Goal: Task Accomplishment & Management: Use online tool/utility

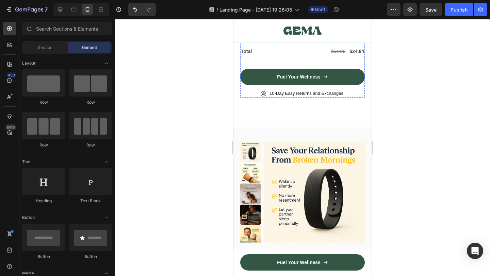
scroll to position [2969, 0]
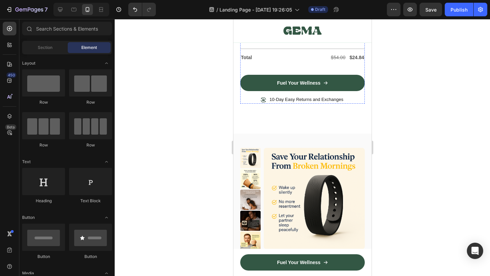
click at [289, 6] on p "FIRST TIME PURCHASE INCLUDES:" at bounding box center [301, 2] width 123 height 8
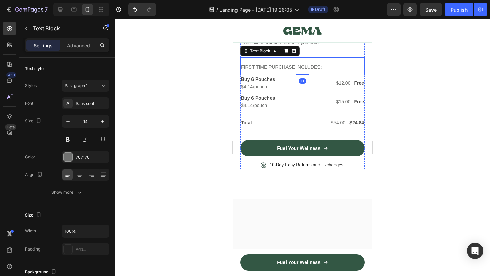
scroll to position [2951, 0]
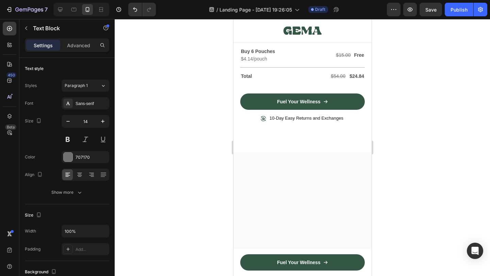
click at [330, 25] on p "FIRST TIME PURCHASE INCLUDES:" at bounding box center [301, 20] width 123 height 8
click at [262, 36] on p "Buy 6 Pouches" at bounding box center [269, 33] width 59 height 6
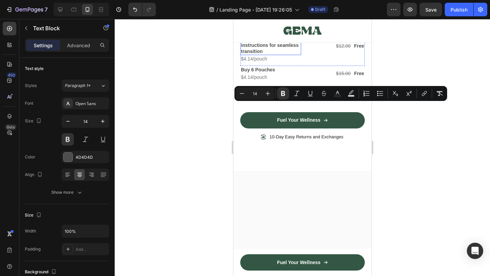
click at [272, 54] on p "Free Complete Setup Guide Step-by-step instructions for seamless transition" at bounding box center [269, 42] width 59 height 25
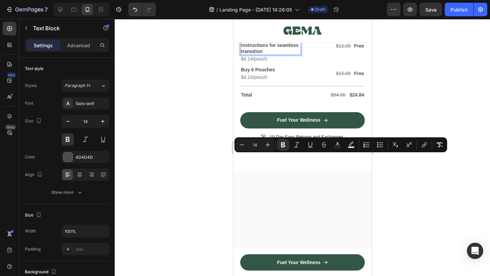
click at [279, 54] on p "Free Complete Setup Guide Step-by-step instructions for seamless transition" at bounding box center [269, 42] width 59 height 25
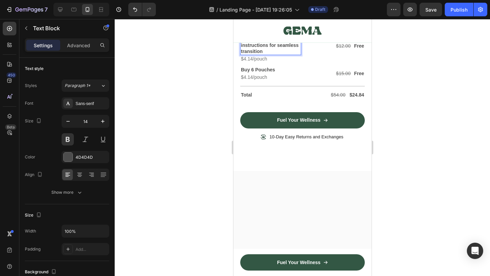
click at [282, 54] on p "Free Complete Setup Guide Step-by-step instructions for seamless transition" at bounding box center [269, 42] width 59 height 25
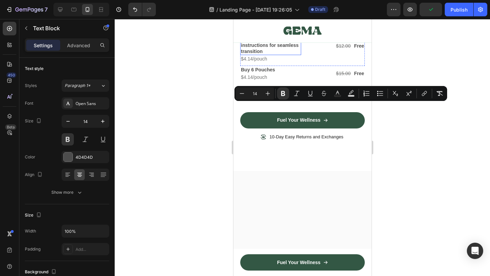
click at [262, 54] on p "Free Complete Setup Guide Step-by-step instructions for seamless transition" at bounding box center [269, 42] width 59 height 25
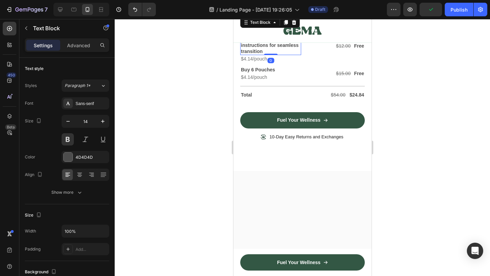
click at [262, 54] on p "Free Complete Setup Guide Step-by-step instructions for seamless transition" at bounding box center [269, 42] width 59 height 25
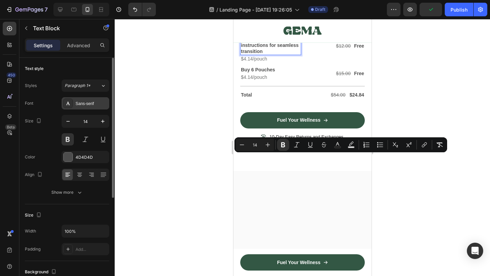
click at [87, 104] on div "Sans-serif" at bounding box center [91, 104] width 32 height 6
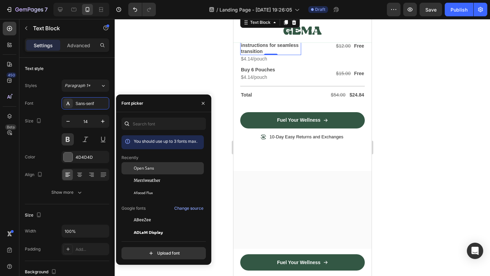
click at [166, 214] on div "Open Sans" at bounding box center [162, 220] width 82 height 12
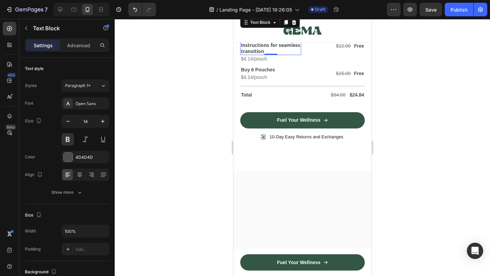
click at [277, 54] on p "Free Complete Setup Guide Step-by-step instructions for seamless transition" at bounding box center [269, 42] width 59 height 25
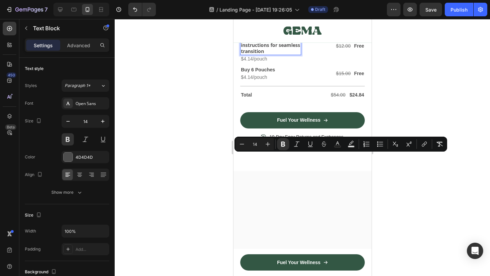
click at [281, 54] on p "Free Complete Setup Guide Step-by-step instructions for seamless transition" at bounding box center [269, 42] width 59 height 25
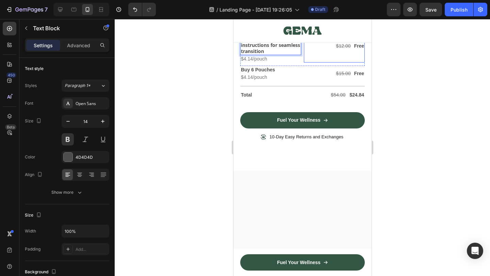
click at [320, 63] on div "$12.00 Text Block Free Text Block Row" at bounding box center [333, 46] width 61 height 34
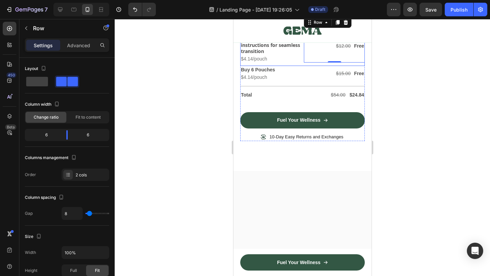
click at [302, 66] on div "Free Complete Setup Guide Step-by-step instructions for seamless transition Tex…" at bounding box center [302, 47] width 124 height 37
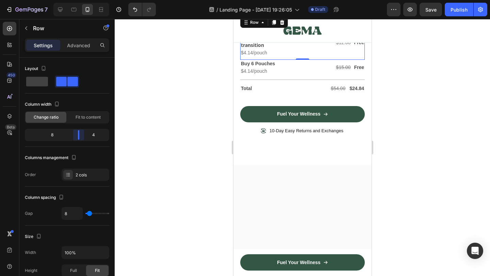
drag, startPoint x: 69, startPoint y: 135, endPoint x: 83, endPoint y: 135, distance: 14.3
click at [83, 0] on body "7 Version history / Landing Page - [DATE] 19:26:05 Draft Preview Save Publish 4…" at bounding box center [245, 0] width 490 height 0
click at [276, 48] on p "Free Complete Setup Guide Step-by-step instructions for seamless transition" at bounding box center [280, 39] width 80 height 19
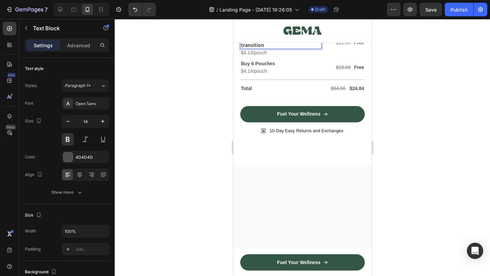
click at [276, 48] on p "Free Complete Setup Guide Step-by-step instructions for seamless transition" at bounding box center [280, 39] width 80 height 19
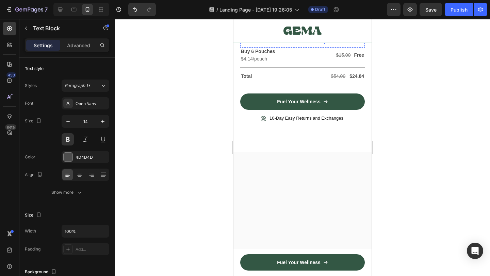
click at [415, 179] on div at bounding box center [302, 147] width 375 height 257
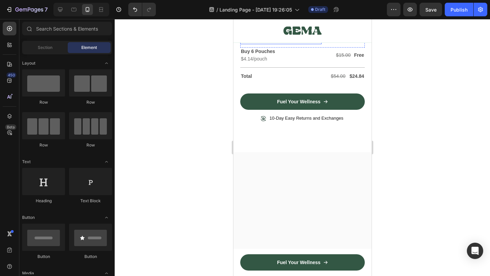
click at [260, 43] on p "$4.14/pouch" at bounding box center [280, 40] width 80 height 6
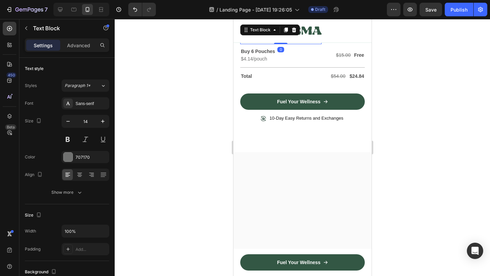
click at [260, 43] on p "$4.14/pouch" at bounding box center [280, 40] width 80 height 6
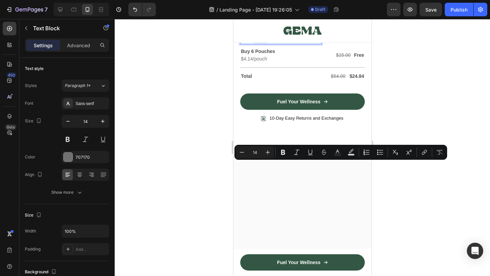
click at [288, 43] on p "$4.14/pouch" at bounding box center [280, 40] width 80 height 6
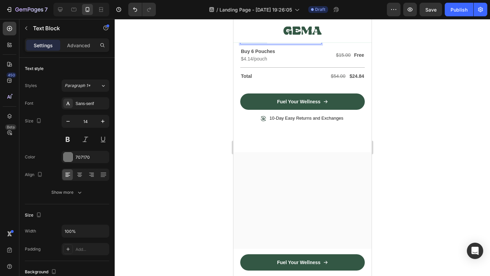
click at [288, 43] on p "$4.14/pouch" at bounding box center [280, 40] width 80 height 6
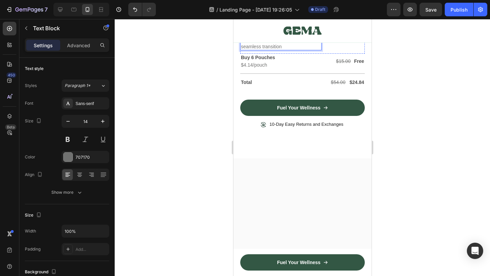
click at [285, 36] on strong "Free Complete Setup Guide" at bounding box center [272, 32] width 64 height 6
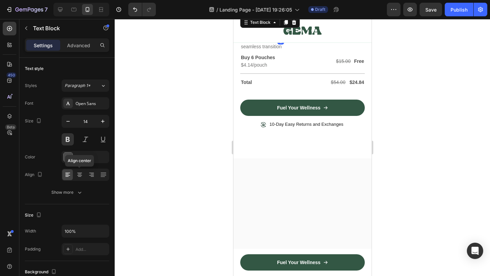
click at [79, 176] on icon at bounding box center [79, 176] width 3 height 1
click at [268, 49] on p "Step-by-step instructions for seamless transition" at bounding box center [280, 43] width 80 height 12
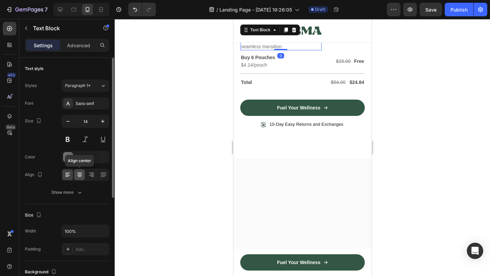
click at [80, 177] on icon at bounding box center [79, 174] width 7 height 7
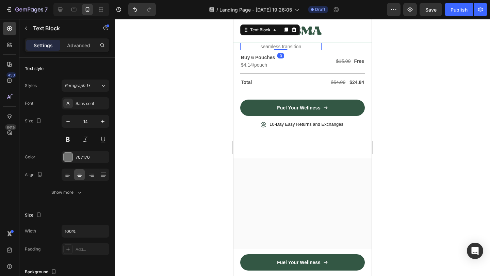
click at [409, 175] on div at bounding box center [302, 147] width 375 height 257
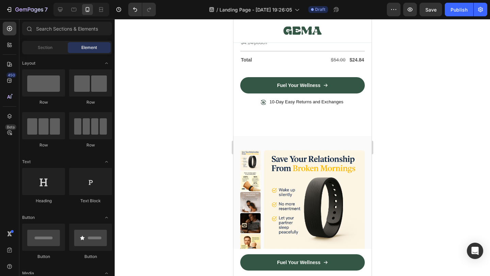
scroll to position [2981, 0]
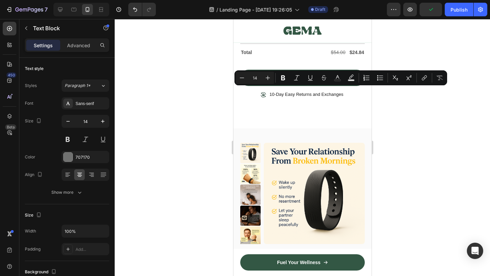
click at [264, 19] on p "Step-by-step instructions for seamless transition" at bounding box center [280, 13] width 80 height 12
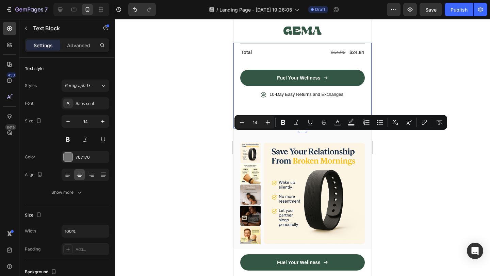
click at [207, 142] on div at bounding box center [302, 147] width 375 height 257
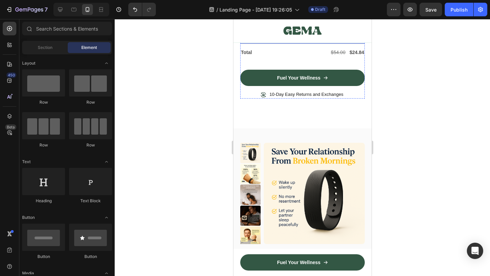
scroll to position [2988, 0]
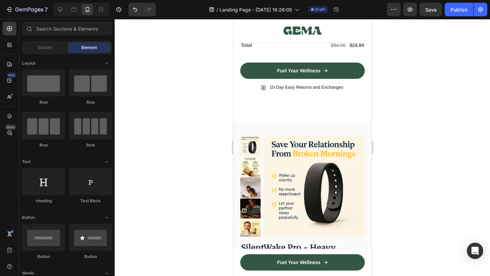
click at [407, 151] on div at bounding box center [302, 147] width 375 height 257
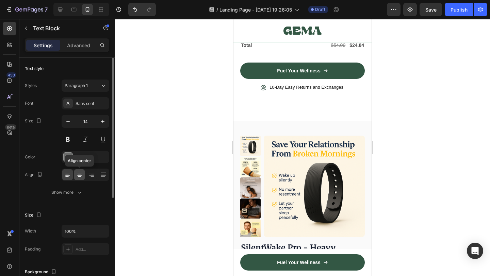
click at [81, 176] on icon at bounding box center [79, 174] width 7 height 7
click at [403, 147] on div at bounding box center [302, 147] width 375 height 257
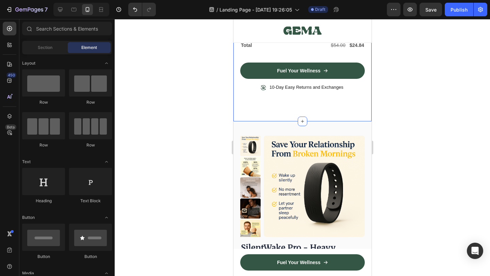
scroll to position [2954, 0]
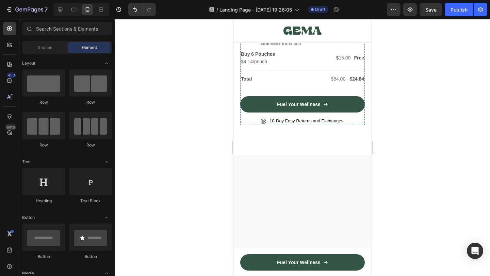
click at [316, 21] on p "FIRST TIME PURCHASE INCLUDES:" at bounding box center [301, 17] width 123 height 8
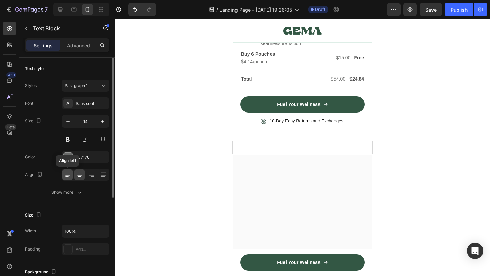
click at [63, 175] on div at bounding box center [67, 174] width 11 height 11
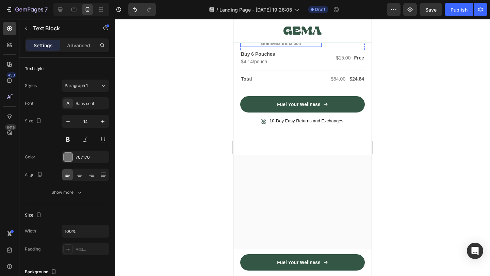
click at [276, 32] on strong "Free Complete Setup Guide" at bounding box center [280, 29] width 64 height 6
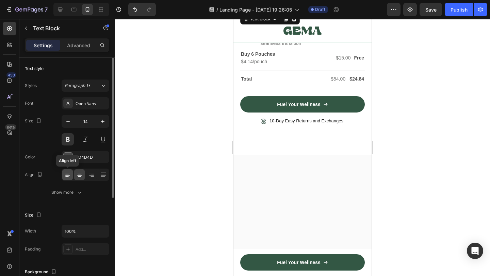
click at [68, 175] on icon at bounding box center [67, 175] width 5 height 1
click at [279, 41] on div "0" at bounding box center [280, 38] width 7 height 5
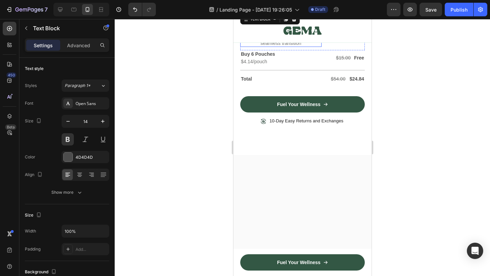
click at [257, 46] on p "Step-by-step instructions for seamless transition" at bounding box center [280, 40] width 80 height 12
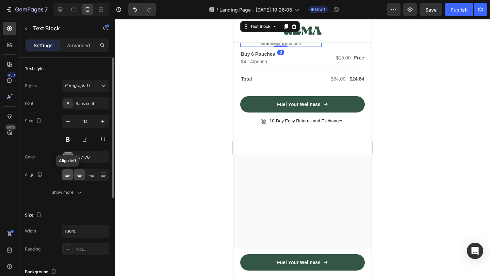
click at [69, 172] on icon at bounding box center [67, 174] width 7 height 7
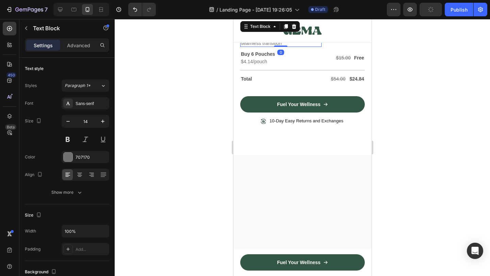
click at [394, 165] on div at bounding box center [302, 147] width 375 height 257
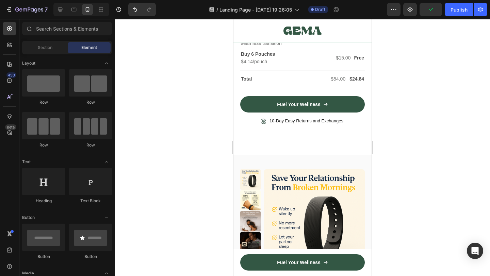
scroll to position [2981, 0]
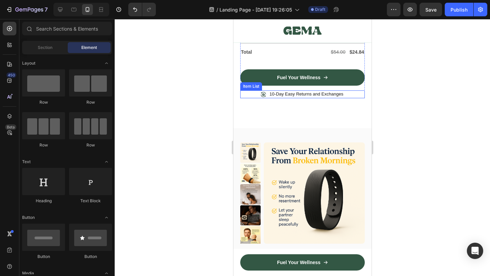
click at [309, 98] on div "10-Day Easy Returns and Exchanges" at bounding box center [306, 94] width 76 height 8
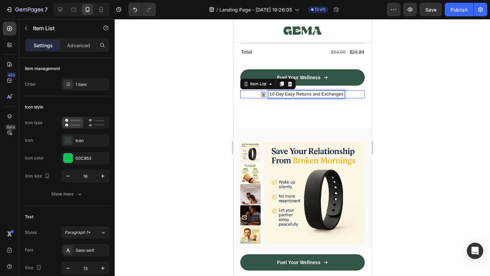
click at [309, 98] on div "10-Day Easy Returns and Exchanges" at bounding box center [306, 94] width 76 height 8
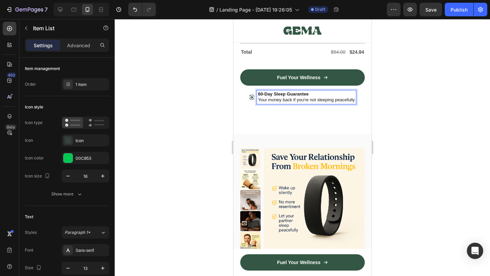
click at [294, 97] on strong "60-Day Sleep Guarantee" at bounding box center [282, 93] width 51 height 5
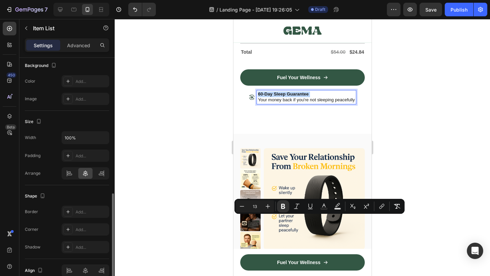
scroll to position [390, 0]
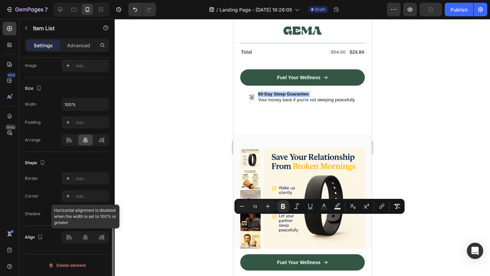
click at [83, 236] on div at bounding box center [86, 237] width 48 height 12
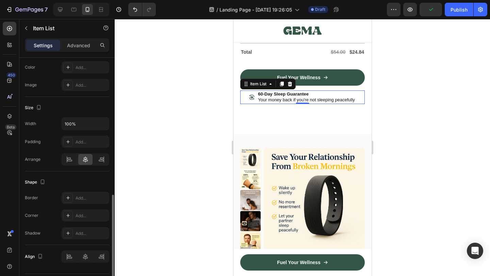
scroll to position [365, 0]
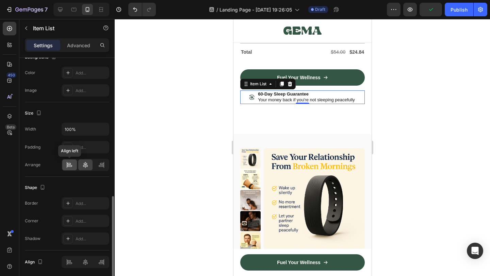
click at [74, 167] on div at bounding box center [69, 164] width 15 height 11
click at [86, 162] on icon at bounding box center [85, 164] width 7 height 7
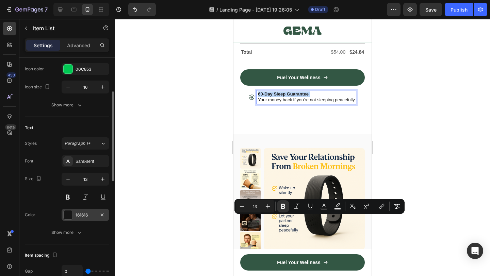
scroll to position [76, 0]
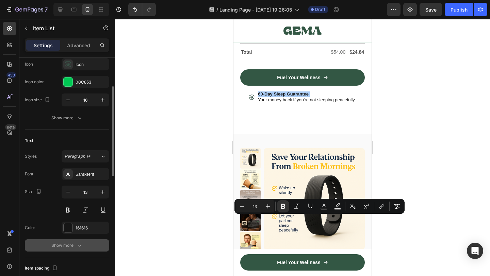
click at [66, 246] on div "Show more" at bounding box center [67, 245] width 32 height 7
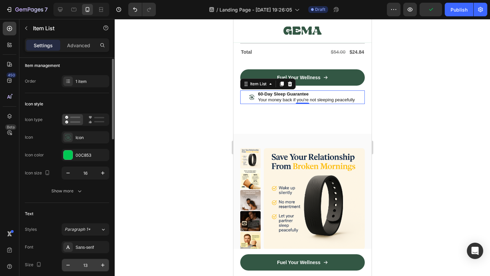
scroll to position [0, 0]
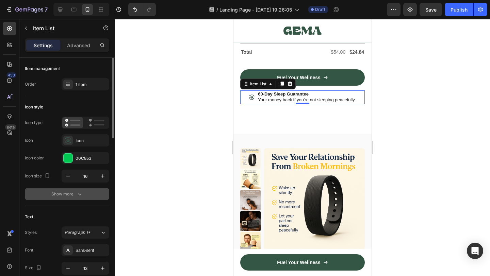
click at [70, 197] on div "Show more" at bounding box center [67, 194] width 32 height 7
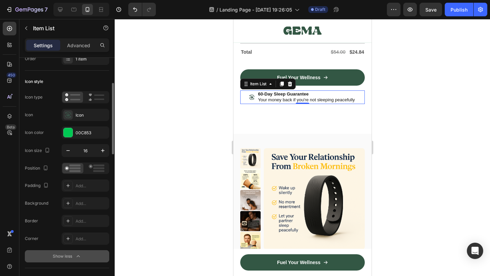
scroll to position [39, 0]
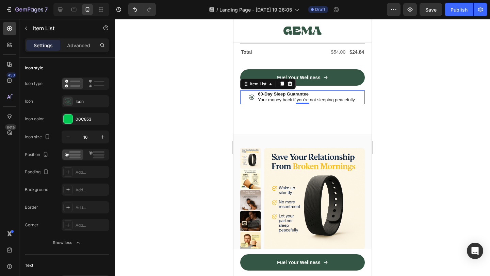
click at [406, 205] on div at bounding box center [302, 147] width 375 height 257
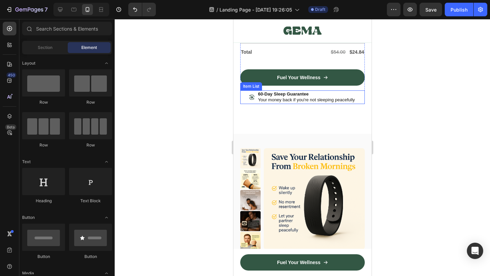
click at [305, 103] on p "Your money back if you're not sleeping peacefully" at bounding box center [305, 100] width 97 height 6
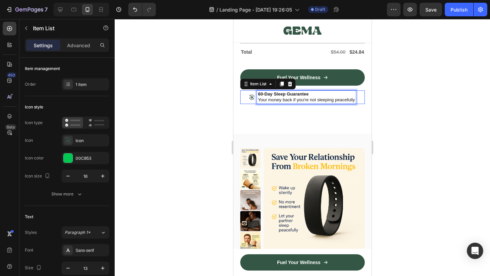
click at [305, 103] on p "Your money back if you're not sleeping peacefully" at bounding box center [305, 100] width 97 height 6
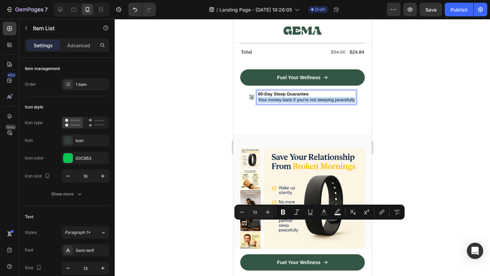
click at [281, 103] on p "Your money back if you're not sleeping peacefully" at bounding box center [305, 100] width 97 height 6
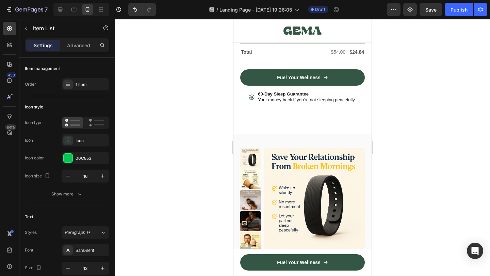
click at [404, 206] on div at bounding box center [302, 147] width 375 height 257
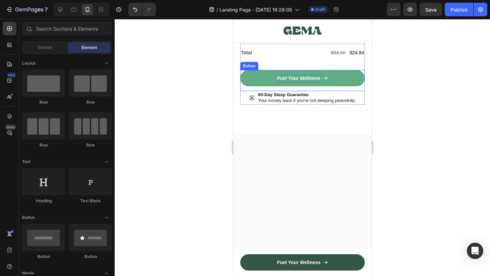
scroll to position [2954, 0]
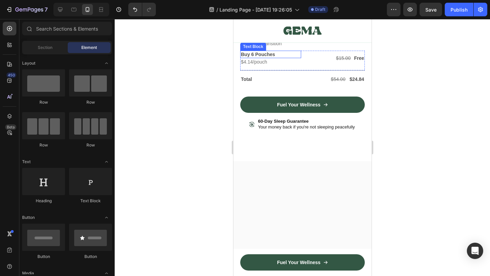
click at [265, 57] on p "Buy 6 Pouches" at bounding box center [269, 54] width 59 height 6
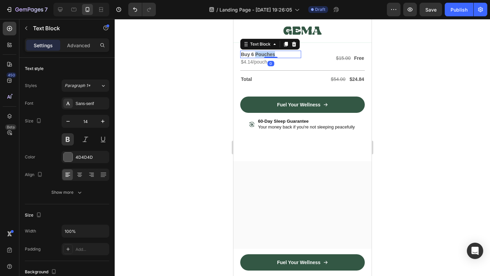
click at [265, 57] on p "Buy 6 Pouches" at bounding box center [269, 54] width 59 height 6
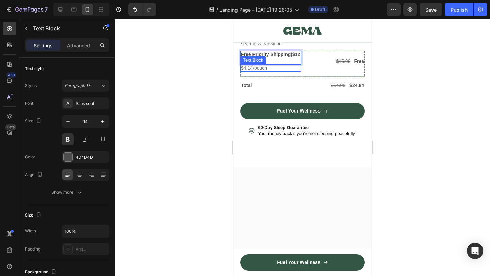
drag, startPoint x: 276, startPoint y: 185, endPoint x: 267, endPoint y: 189, distance: 10.0
click at [267, 72] on div "Free Priority Shipping ($12 value) Text Block 0 $4.14/pouch Text Block" at bounding box center [270, 61] width 61 height 21
click at [414, 174] on div at bounding box center [302, 147] width 375 height 257
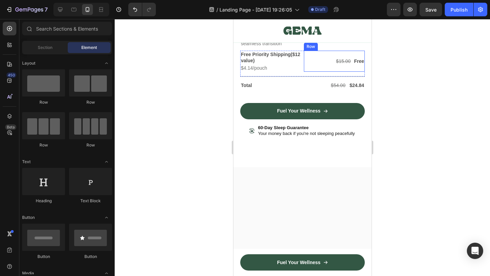
click at [408, 183] on div at bounding box center [302, 147] width 375 height 257
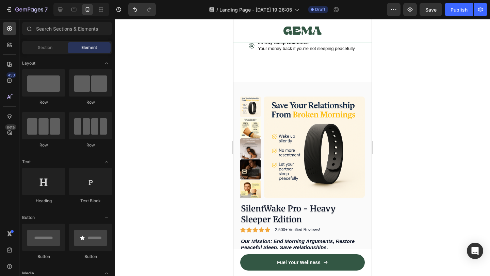
scroll to position [3041, 0]
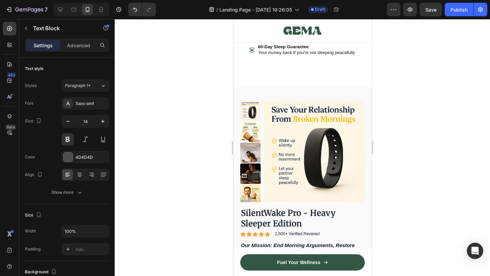
click at [276, 7] on p "Total Value: $91 $91 Just $67 [DATE]" at bounding box center [269, 1] width 59 height 12
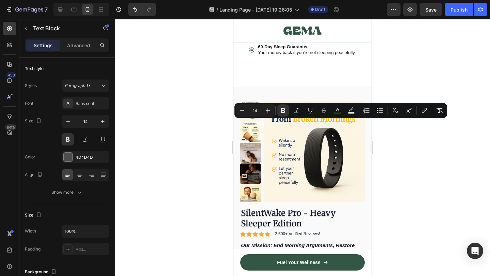
click at [270, 7] on p "Total Value: $91 $91 Just $67 [DATE]" at bounding box center [269, 1] width 59 height 12
drag, startPoint x: 269, startPoint y: 124, endPoint x: 294, endPoint y: 140, distance: 29.7
click at [294, 22] on div "Total Value: $91 $91 Just $67 [DATE] Text Block 0 $54.00 Text Block $24.84 Text…" at bounding box center [302, 6] width 124 height 32
click at [277, 7] on p "Total Value: $91 $91 Just $67 [DATE]" at bounding box center [269, 1] width 59 height 12
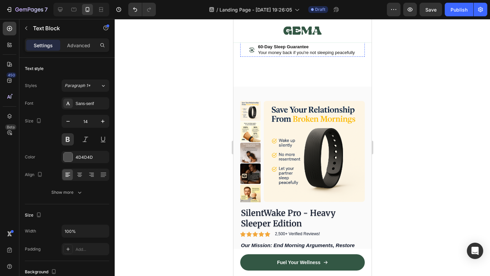
drag, startPoint x: 277, startPoint y: 123, endPoint x: 296, endPoint y: 145, distance: 29.6
click at [296, 22] on div "Total Value: $91 $91 Just $67 [DATE] Text Block 0 $54.00 Text Block $24.84 Text…" at bounding box center [302, 6] width 124 height 32
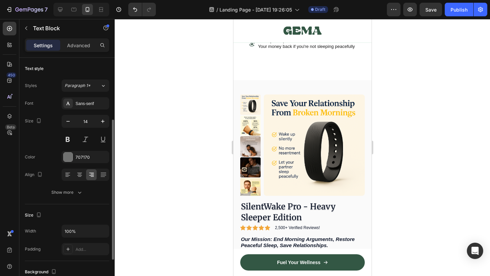
scroll to position [39, 0]
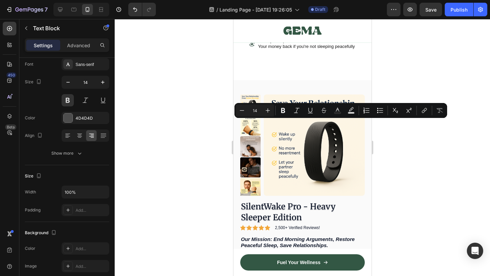
drag, startPoint x: 352, startPoint y: 124, endPoint x: 364, endPoint y: 124, distance: 11.9
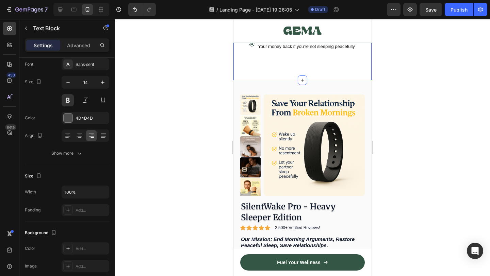
click at [431, 120] on div at bounding box center [302, 147] width 375 height 257
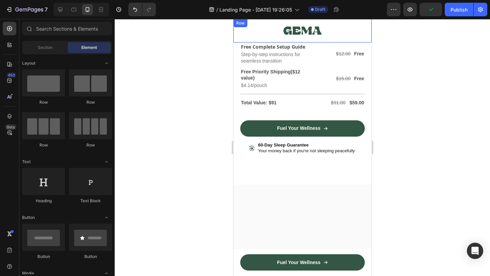
scroll to position [2950, 0]
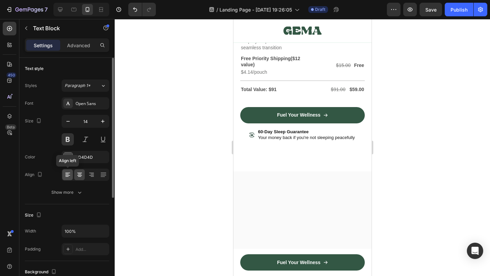
drag, startPoint x: 70, startPoint y: 174, endPoint x: 44, endPoint y: 110, distance: 68.7
click at [70, 174] on icon at bounding box center [67, 174] width 7 height 7
click at [269, 6] on p "The silent solution that lets you both win" at bounding box center [280, 0] width 80 height 12
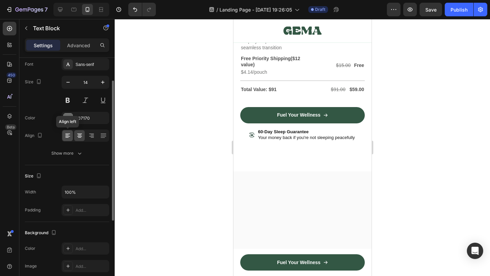
click at [68, 134] on icon at bounding box center [67, 134] width 5 height 1
click at [404, 140] on div at bounding box center [302, 147] width 375 height 257
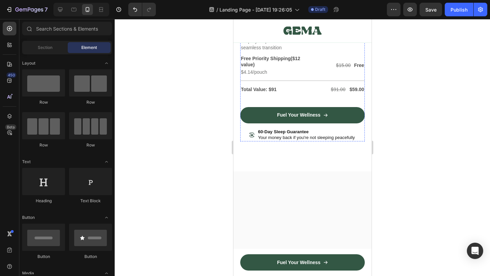
scroll to position [2933, 0]
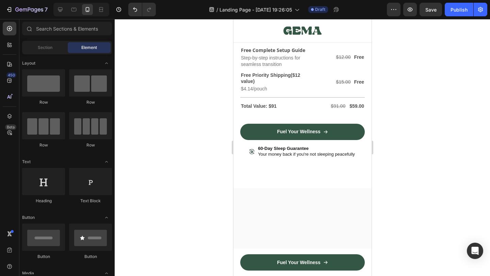
click at [402, 143] on div at bounding box center [302, 147] width 375 height 257
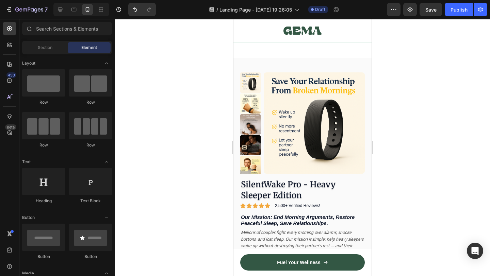
scroll to position [3052, 0]
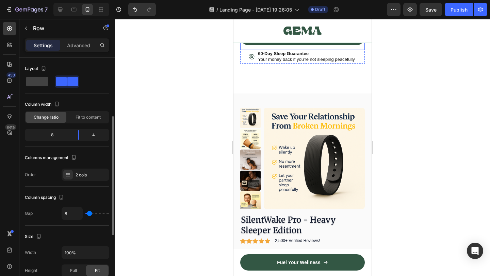
scroll to position [39, 0]
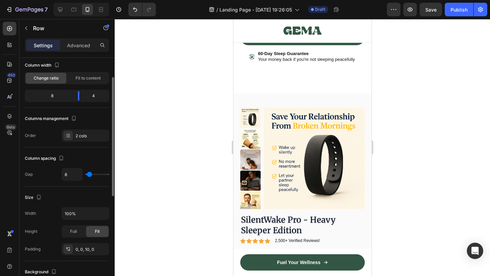
click at [409, 142] on div at bounding box center [302, 147] width 375 height 257
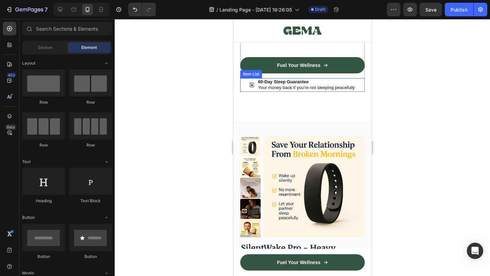
scroll to position [3050, 0]
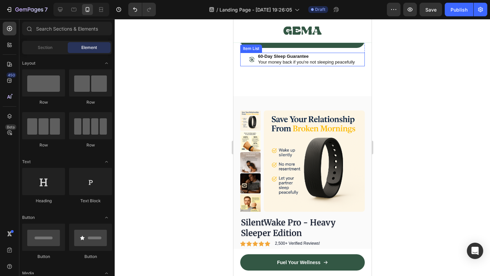
click at [292, 59] on strong "60-Day Sleep Guarantee" at bounding box center [282, 56] width 51 height 5
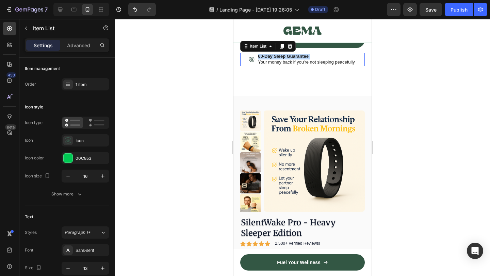
click at [292, 59] on strong "60-Day Sleep Guarantee" at bounding box center [282, 56] width 51 height 5
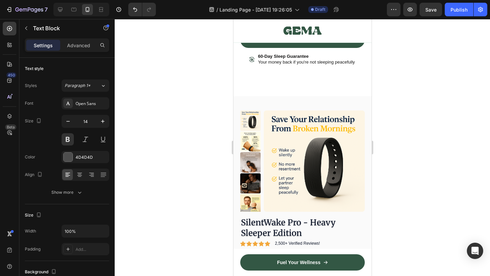
click at [290, 65] on p "Your money back if you're not sleeping peacefully" at bounding box center [305, 62] width 97 height 6
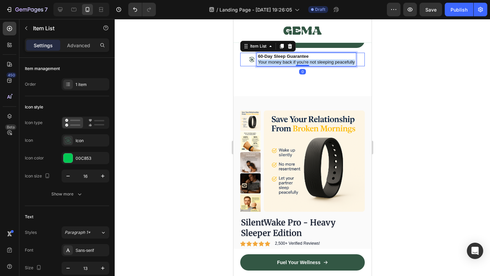
click at [290, 65] on p "Your money back if you're not sleeping peacefully" at bounding box center [305, 62] width 97 height 6
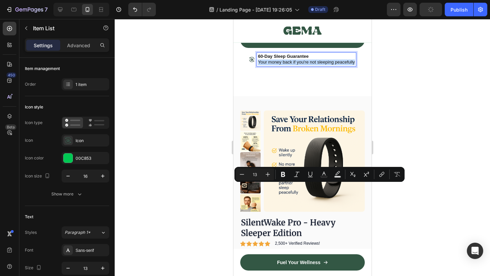
copy p "Your money back if you're not sleeping peacefully"
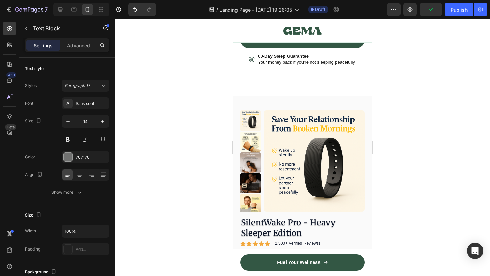
click at [388, 123] on div at bounding box center [302, 147] width 375 height 257
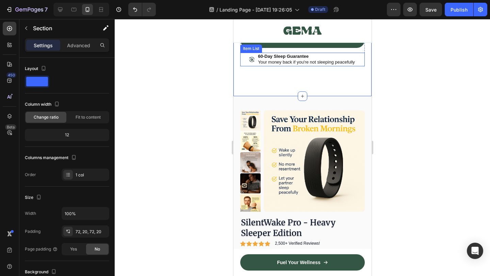
scroll to position [3031, 0]
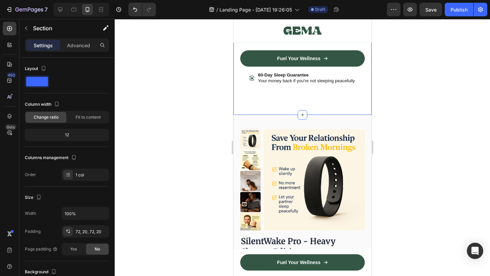
click at [412, 199] on div at bounding box center [302, 147] width 375 height 257
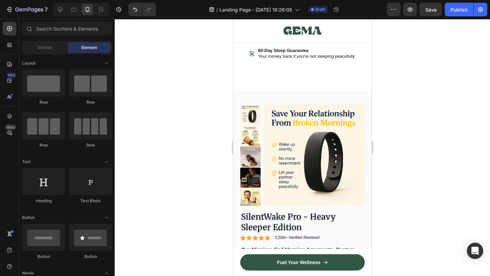
scroll to position [3036, 0]
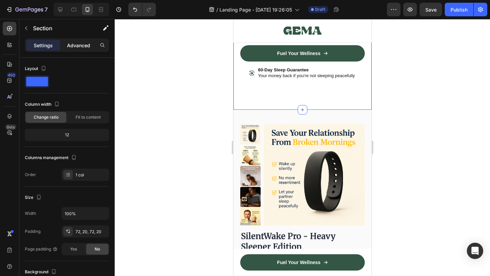
click at [82, 42] on p "Advanced" at bounding box center [78, 45] width 23 height 7
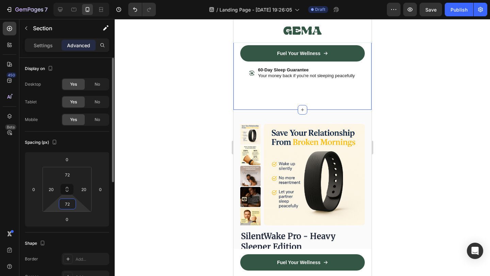
click at [67, 204] on input "72" at bounding box center [68, 204] width 14 height 10
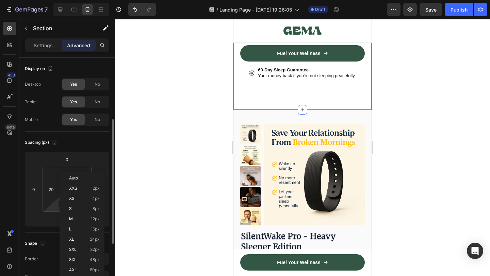
scroll to position [41, 0]
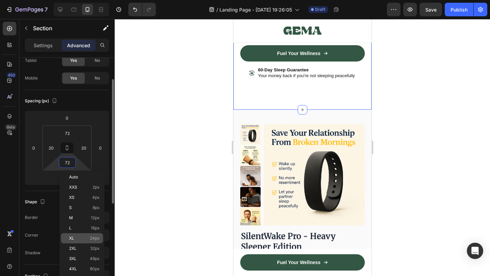
click at [98, 238] on span "24px" at bounding box center [95, 238] width 10 height 5
type input "24"
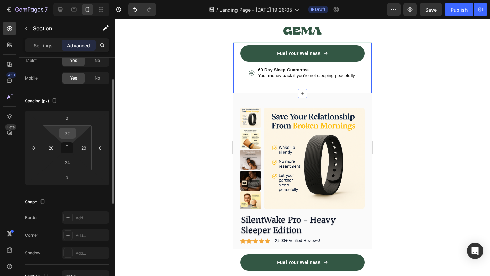
click at [69, 135] on input "72" at bounding box center [68, 133] width 14 height 10
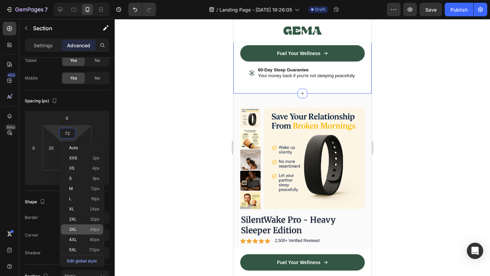
click at [92, 225] on div "3XL 48px" at bounding box center [82, 229] width 42 height 10
type input "48"
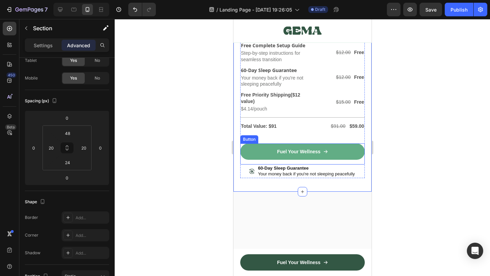
scroll to position [2895, 0]
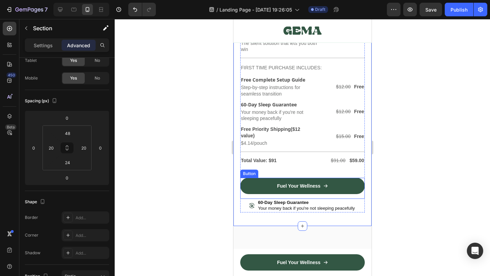
click at [409, 143] on div at bounding box center [302, 147] width 375 height 257
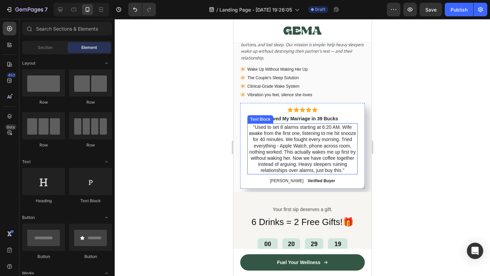
scroll to position [3358, 0]
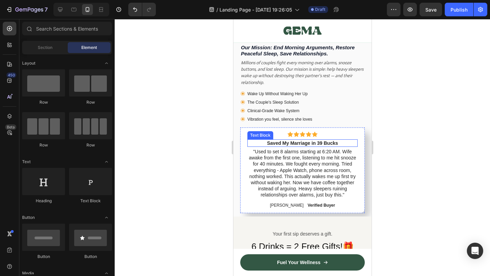
click at [248, 135] on div "Text Block" at bounding box center [259, 135] width 23 height 6
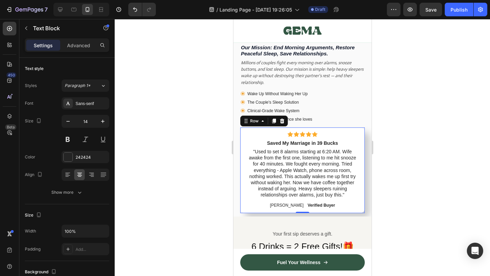
click at [240, 135] on div "Icon Icon Icon Icon Icon Icon List Saved My Marriage in 39 Bucks Text Block "Us…" at bounding box center [302, 170] width 124 height 86
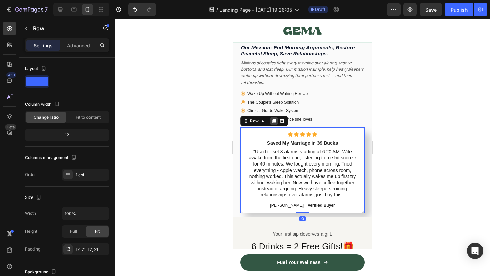
click at [274, 120] on icon at bounding box center [274, 121] width 4 height 5
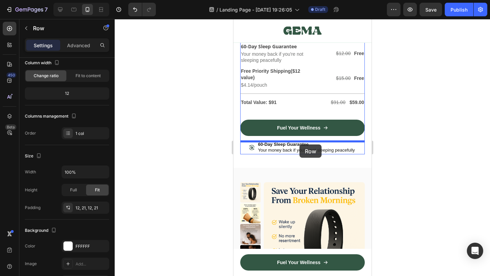
scroll to position [3051, 0]
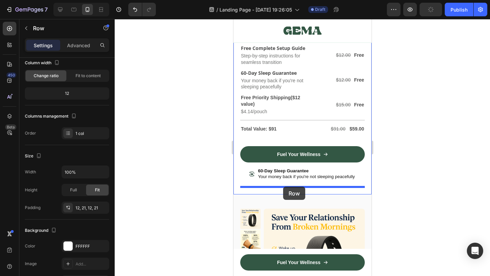
drag, startPoint x: 246, startPoint y: 220, endPoint x: 605, endPoint y: 197, distance: 360.0
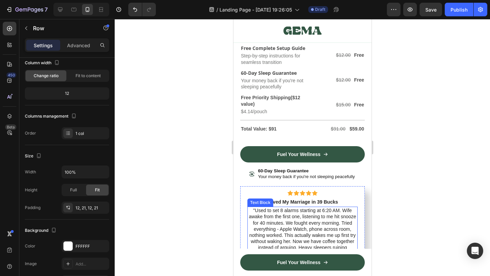
scroll to position [3103, 0]
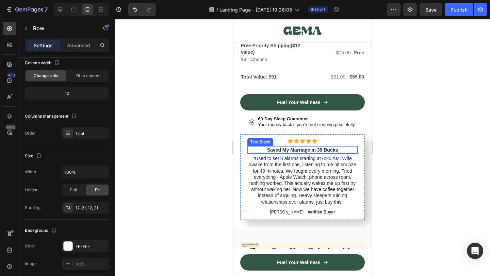
click at [301, 152] on strong "Saved My Marriage in 39 Bucks" at bounding box center [302, 149] width 71 height 5
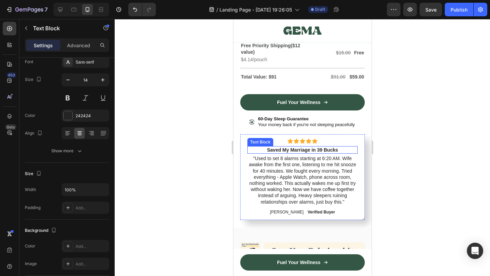
click at [301, 152] on strong "Saved My Marriage in 39 Bucks" at bounding box center [302, 149] width 71 height 5
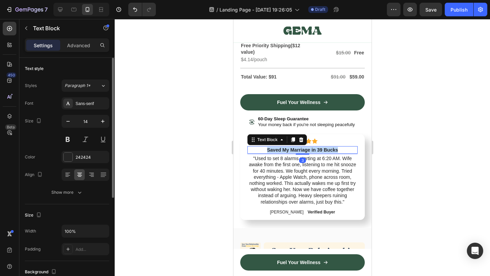
click at [301, 152] on strong "Saved My Marriage in 39 Bucks" at bounding box center [302, 149] width 71 height 5
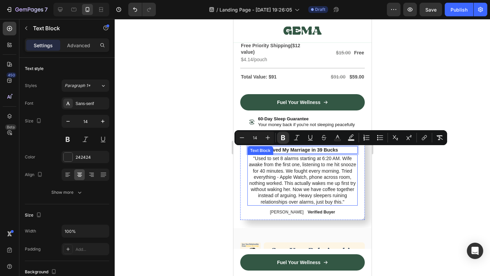
click at [309, 164] on span ""Used to set 8 alarms starting at 6:20 AM. Wife awake from the first one, liste…" at bounding box center [301, 180] width 107 height 49
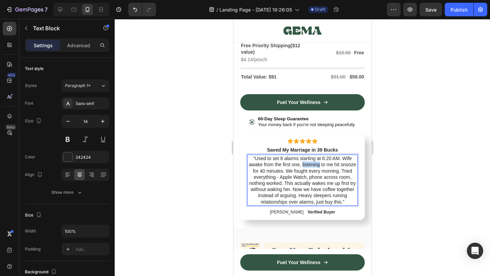
click at [309, 164] on span ""Used to set 8 alarms starting at 6:20 AM. Wife awake from the first one, liste…" at bounding box center [301, 180] width 107 height 49
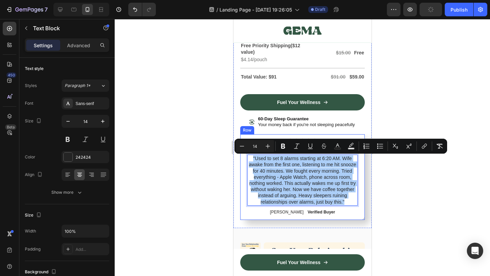
click at [389, 190] on div at bounding box center [302, 147] width 375 height 257
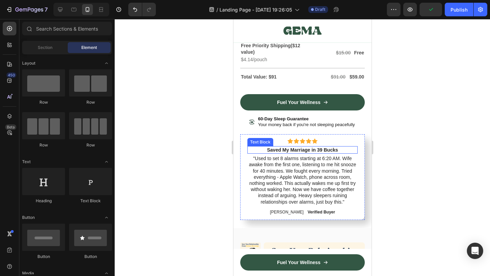
click at [307, 149] on strong "Saved My Marriage in 39 Bucks" at bounding box center [302, 149] width 71 height 5
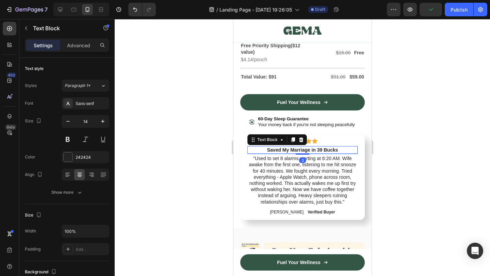
click at [307, 149] on strong "Saved My Marriage in 39 Bucks" at bounding box center [302, 149] width 71 height 5
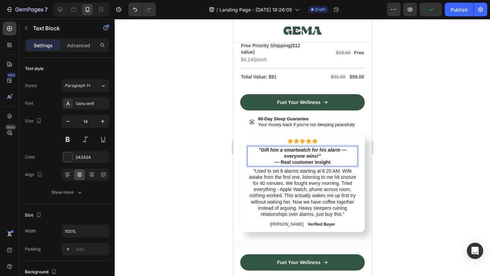
click at [314, 192] on span ""Used to set 8 alarms starting at 6:20 AM. Wife awake from the first one, liste…" at bounding box center [301, 192] width 107 height 49
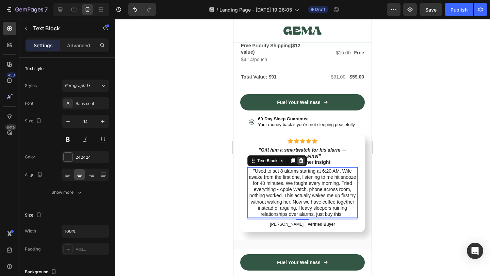
click at [303, 163] on icon at bounding box center [300, 160] width 5 height 5
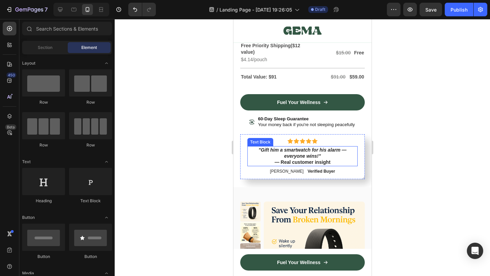
click at [297, 162] on p ""Gift him a smartwatch for his alarm — everyone wins!" — Real customer insight" at bounding box center [301, 156] width 109 height 19
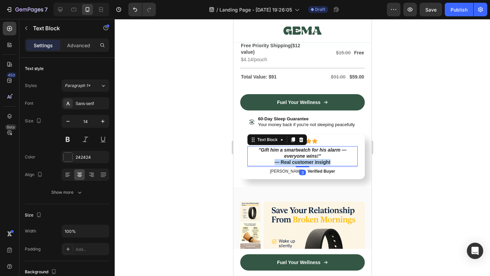
click at [297, 162] on p ""Gift him a smartwatch for his alarm — everyone wins!" — Real customer insight" at bounding box center [301, 156] width 109 height 19
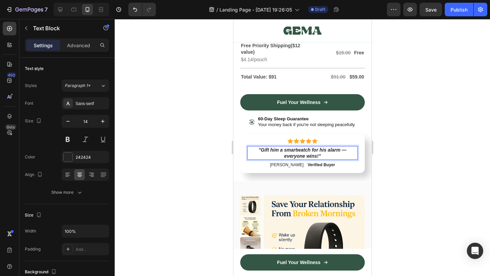
click at [343, 150] on icon ""Gift him a smartwatch for his alarm — everyone wins!"" at bounding box center [302, 153] width 88 height 12
click at [405, 145] on div at bounding box center [302, 147] width 375 height 257
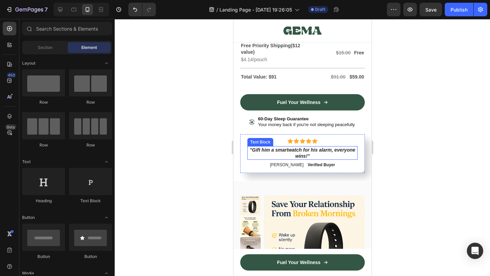
click at [291, 152] on icon ""Gift him a smartwatch for his alarm, everyone wins!"" at bounding box center [301, 153] width 105 height 12
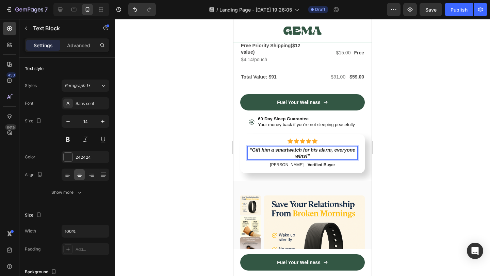
click at [285, 152] on icon ""Gift him a smartwatch for his alarm, everyone wins!"" at bounding box center [301, 153] width 105 height 12
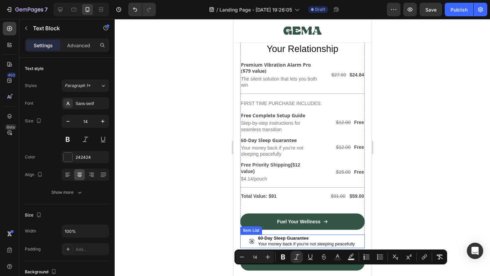
scroll to position [2970, 0]
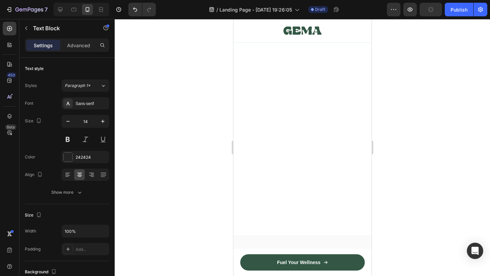
type input "16"
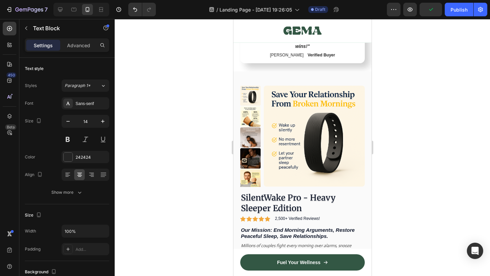
scroll to position [3110, 0]
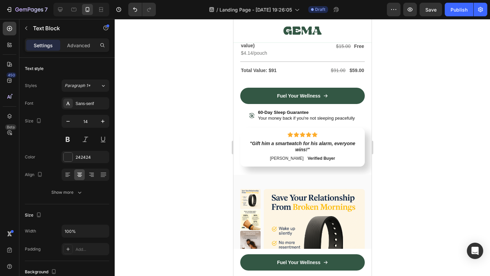
click at [290, 146] on icon ""Gift him a smartwatch for his alarm, everyone wins!"" at bounding box center [301, 147] width 105 height 12
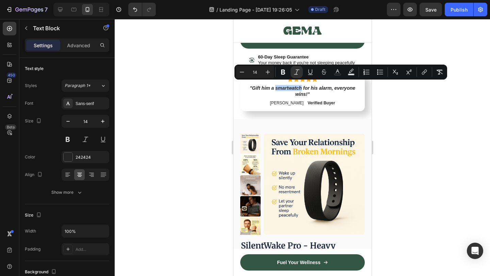
scroll to position [3169, 0]
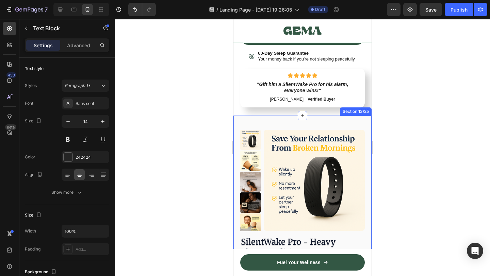
click at [397, 162] on div at bounding box center [302, 147] width 375 height 257
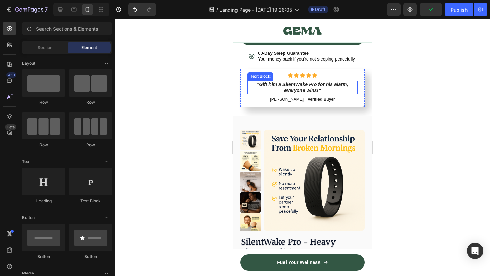
click at [317, 91] on icon ""Gift him a SilentWake Pro for his alarm, everyone wins!"" at bounding box center [301, 88] width 91 height 12
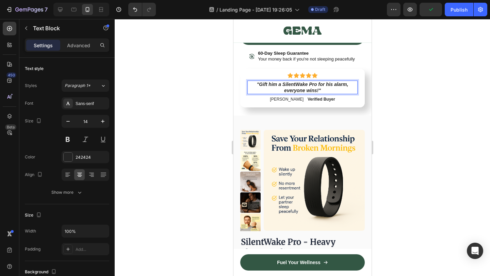
click at [317, 91] on icon ""Gift him a SilentWake Pro for his alarm, everyone wins!"" at bounding box center [301, 88] width 91 height 12
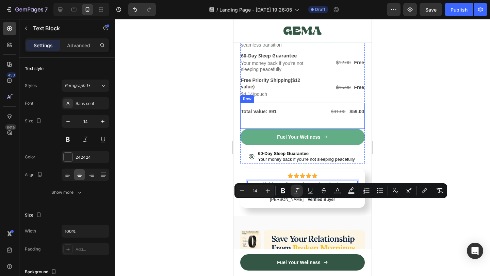
scroll to position [3050, 0]
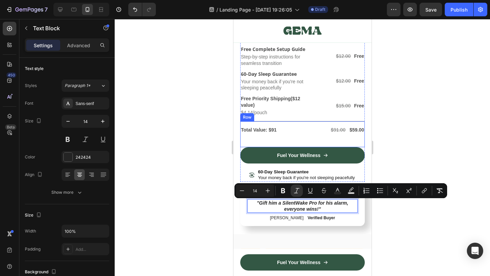
click at [336, 138] on div "Total Value: $91 Text Block $91.00 Text Block $59.00 Text Block Row Row" at bounding box center [302, 134] width 124 height 26
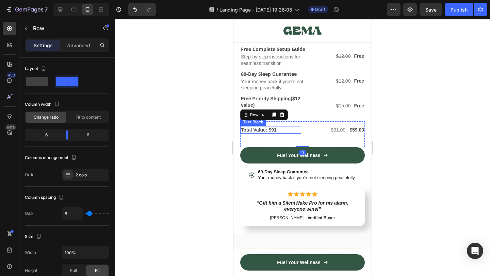
click at [279, 130] on p "Total Value: $91" at bounding box center [269, 130] width 59 height 6
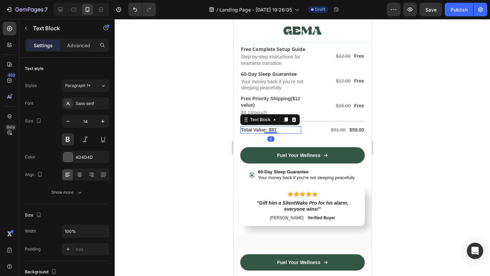
click at [279, 130] on p "Total Value: $91" at bounding box center [269, 130] width 59 height 6
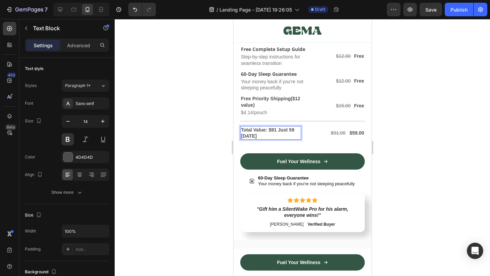
click at [269, 134] on p "Total Value: $91 Just 59 [DATE]" at bounding box center [269, 133] width 59 height 12
click at [403, 143] on div at bounding box center [302, 147] width 375 height 257
click at [284, 131] on strong "Total Value: $91 Just 59 [DATE]" at bounding box center [266, 133] width 53 height 12
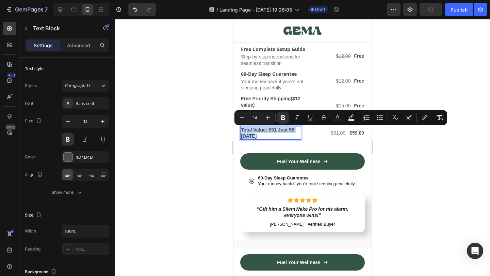
click at [280, 131] on strong "Total Value: $91 Just 59 [DATE]" at bounding box center [266, 133] width 53 height 12
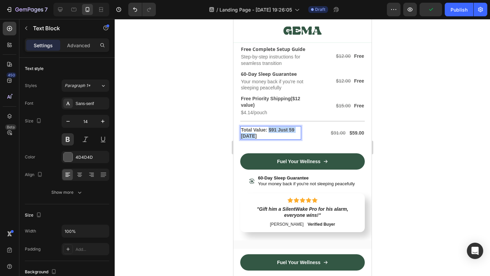
drag, startPoint x: 269, startPoint y: 132, endPoint x: 285, endPoint y: 137, distance: 17.0
click at [285, 137] on p "Total Value: $91 Just 59 [DATE]" at bounding box center [269, 133] width 59 height 12
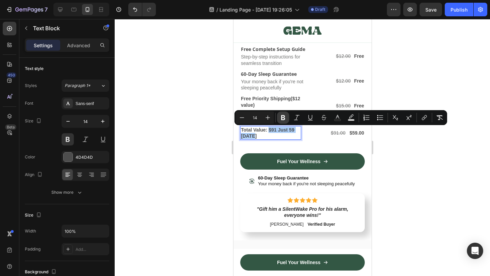
click at [278, 115] on button "Bold" at bounding box center [283, 118] width 12 height 12
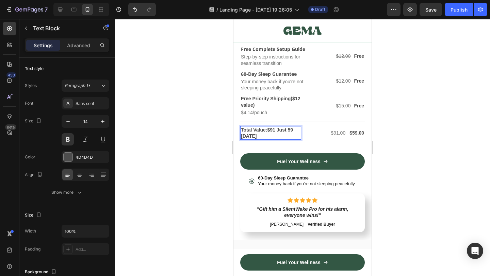
click at [275, 131] on p "Total Value: $91 Just 59 [DATE]" at bounding box center [269, 133] width 59 height 12
click at [284, 133] on p "Total Value: $91 Just 59 [DATE]" at bounding box center [269, 133] width 59 height 12
drag, startPoint x: 277, startPoint y: 131, endPoint x: 301, endPoint y: 140, distance: 25.6
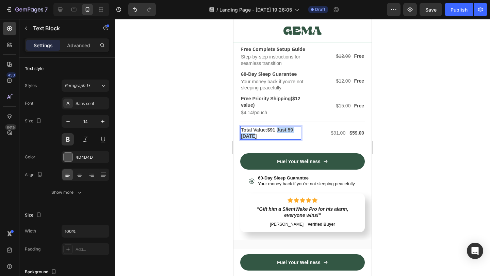
click at [301, 140] on div "Total Value: $91 Just 59 [DATE] Text Block 0 $91.00 Text Block $59.00 Text Bloc…" at bounding box center [302, 137] width 124 height 32
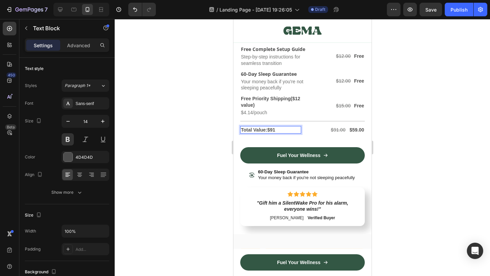
click at [443, 124] on div at bounding box center [302, 147] width 375 height 257
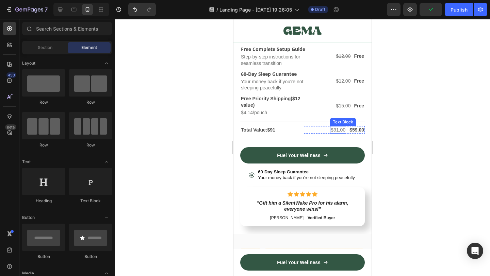
click at [342, 131] on s "$91.00" at bounding box center [337, 129] width 15 height 5
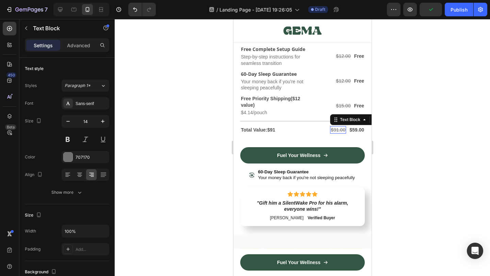
click at [342, 131] on s "$91.00" at bounding box center [337, 129] width 15 height 5
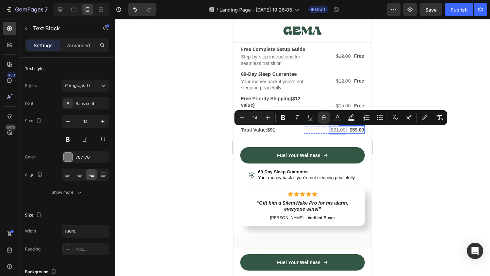
click at [399, 161] on div at bounding box center [302, 147] width 375 height 257
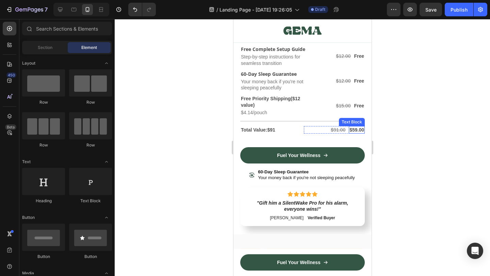
click at [400, 152] on div at bounding box center [302, 147] width 375 height 257
click at [203, 145] on div at bounding box center [302, 147] width 375 height 257
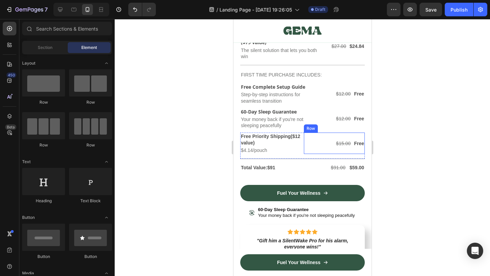
scroll to position [3019, 0]
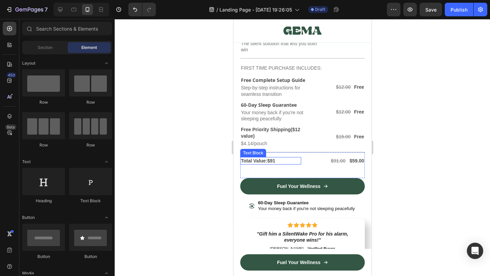
click at [277, 161] on p "Total Value: $91" at bounding box center [269, 161] width 59 height 6
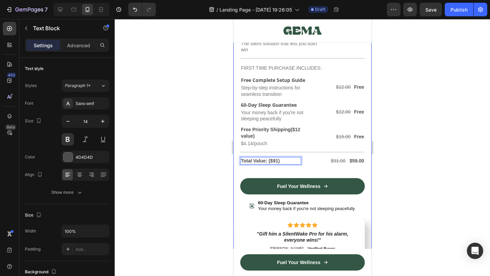
click at [407, 145] on div at bounding box center [302, 147] width 375 height 257
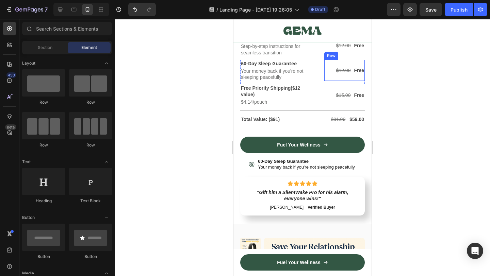
scroll to position [3082, 0]
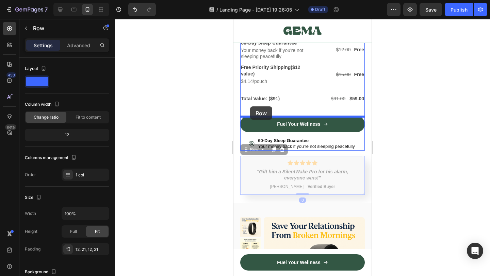
drag, startPoint x: 243, startPoint y: 182, endPoint x: 250, endPoint y: 106, distance: 75.4
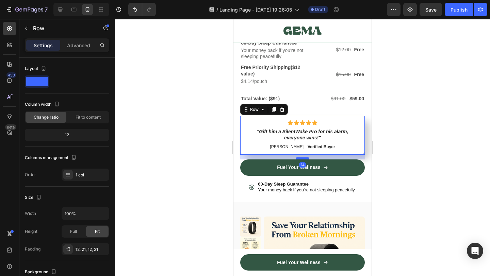
drag, startPoint x: 300, startPoint y: 154, endPoint x: 301, endPoint y: 159, distance: 4.8
click at [301, 159] on div at bounding box center [302, 158] width 14 height 2
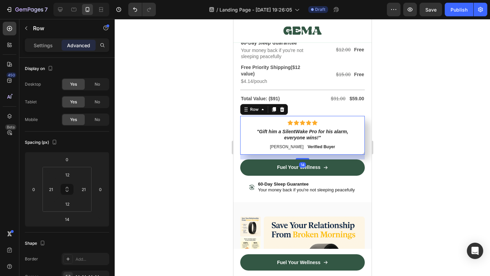
click at [412, 150] on div at bounding box center [302, 147] width 375 height 257
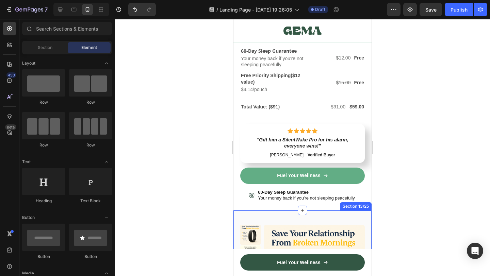
scroll to position [3086, 0]
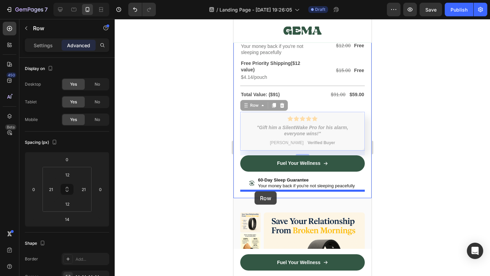
drag, startPoint x: 242, startPoint y: 127, endPoint x: 254, endPoint y: 191, distance: 65.6
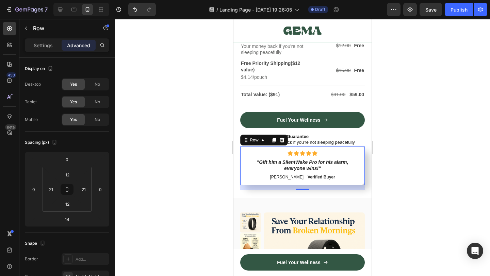
click at [413, 171] on div at bounding box center [302, 147] width 375 height 257
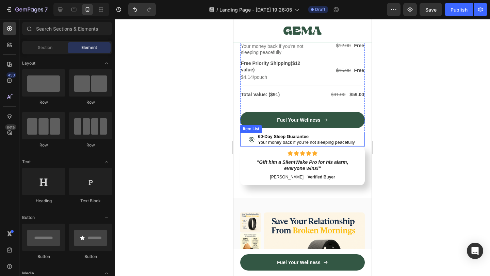
click at [324, 144] on p "Your money back if you're not sleeping peacefully" at bounding box center [305, 143] width 97 height 6
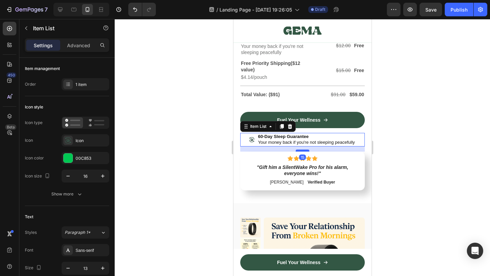
drag, startPoint x: 303, startPoint y: 145, endPoint x: 617, endPoint y: 173, distance: 315.0
click at [304, 150] on div at bounding box center [302, 151] width 14 height 2
type input "100%"
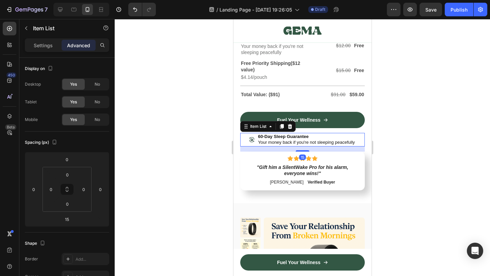
click at [384, 154] on div at bounding box center [302, 147] width 375 height 257
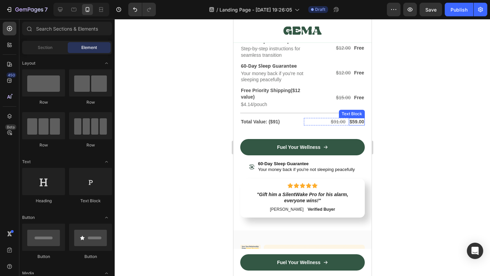
scroll to position [3056, 0]
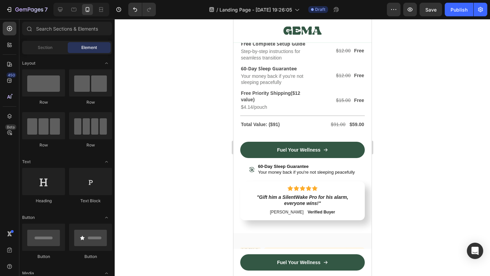
click at [416, 110] on div at bounding box center [302, 147] width 375 height 257
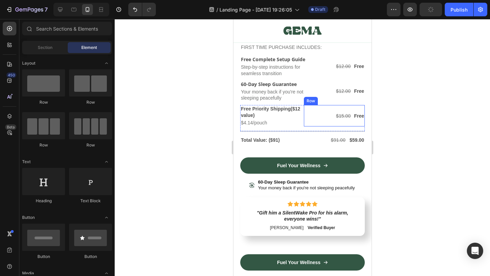
scroll to position [3051, 0]
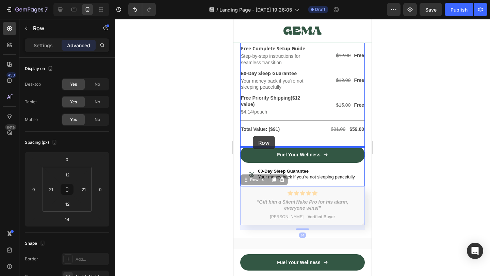
drag, startPoint x: 246, startPoint y: 210, endPoint x: 252, endPoint y: 136, distance: 74.0
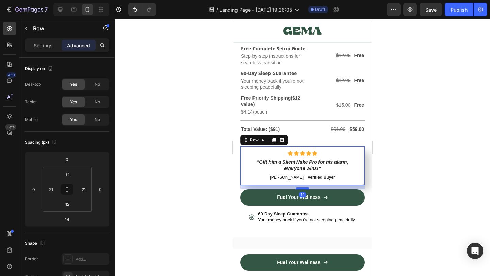
click at [304, 189] on div at bounding box center [302, 188] width 14 height 2
type input "12"
click at [394, 226] on div at bounding box center [302, 147] width 375 height 257
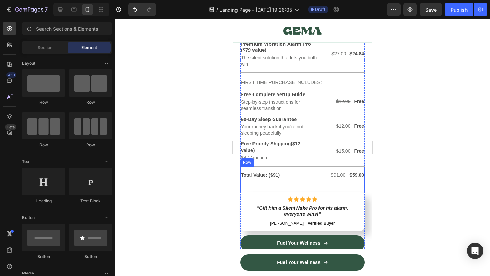
scroll to position [3046, 0]
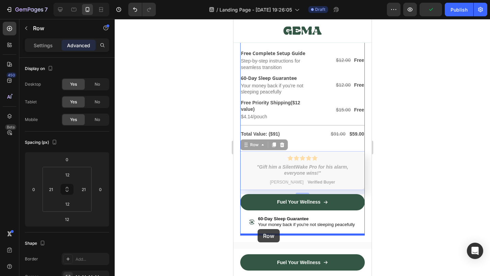
drag, startPoint x: 248, startPoint y: 155, endPoint x: 614, endPoint y: 206, distance: 369.1
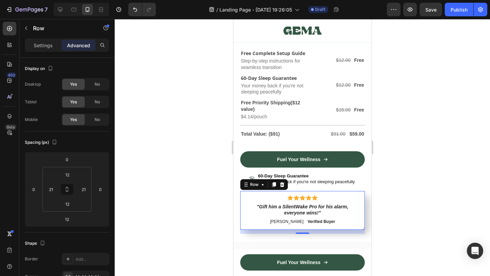
click at [408, 180] on div at bounding box center [302, 147] width 375 height 257
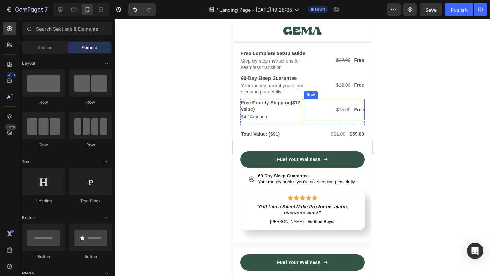
scroll to position [3076, 0]
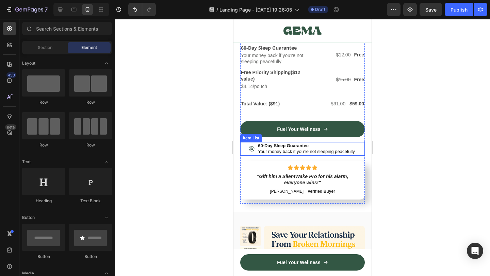
click at [314, 155] on p "Your money back if you're not sleeping peacefully" at bounding box center [305, 152] width 97 height 6
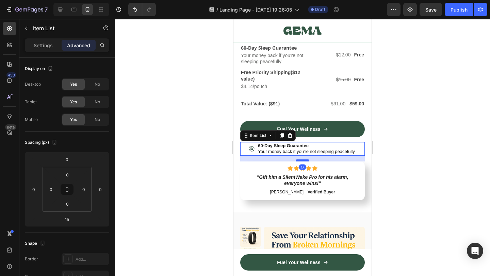
click at [302, 161] on div at bounding box center [302, 160] width 14 height 2
type input "17"
click at [407, 191] on div at bounding box center [302, 147] width 375 height 257
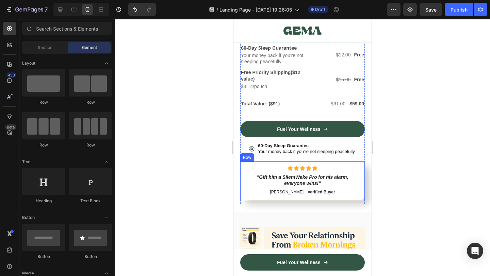
click at [361, 198] on div "Icon Icon Icon Icon Icon Icon List "Gift him a SilentWake Pro for his alarm, ev…" at bounding box center [302, 180] width 124 height 39
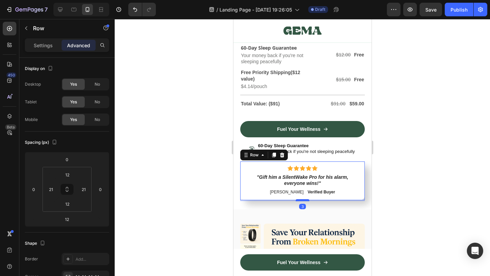
drag, startPoint x: 301, startPoint y: 204, endPoint x: 303, endPoint y: 201, distance: 4.1
click at [303, 201] on div at bounding box center [302, 200] width 14 height 2
click at [403, 186] on div at bounding box center [302, 147] width 375 height 257
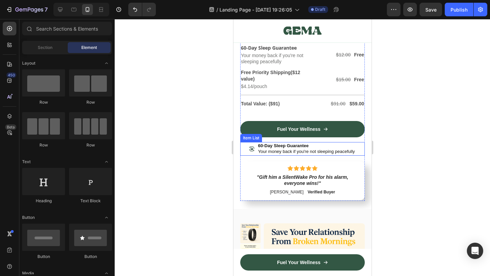
scroll to position [3066, 0]
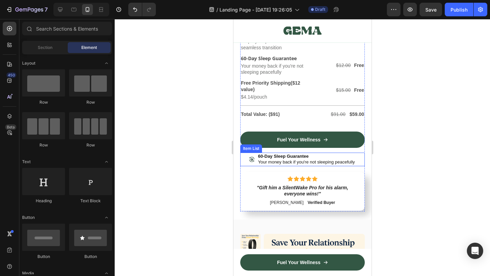
click at [362, 166] on div "60-Day Sleep Guarantee Your money back if you're not sleeping peacefully" at bounding box center [302, 160] width 124 height 14
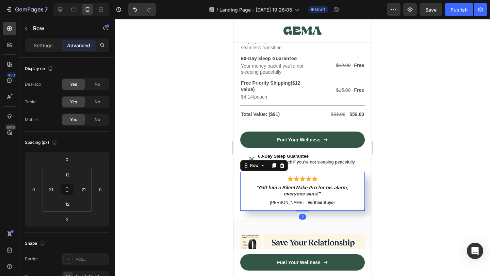
click at [360, 164] on div "60-Day Sleep Guarantee Your money back if you're not sleeping peacefully" at bounding box center [302, 160] width 124 height 14
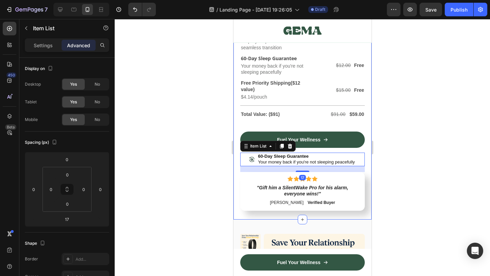
click at [420, 166] on div at bounding box center [302, 147] width 375 height 257
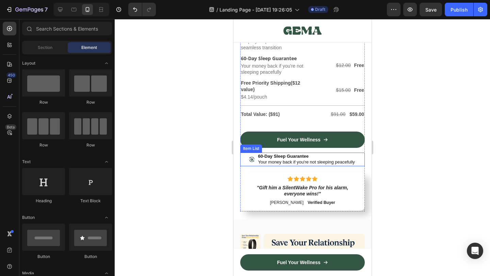
click at [357, 162] on div "60-Day Sleep Guarantee Your money back if you're not sleeping peacefully" at bounding box center [302, 160] width 124 height 14
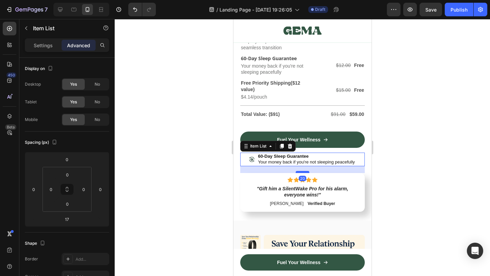
drag, startPoint x: 299, startPoint y: 172, endPoint x: 607, endPoint y: 192, distance: 309.0
click at [299, 173] on div at bounding box center [302, 172] width 14 height 2
type input "20"
click at [394, 173] on div at bounding box center [302, 147] width 375 height 257
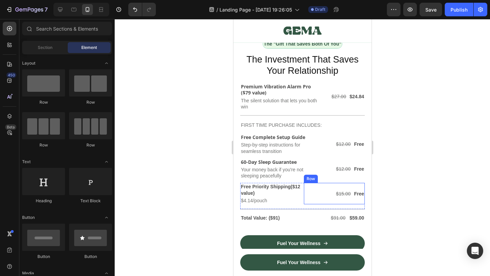
scroll to position [2877, 0]
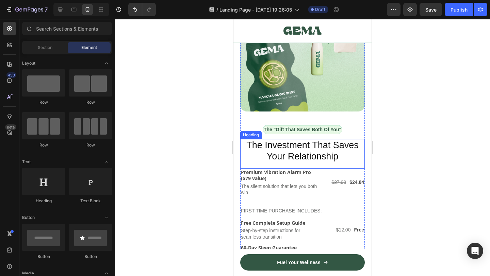
click at [299, 155] on span "The Investment That Saves Your Relationship" at bounding box center [302, 151] width 112 height 22
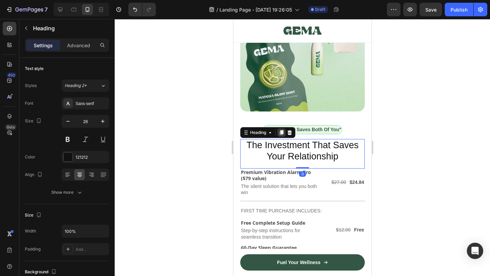
click at [282, 133] on icon at bounding box center [281, 132] width 4 height 5
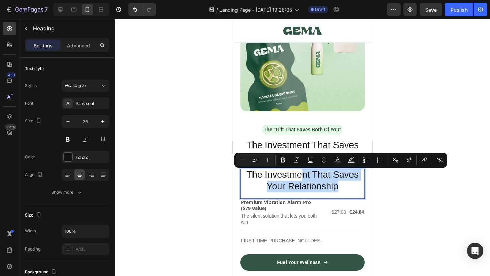
drag, startPoint x: 300, startPoint y: 176, endPoint x: 347, endPoint y: 185, distance: 47.8
click at [398, 188] on div at bounding box center [302, 147] width 375 height 257
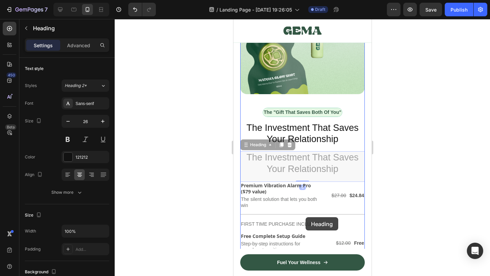
scroll to position [3097, 0]
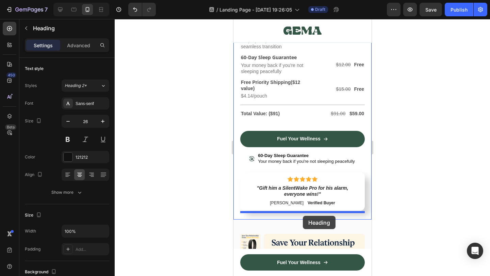
drag, startPoint x: 321, startPoint y: 182, endPoint x: 302, endPoint y: 216, distance: 39.6
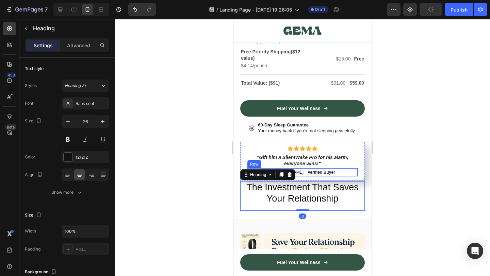
scroll to position [3067, 0]
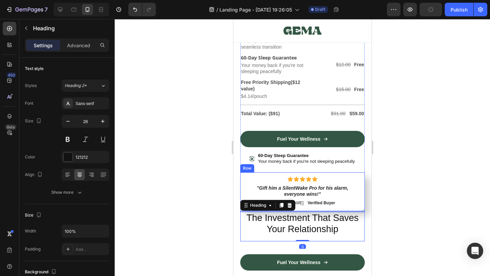
click at [355, 209] on div "Icon Icon Icon Icon Icon Icon List "Gift him a SilentWake Pro for his alarm, ev…" at bounding box center [302, 191] width 124 height 39
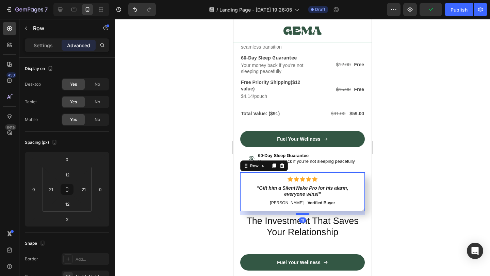
click at [305, 215] on div "Image Row The "Gift That Saves Both Of You" Text Block Row The Investment That …" at bounding box center [302, 21] width 124 height 448
click at [400, 206] on div at bounding box center [302, 147] width 375 height 257
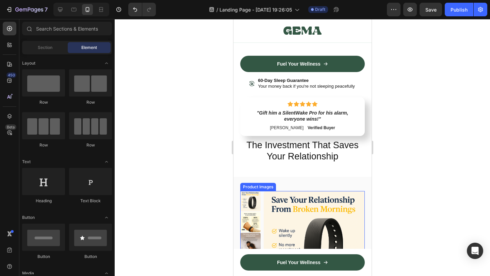
scroll to position [3151, 0]
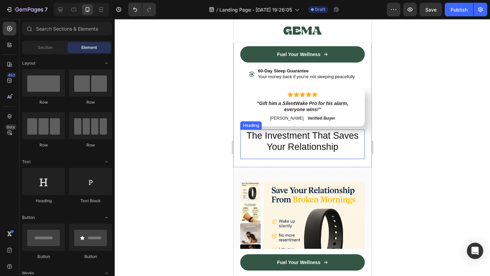
click at [288, 147] on span "The Investment That Saves Your Relationship" at bounding box center [302, 142] width 112 height 22
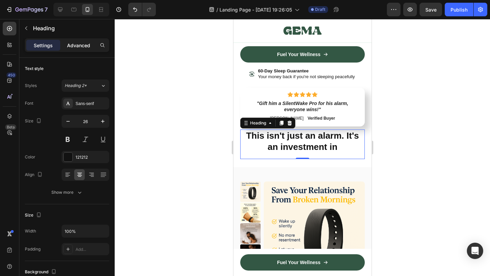
click at [81, 48] on p "Advanced" at bounding box center [78, 45] width 23 height 7
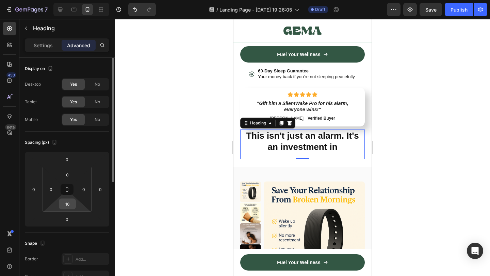
click at [69, 200] on input "16" at bounding box center [68, 204] width 14 height 10
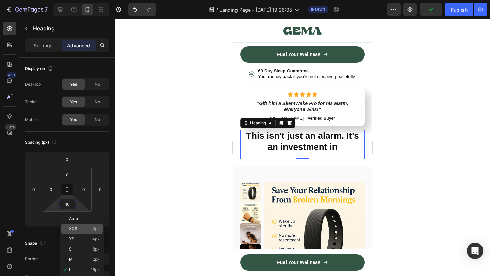
click at [85, 228] on p "XXS 2px" at bounding box center [84, 228] width 31 height 5
type input "2"
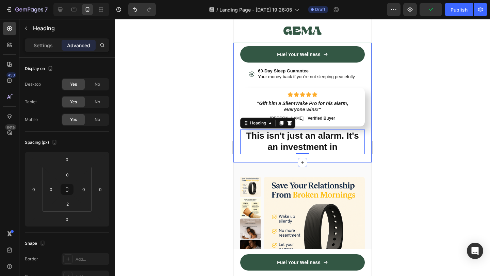
click at [404, 164] on div at bounding box center [302, 147] width 375 height 257
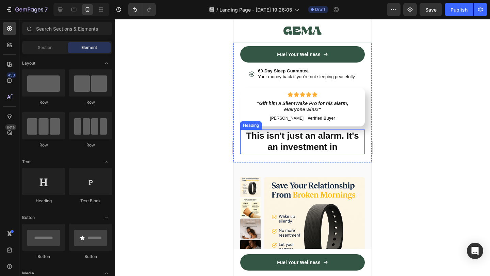
click at [313, 141] on strong "This isn't just an alarm. It's an investment in" at bounding box center [301, 142] width 113 height 22
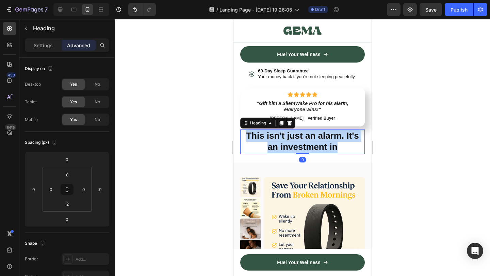
click at [313, 141] on strong "This isn't just an alarm. It's an investment in" at bounding box center [301, 142] width 113 height 22
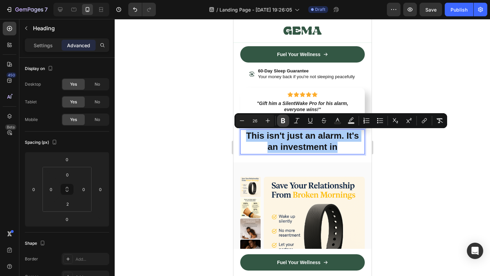
click at [285, 122] on icon "Editor contextual toolbar" at bounding box center [282, 120] width 7 height 7
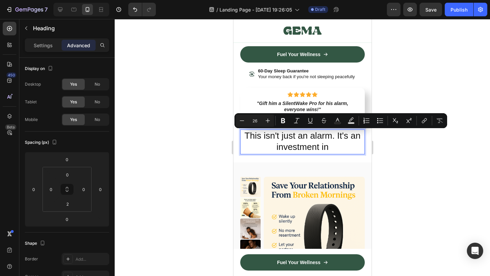
click at [395, 170] on div at bounding box center [302, 147] width 375 height 257
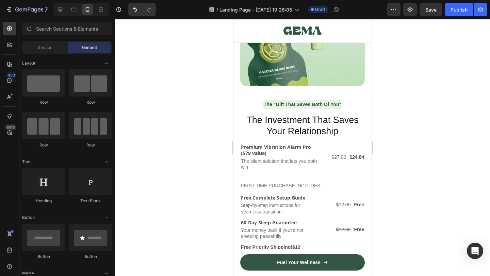
scroll to position [2849, 0]
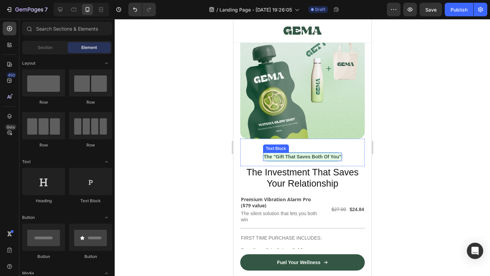
click at [317, 157] on strong "The "Gift That Saves Both Of You"" at bounding box center [302, 156] width 78 height 5
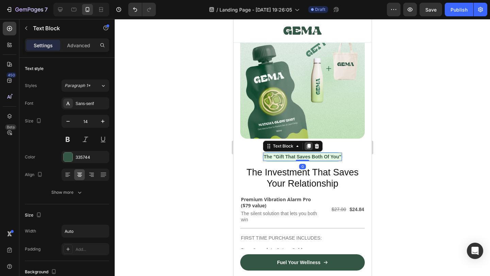
click at [309, 146] on icon at bounding box center [308, 146] width 4 height 5
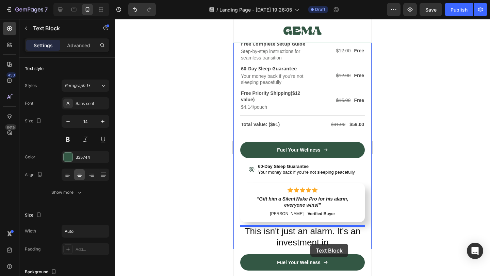
scroll to position [3079, 0]
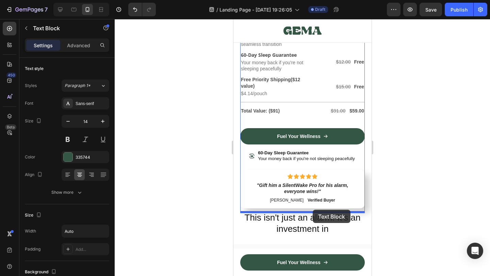
drag, startPoint x: 305, startPoint y: 166, endPoint x: 367, endPoint y: 219, distance: 82.0
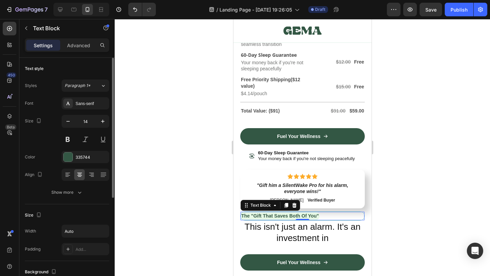
scroll to position [165, 0]
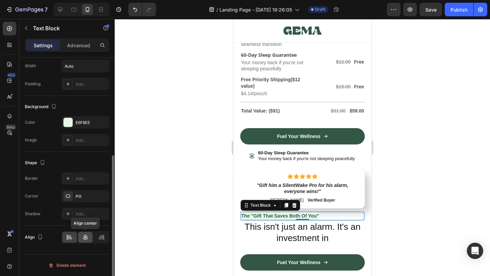
click at [85, 234] on icon at bounding box center [85, 237] width 7 height 7
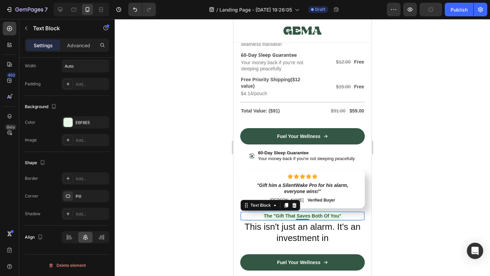
drag, startPoint x: 416, startPoint y: 192, endPoint x: 104, endPoint y: 175, distance: 312.2
click at [416, 192] on div at bounding box center [302, 147] width 375 height 257
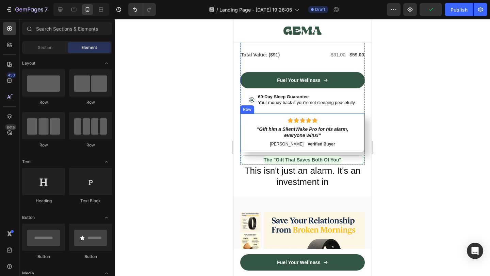
scroll to position [3115, 0]
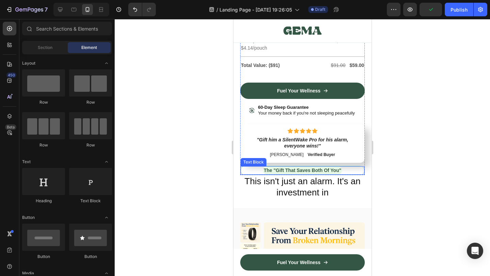
click at [356, 171] on div "The "Gift That Saves Both Of You"" at bounding box center [302, 170] width 124 height 8
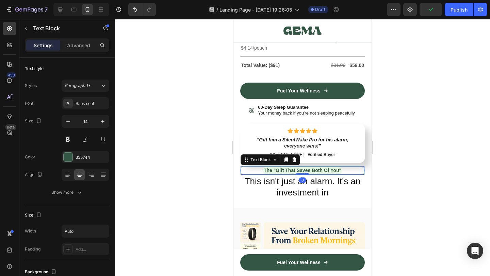
click at [408, 180] on div at bounding box center [302, 147] width 375 height 257
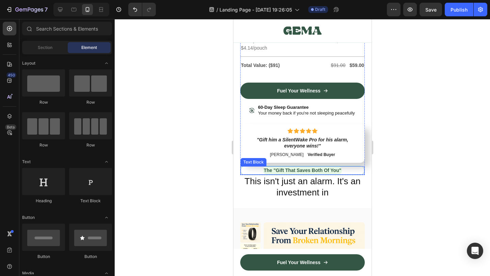
click at [312, 170] on strong "The "Gift That Saves Both Of You"" at bounding box center [302, 170] width 78 height 5
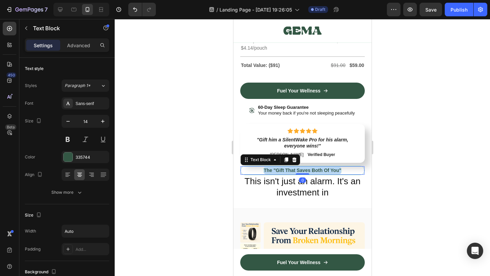
click at [312, 170] on strong "The "Gift That Saves Both Of You"" at bounding box center [302, 170] width 78 height 5
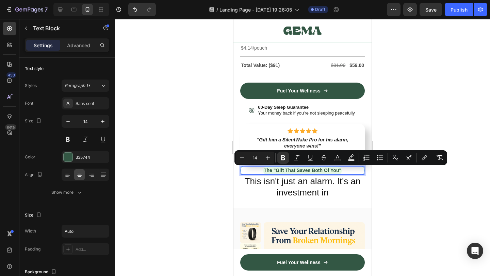
click at [393, 213] on div at bounding box center [302, 147] width 375 height 257
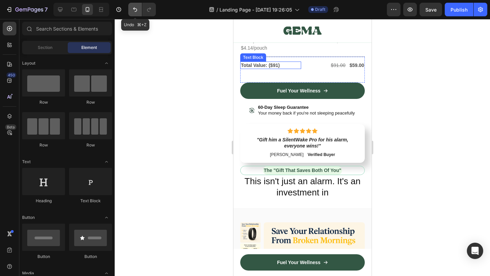
click at [138, 15] on button "Undo/Redo" at bounding box center [135, 10] width 14 height 14
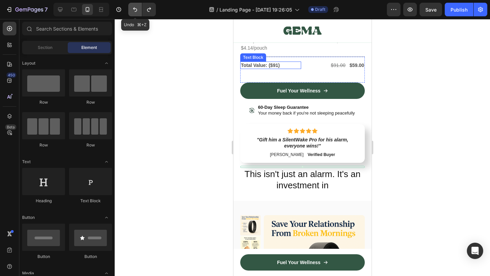
click at [138, 15] on button "Undo/Redo" at bounding box center [135, 10] width 14 height 14
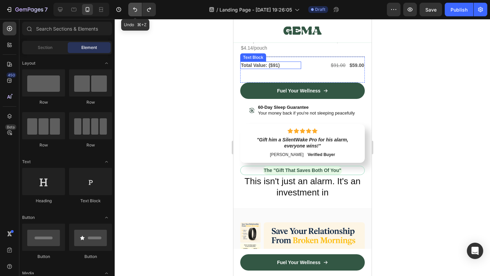
click at [138, 15] on button "Undo/Redo" at bounding box center [135, 10] width 14 height 14
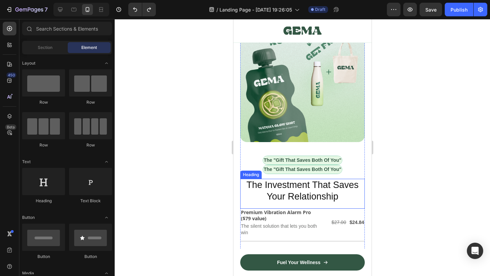
scroll to position [2841, 0]
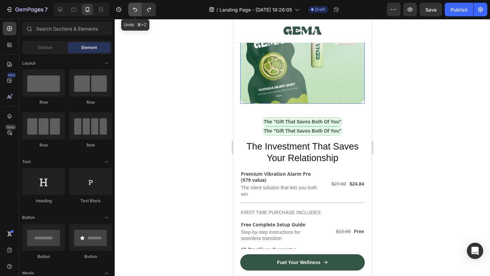
click at [136, 11] on icon "Undo/Redo" at bounding box center [135, 9] width 4 height 4
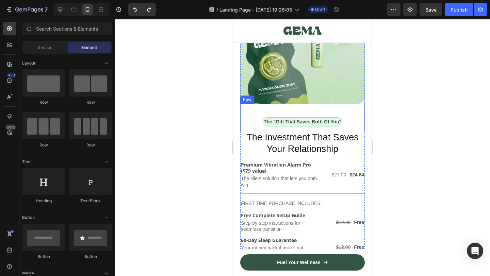
click at [253, 122] on div "The "Gift That Saves Both Of You" Text Block Row" at bounding box center [302, 118] width 124 height 28
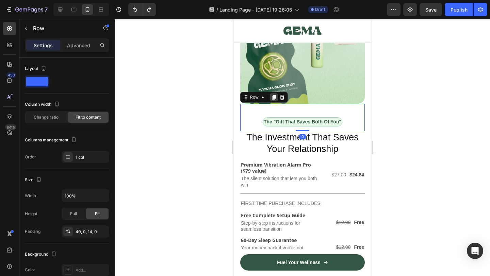
click at [274, 97] on icon at bounding box center [274, 97] width 4 height 5
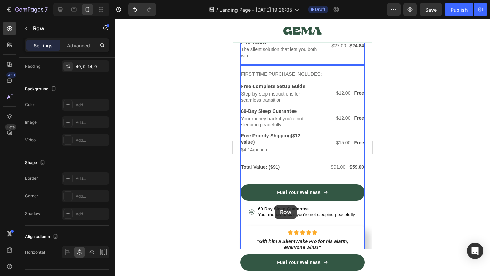
scroll to position [3078, 0]
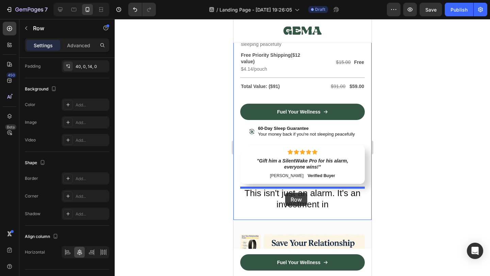
drag, startPoint x: 253, startPoint y: 144, endPoint x: 285, endPoint y: 193, distance: 57.7
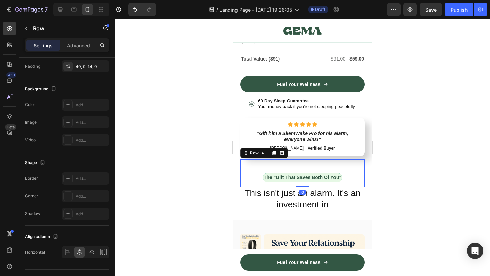
scroll to position [3050, 0]
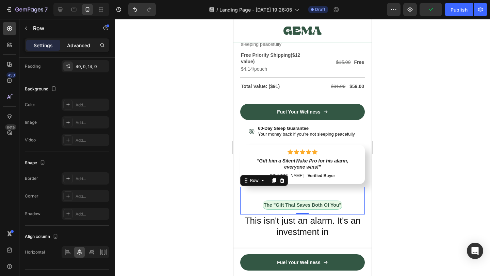
click at [76, 45] on p "Advanced" at bounding box center [78, 45] width 23 height 7
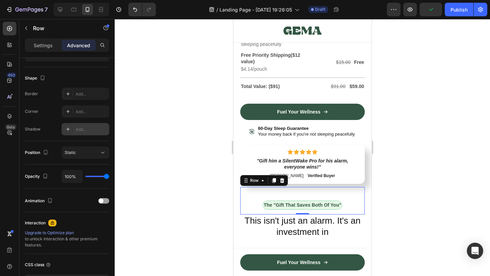
scroll to position [0, 0]
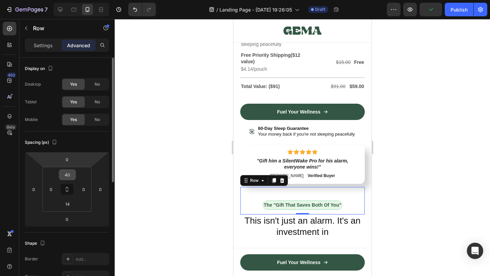
click at [69, 175] on input "40" at bounding box center [68, 175] width 14 height 10
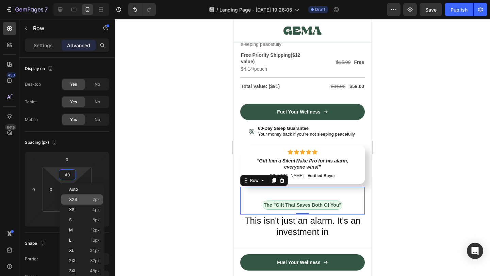
click at [84, 201] on p "XXS 2px" at bounding box center [84, 199] width 31 height 5
type input "2"
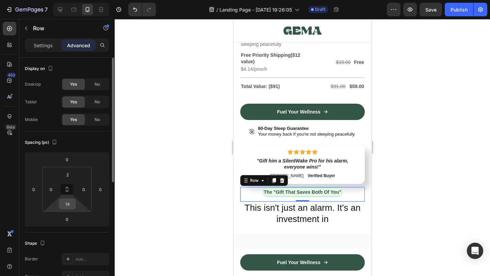
click at [67, 203] on input "14" at bounding box center [68, 204] width 14 height 10
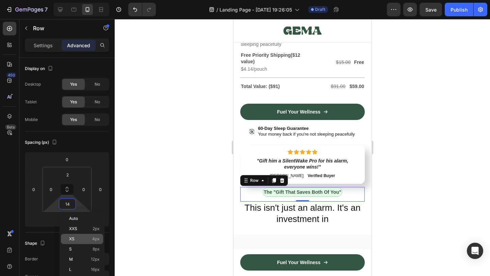
click at [85, 239] on p "XS 4px" at bounding box center [84, 239] width 31 height 5
type input "4"
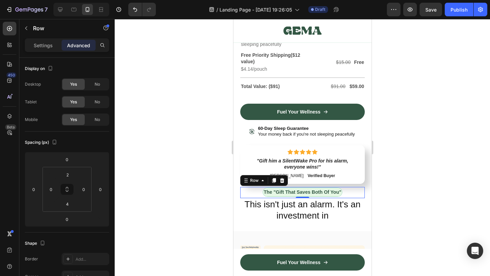
click at [170, 212] on div at bounding box center [302, 147] width 375 height 257
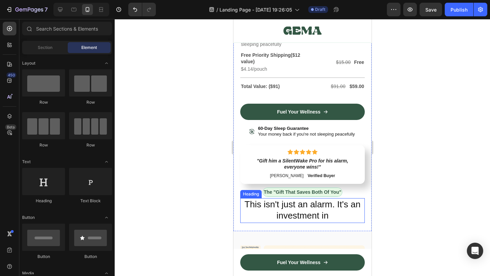
click at [282, 207] on p "This isn't just an alarm. It's an investment in" at bounding box center [301, 210] width 123 height 23
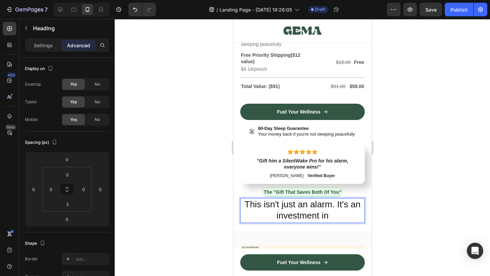
click at [337, 206] on p "This isn't just an alarm. It's an investment in" at bounding box center [301, 210] width 123 height 23
click at [332, 207] on p "This isn't just an alarm. It's an investment in" at bounding box center [301, 210] width 123 height 23
drag, startPoint x: 335, startPoint y: 207, endPoint x: 240, endPoint y: 205, distance: 95.5
click at [240, 205] on h2 "This isn't just an alarm. It's an investment in" at bounding box center [302, 210] width 124 height 24
copy p "This isn't just an alarm."
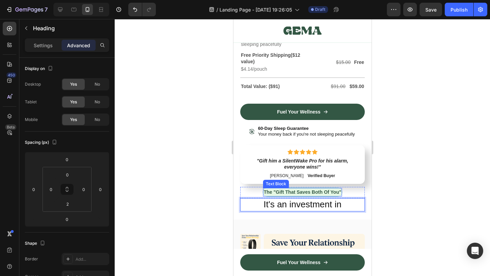
click at [290, 192] on strong "The "Gift That Saves Both Of You"" at bounding box center [302, 191] width 78 height 5
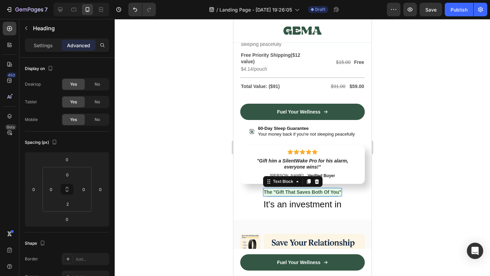
click at [290, 192] on strong "The "Gift That Saves Both Of You"" at bounding box center [302, 191] width 78 height 5
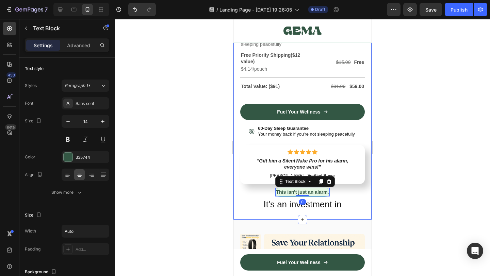
click at [397, 203] on div at bounding box center [302, 147] width 375 height 257
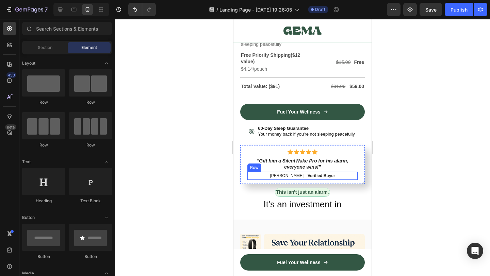
scroll to position [3083, 0]
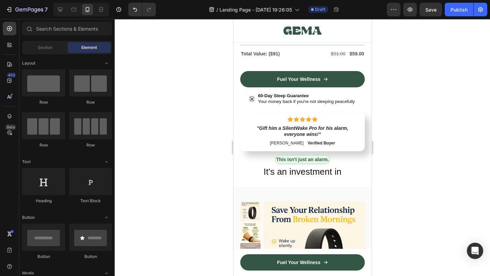
click at [430, 159] on div at bounding box center [302, 147] width 375 height 257
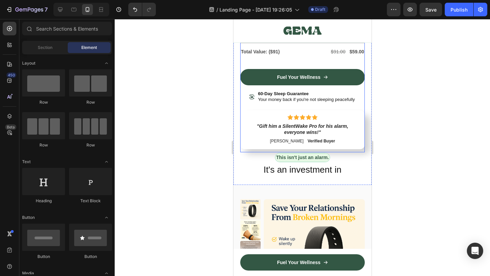
scroll to position [3122, 0]
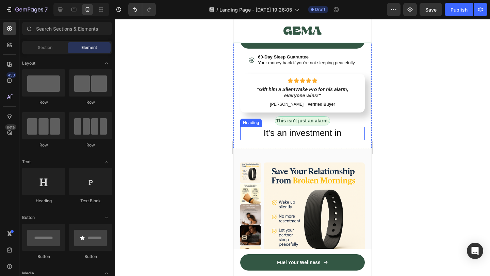
click at [335, 134] on p "It's an investment in" at bounding box center [301, 133] width 123 height 12
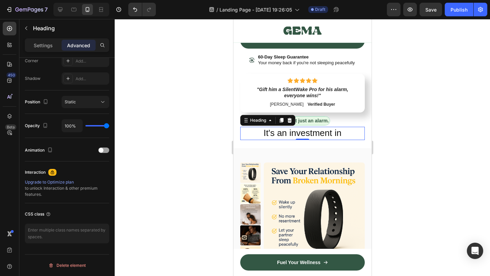
scroll to position [0, 0]
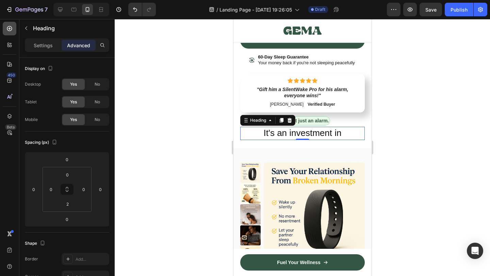
click at [8, 30] on icon at bounding box center [9, 28] width 5 height 5
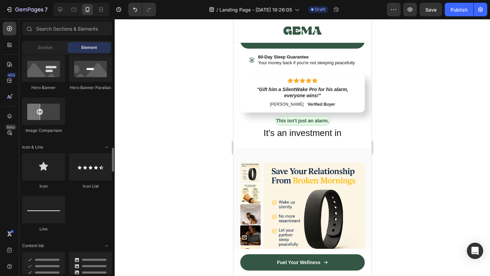
scroll to position [427, 0]
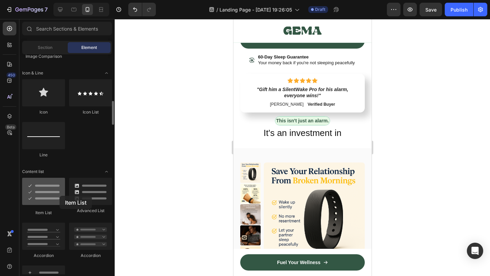
drag, startPoint x: 47, startPoint y: 195, endPoint x: 51, endPoint y: 199, distance: 5.5
click at [51, 199] on div at bounding box center [43, 191] width 43 height 27
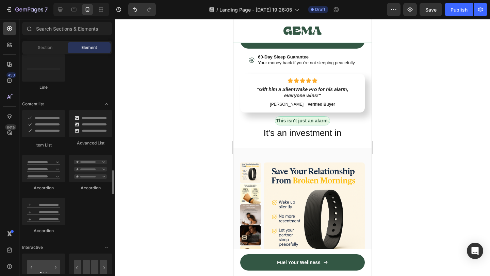
scroll to position [551, 0]
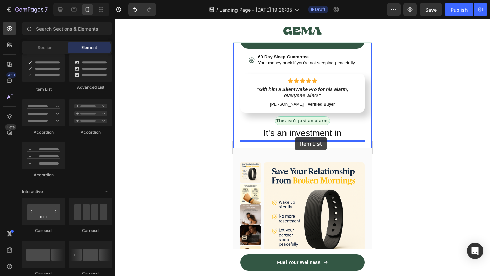
drag, startPoint x: 274, startPoint y: 95, endPoint x: 294, endPoint y: 137, distance: 46.5
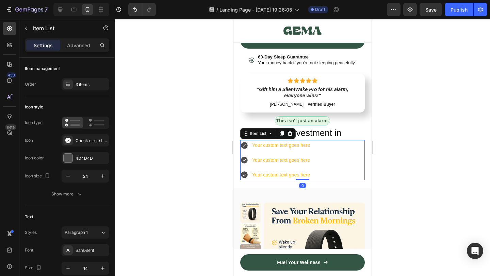
click at [294, 145] on div "Your custom text goes here" at bounding box center [281, 145] width 60 height 11
click at [294, 145] on p "Your custom text goes here" at bounding box center [281, 145] width 58 height 8
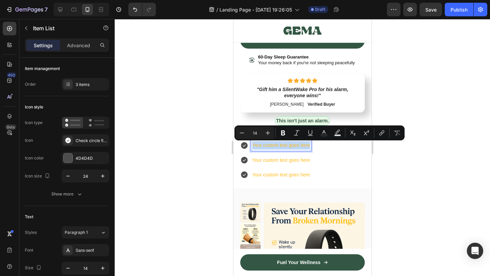
click at [294, 145] on p "Your custom text goes here" at bounding box center [281, 145] width 58 height 8
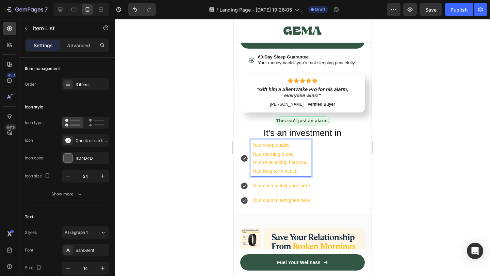
click at [277, 145] on p "Your sleep quality" at bounding box center [281, 145] width 58 height 8
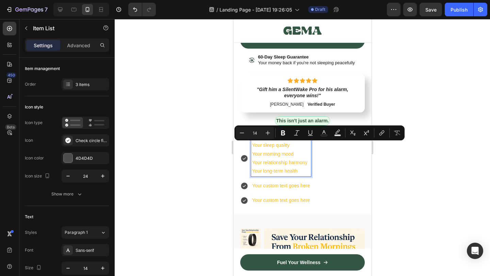
click at [277, 158] on p "Your morning mood" at bounding box center [281, 154] width 58 height 8
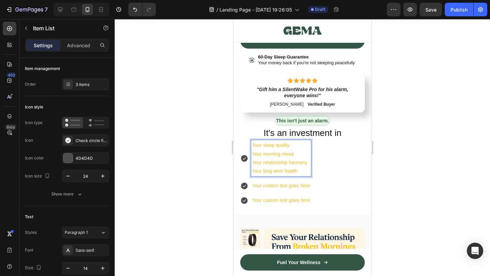
click at [269, 155] on p "Your morning mood" at bounding box center [281, 154] width 58 height 8
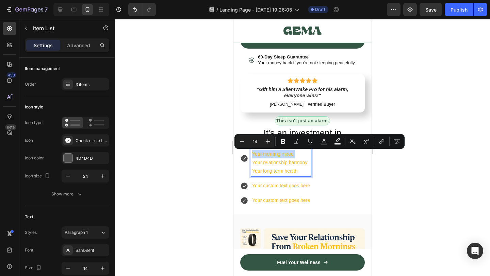
copy p "Your morning mood"
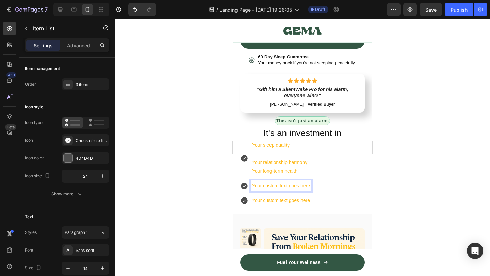
click at [277, 187] on p "Your custom text goes here" at bounding box center [281, 186] width 58 height 8
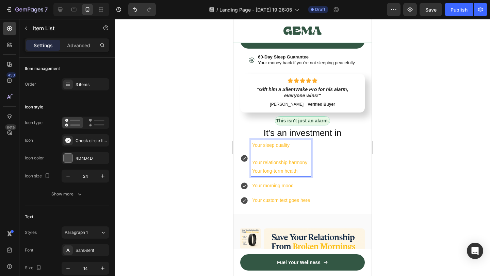
click at [274, 161] on p "Your relationship harmony" at bounding box center [281, 162] width 58 height 8
click at [287, 200] on p "Your custom text goes here" at bounding box center [281, 200] width 58 height 8
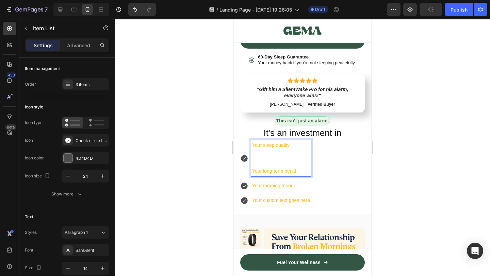
click at [287, 200] on p "Your custom text goes here" at bounding box center [281, 200] width 58 height 8
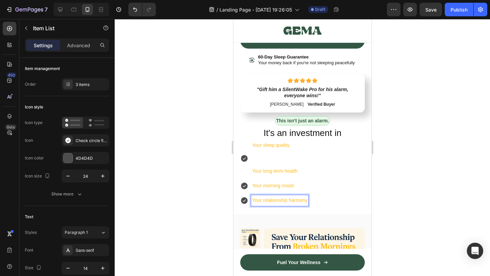
click at [282, 172] on p "Your long-term health" at bounding box center [279, 171] width 55 height 8
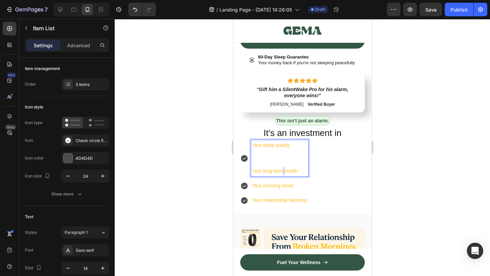
click at [282, 172] on p "Your long-term health" at bounding box center [279, 171] width 55 height 8
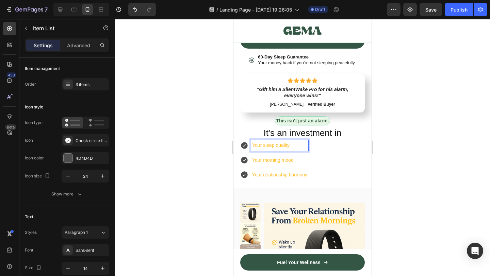
click at [420, 181] on div at bounding box center [302, 147] width 375 height 257
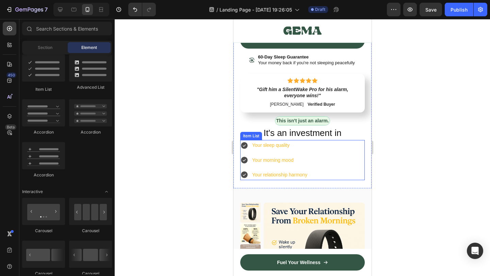
click at [328, 161] on div "Your sleep quality Your morning mood Your relationship harmony" at bounding box center [302, 160] width 124 height 40
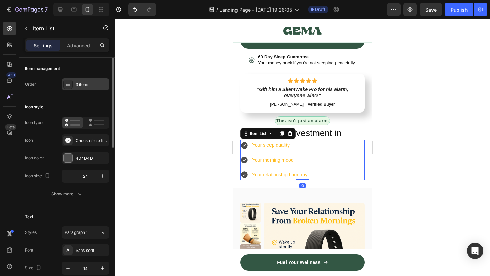
click at [82, 86] on div "3 items" at bounding box center [91, 85] width 32 height 6
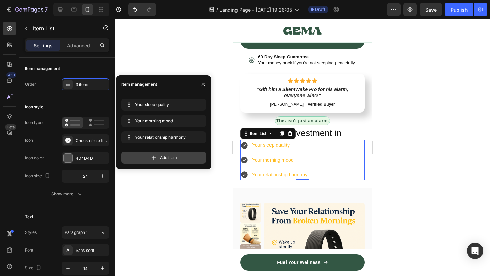
drag, startPoint x: 174, startPoint y: 159, endPoint x: 34, endPoint y: 157, distance: 139.4
click at [174, 159] on span "Add item" at bounding box center [168, 158] width 17 height 6
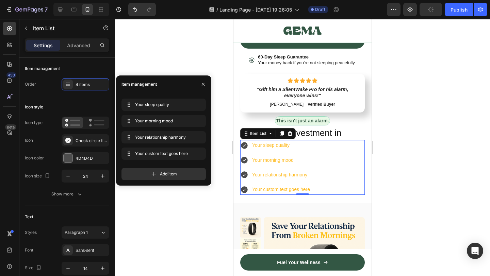
click at [288, 190] on div "Your custom text goes here" at bounding box center [281, 189] width 60 height 11
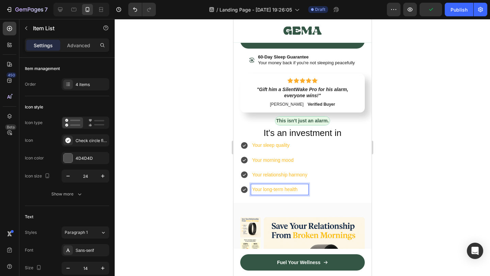
click at [418, 201] on div at bounding box center [302, 147] width 375 height 257
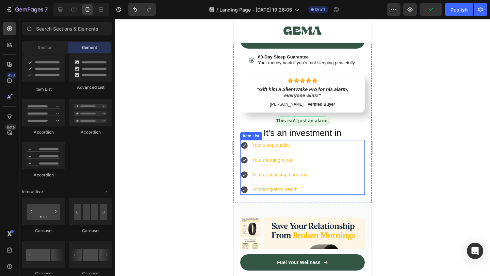
click at [334, 165] on div "Your sleep quality Your morning mood Your relationship harmony Your long-term h…" at bounding box center [302, 167] width 124 height 55
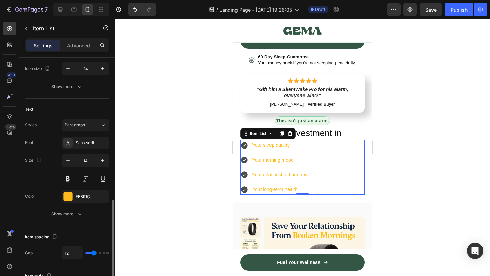
scroll to position [192, 0]
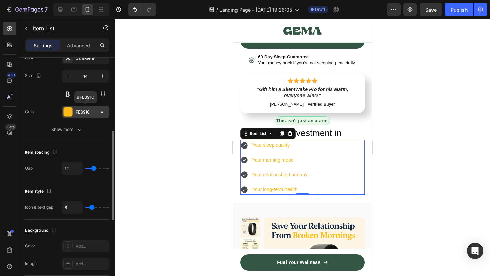
click at [67, 110] on div at bounding box center [68, 111] width 9 height 9
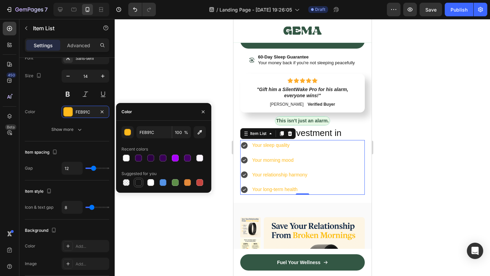
click at [136, 183] on div at bounding box center [138, 182] width 7 height 7
type input "151515"
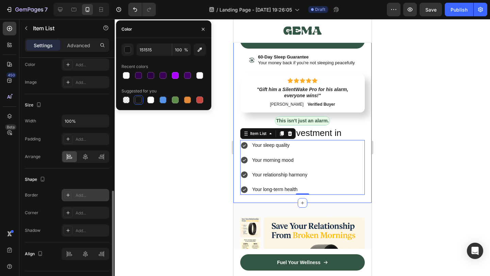
scroll to position [363, 0]
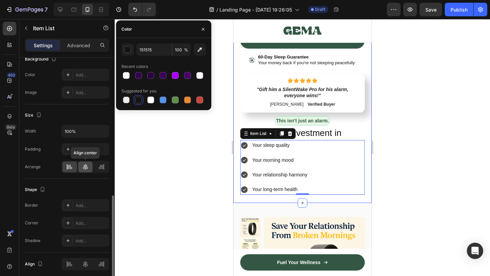
click at [82, 168] on icon at bounding box center [85, 167] width 7 height 7
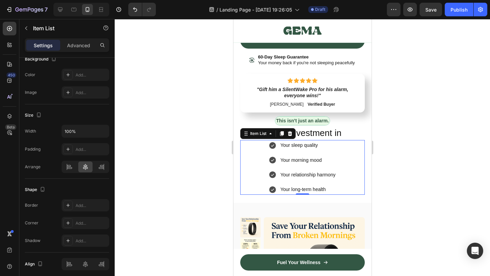
drag, startPoint x: 409, startPoint y: 185, endPoint x: 130, endPoint y: 113, distance: 287.5
click at [409, 185] on div at bounding box center [302, 147] width 375 height 257
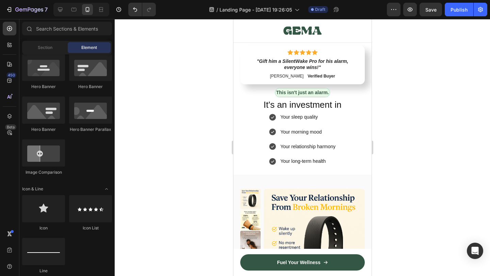
scroll to position [186, 0]
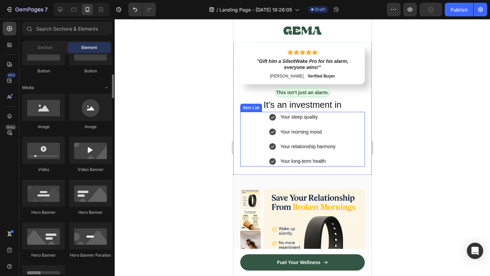
click at [260, 155] on div "Your sleep quality Your morning mood Your relationship harmony Your long-term h…" at bounding box center [302, 139] width 124 height 55
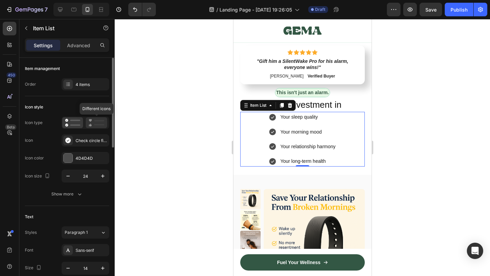
click at [92, 126] on icon at bounding box center [96, 123] width 16 height 8
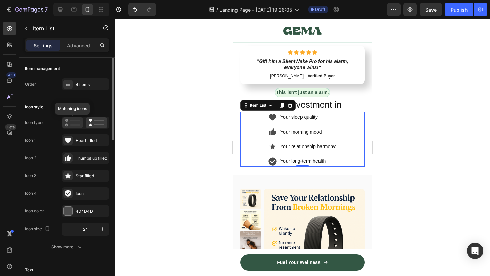
click at [79, 125] on rect at bounding box center [75, 124] width 10 height 1
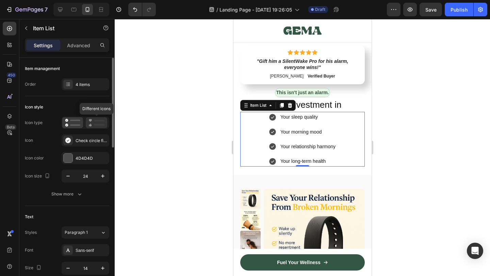
click at [97, 122] on icon at bounding box center [96, 123] width 16 height 8
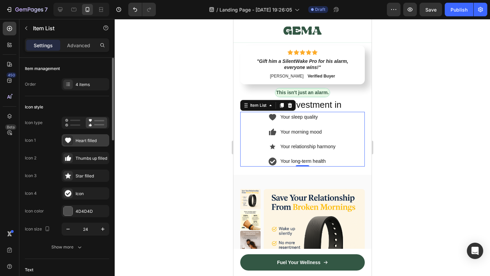
click at [90, 143] on div "Heart filled" at bounding box center [91, 141] width 32 height 6
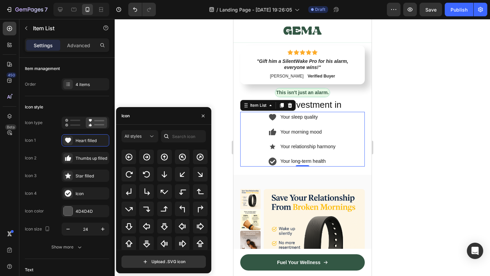
scroll to position [178, 0]
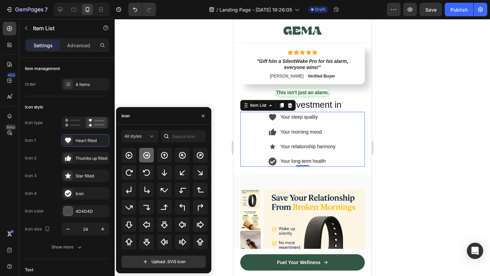
click at [148, 161] on div at bounding box center [146, 155] width 15 height 15
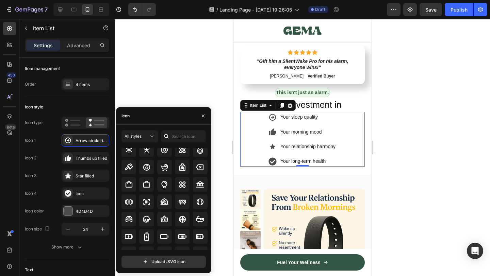
scroll to position [436, 0]
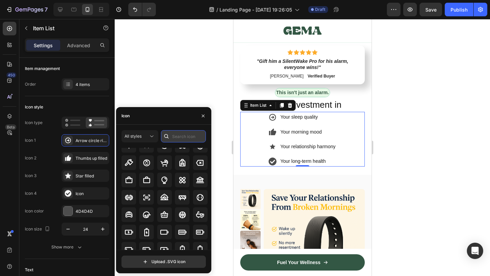
click at [185, 132] on input "text" at bounding box center [183, 136] width 45 height 12
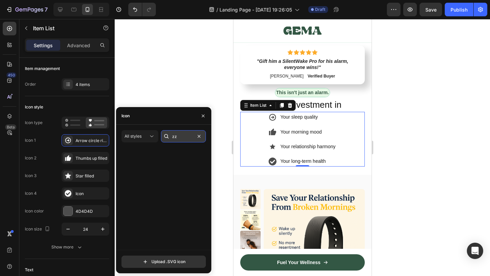
scroll to position [0, 0]
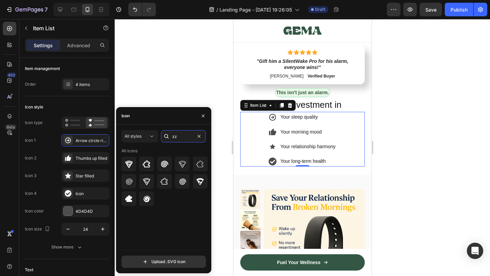
type input "z"
type input "sleep"
click at [164, 164] on icon at bounding box center [164, 164] width 8 height 8
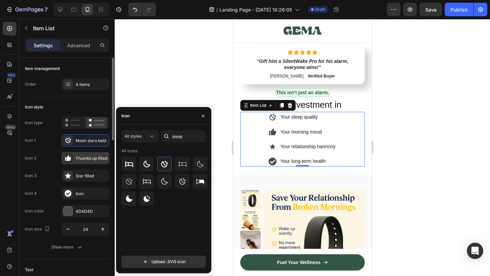
click at [81, 158] on div "Thumbs up filled" at bounding box center [91, 158] width 32 height 6
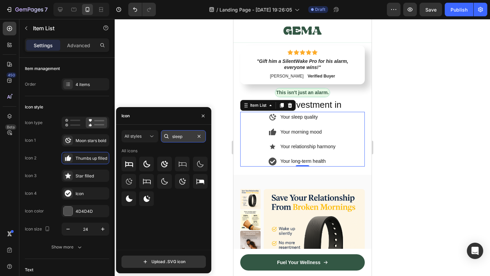
click at [182, 138] on input "sleep" at bounding box center [183, 136] width 45 height 12
type input "m"
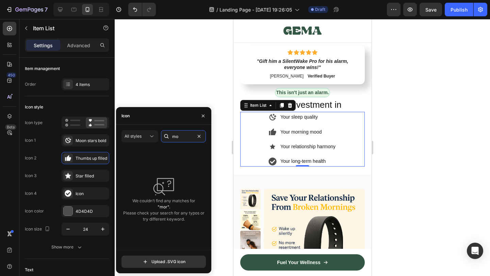
type input "m"
type input "f"
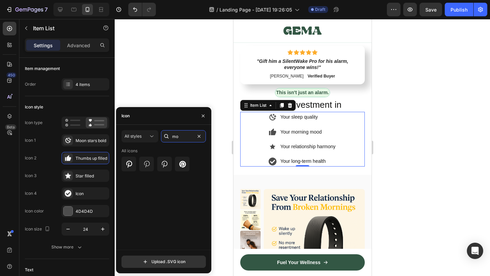
type input "m"
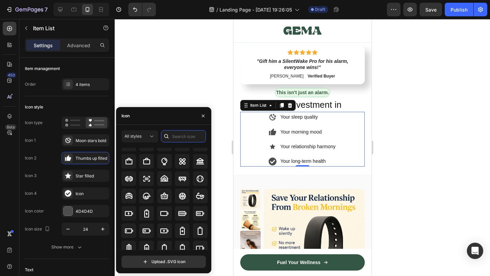
scroll to position [451, 0]
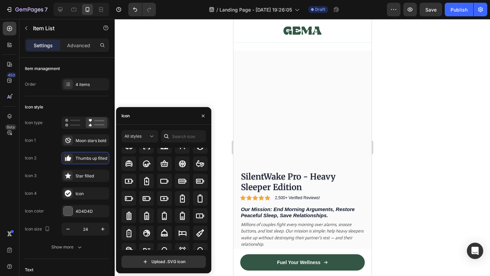
scroll to position [479, 0]
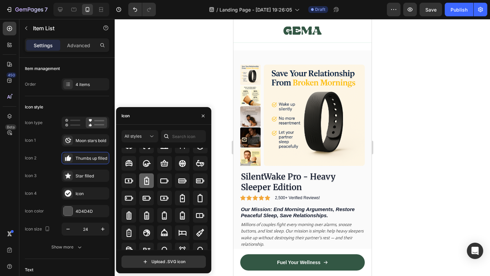
click at [147, 183] on icon at bounding box center [146, 181] width 8 height 8
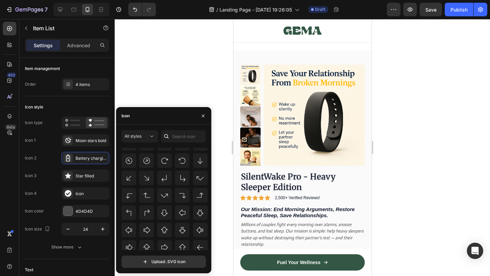
scroll to position [4606, 0]
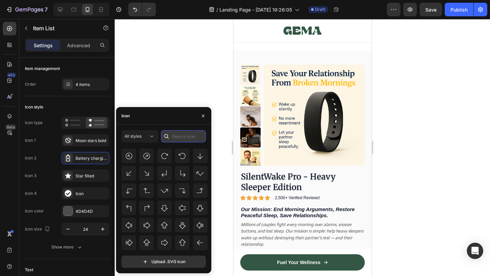
click at [183, 132] on input "text" at bounding box center [183, 136] width 45 height 12
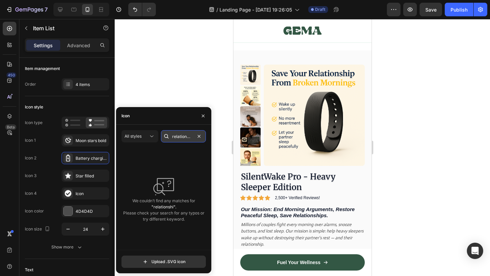
type input "relationship"
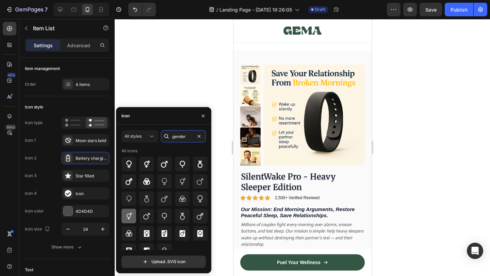
scroll to position [8, 0]
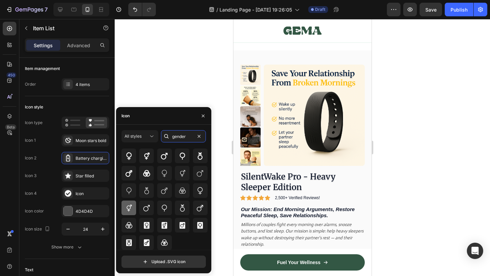
type input "gender"
click at [131, 211] on icon at bounding box center [129, 208] width 8 height 8
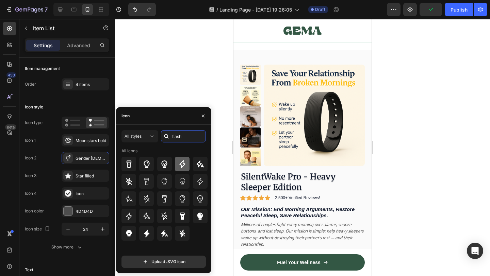
type input "flash"
click at [185, 168] on icon at bounding box center [182, 164] width 8 height 8
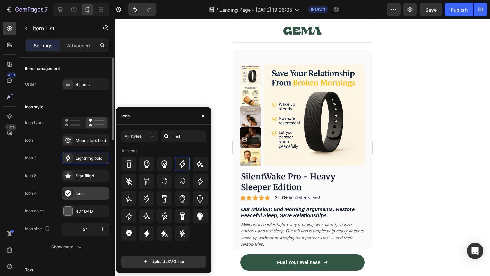
click at [84, 195] on div "Icon" at bounding box center [91, 194] width 32 height 6
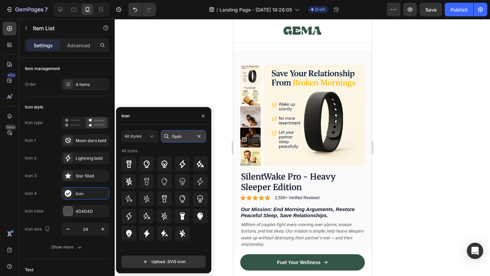
click at [179, 134] on input "flash" at bounding box center [183, 136] width 45 height 12
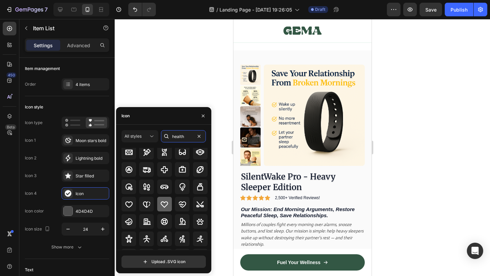
scroll to position [115, 0]
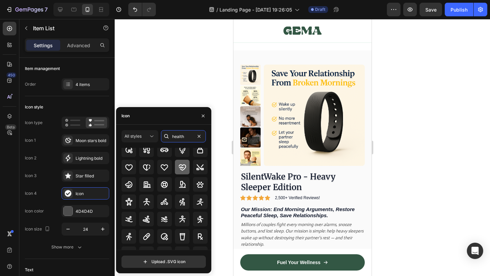
type input "health"
click at [181, 171] on icon at bounding box center [182, 167] width 8 height 8
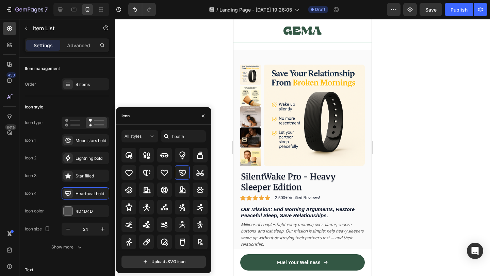
scroll to position [73, 0]
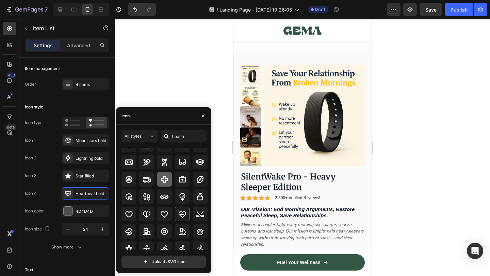
click at [168, 183] on div at bounding box center [164, 179] width 15 height 15
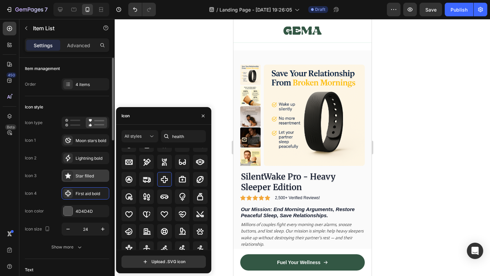
click at [80, 176] on div "Star filled" at bounding box center [91, 176] width 32 height 6
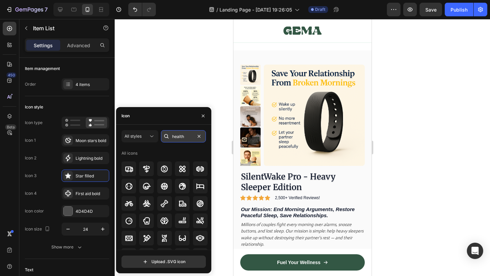
click at [175, 138] on input "health" at bounding box center [183, 136] width 45 height 12
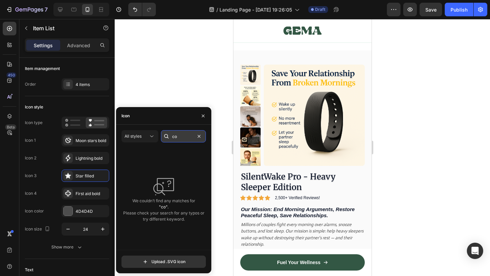
type input "c"
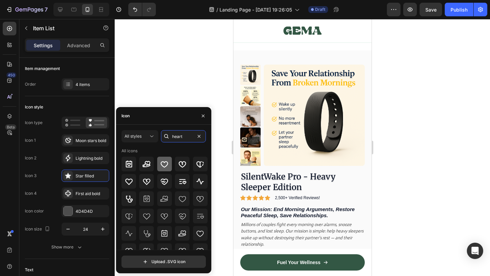
type input "heart"
click at [166, 168] on icon at bounding box center [164, 164] width 8 height 8
click at [127, 184] on icon at bounding box center [129, 181] width 8 height 8
click at [159, 164] on div at bounding box center [164, 164] width 15 height 15
click at [424, 159] on div at bounding box center [302, 147] width 375 height 257
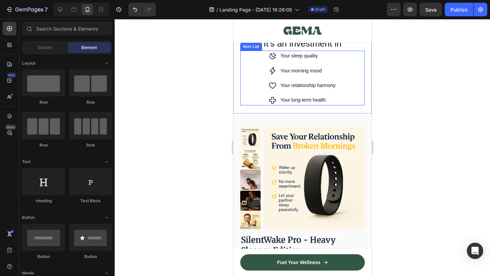
scroll to position [3075, 0]
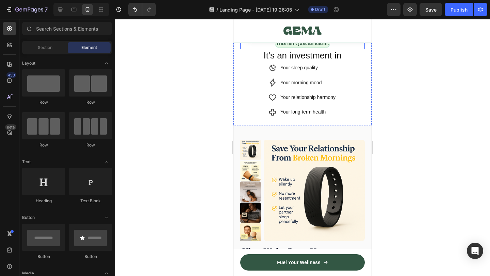
click at [335, 49] on div "This isn't just an alarm. Text Block Row" at bounding box center [302, 43] width 124 height 11
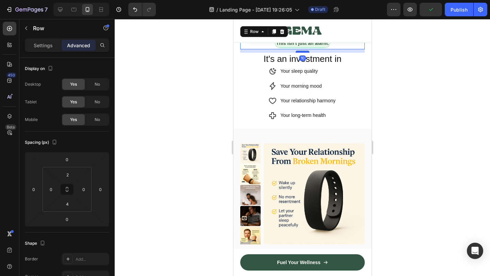
click at [307, 53] on div at bounding box center [302, 52] width 14 height 2
type input "10"
click at [324, 65] on p "It's an investment in" at bounding box center [301, 59] width 123 height 12
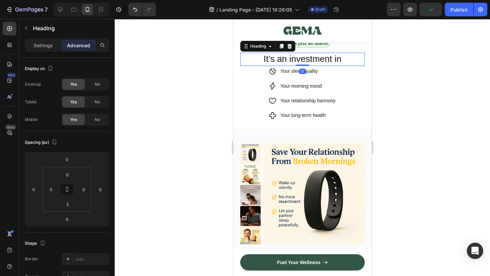
click at [324, 65] on p "It's an investment in" at bounding box center [301, 59] width 123 height 12
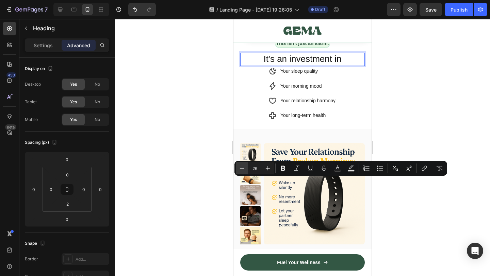
click at [241, 170] on icon "Editor contextual toolbar" at bounding box center [241, 168] width 7 height 7
click at [269, 169] on icon "Editor contextual toolbar" at bounding box center [267, 168] width 7 height 7
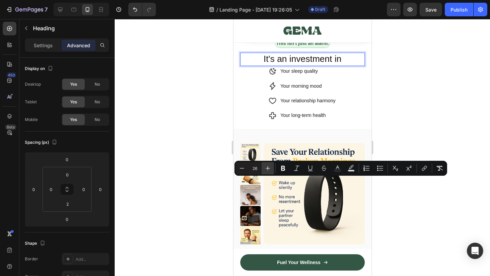
type input "27"
click at [282, 168] on icon "Editor contextual toolbar" at bounding box center [282, 168] width 7 height 7
click at [420, 206] on div at bounding box center [302, 147] width 375 height 257
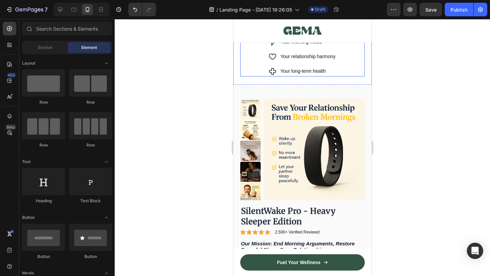
scroll to position [3140, 0]
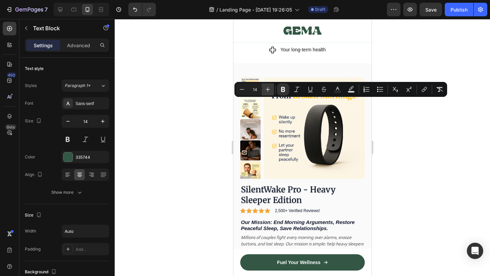
click at [267, 90] on icon "Editor contextual toolbar" at bounding box center [267, 89] width 4 height 4
type input "16"
click at [396, 148] on div at bounding box center [302, 147] width 375 height 257
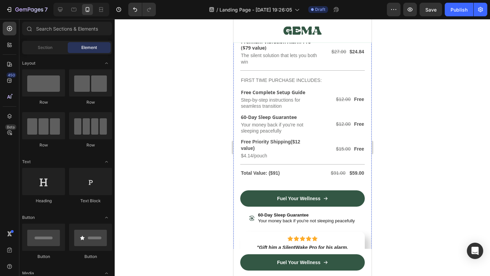
scroll to position [3028, 0]
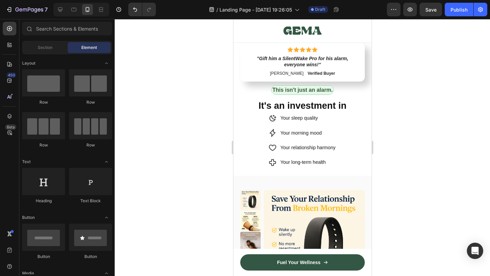
click at [426, 165] on div at bounding box center [302, 147] width 375 height 257
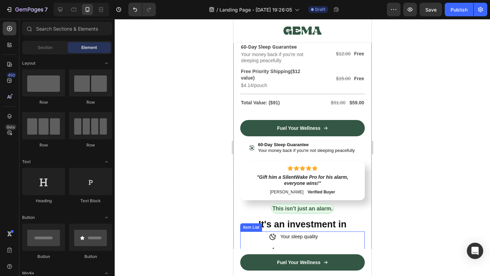
scroll to position [2911, 0]
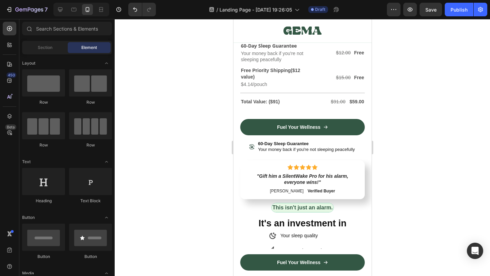
click at [445, 149] on div at bounding box center [302, 147] width 375 height 257
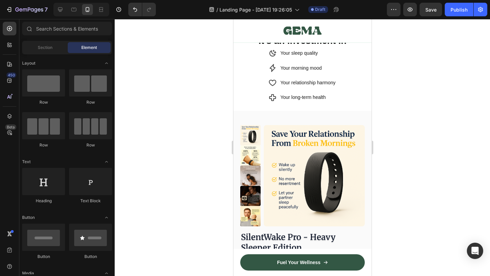
scroll to position [3103, 0]
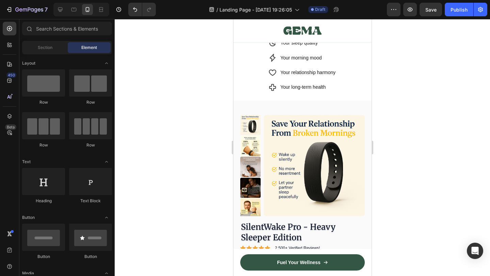
click at [415, 184] on div at bounding box center [302, 147] width 375 height 257
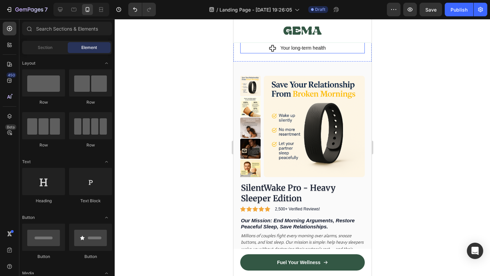
scroll to position [3143, 0]
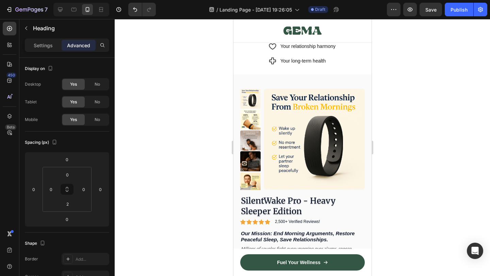
scroll to position [216, 0]
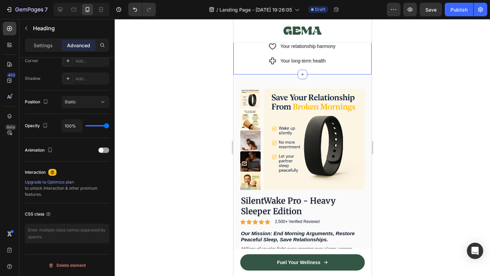
drag, startPoint x: 297, startPoint y: 132, endPoint x: 312, endPoint y: 197, distance: 67.2
click at [425, 177] on div at bounding box center [302, 147] width 375 height 257
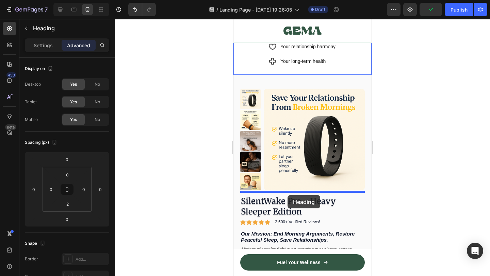
drag, startPoint x: 326, startPoint y: 131, endPoint x: 287, endPoint y: 195, distance: 74.9
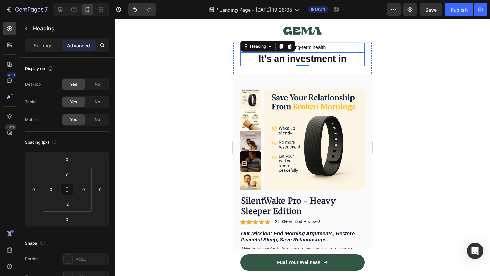
click at [352, 53] on div "Your sleep quality Your morning mood Your relationship harmony Your long-term h…" at bounding box center [302, 25] width 124 height 55
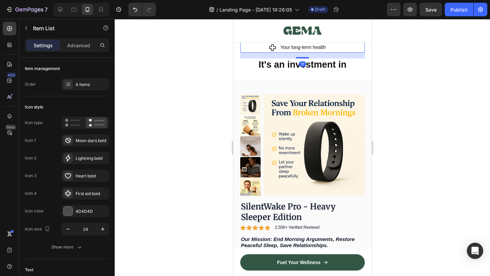
drag, startPoint x: 303, startPoint y: 177, endPoint x: 292, endPoint y: 187, distance: 15.2
click at [303, 58] on div at bounding box center [302, 57] width 14 height 1
type input "100%"
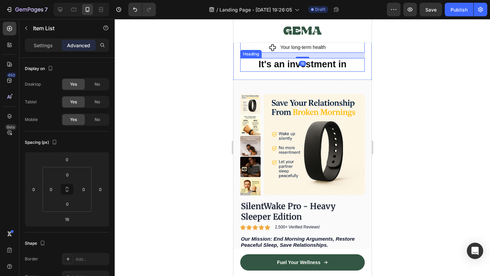
click at [288, 69] on strong "It's an investment in" at bounding box center [302, 64] width 88 height 10
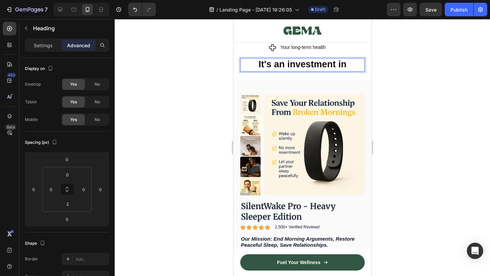
click at [288, 69] on strong "It's an investment in" at bounding box center [302, 64] width 88 height 10
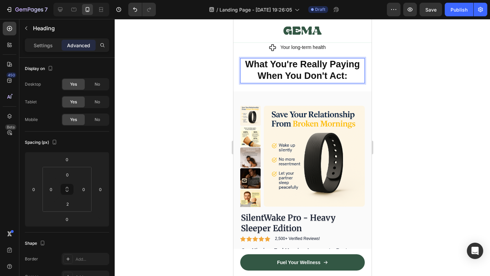
click at [292, 81] on strong "What You're Really Paying When You Don't Act:" at bounding box center [301, 70] width 115 height 22
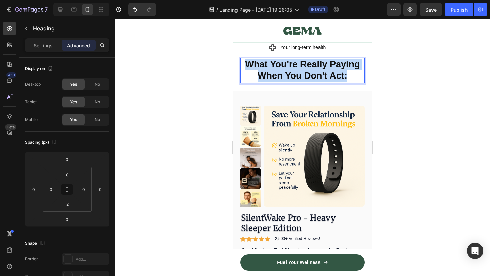
click at [292, 81] on strong "What You're Really Paying When You Don't Act:" at bounding box center [301, 70] width 115 height 22
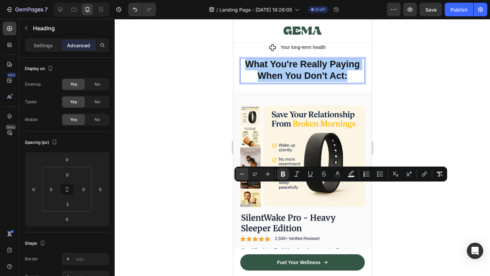
click at [243, 175] on icon "Editor contextual toolbar" at bounding box center [241, 174] width 7 height 7
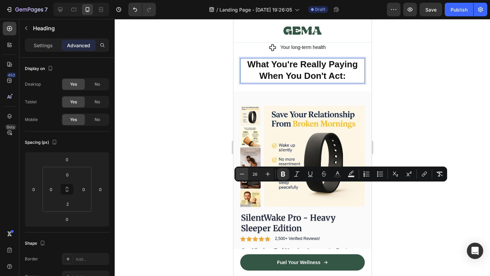
click at [243, 175] on icon "Editor contextual toolbar" at bounding box center [241, 174] width 7 height 7
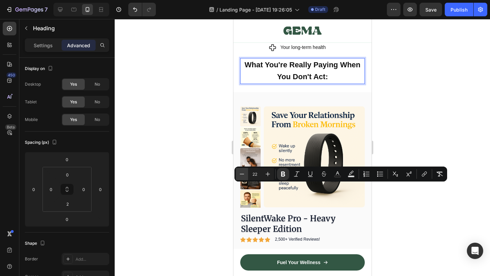
click at [243, 175] on icon "Editor contextual toolbar" at bounding box center [241, 174] width 7 height 7
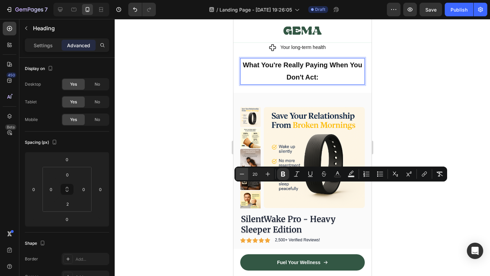
click at [243, 175] on icon "Editor contextual toolbar" at bounding box center [241, 174] width 7 height 7
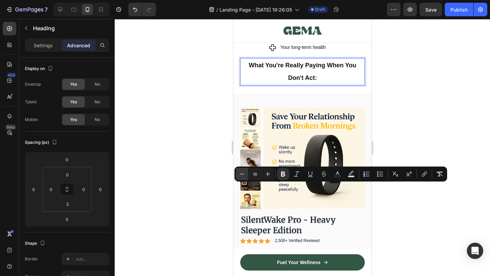
click at [243, 175] on icon "Editor contextual toolbar" at bounding box center [241, 174] width 7 height 7
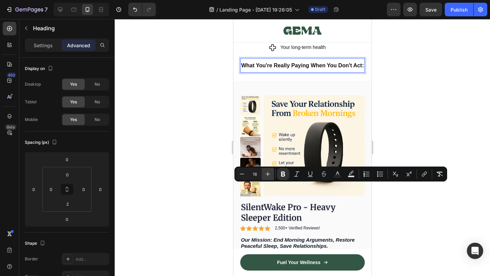
click at [267, 174] on icon "Editor contextual toolbar" at bounding box center [267, 174] width 7 height 7
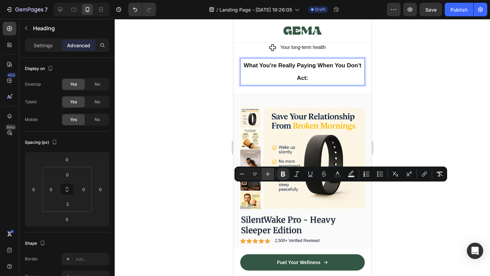
click at [267, 174] on icon "Editor contextual toolbar" at bounding box center [267, 174] width 7 height 7
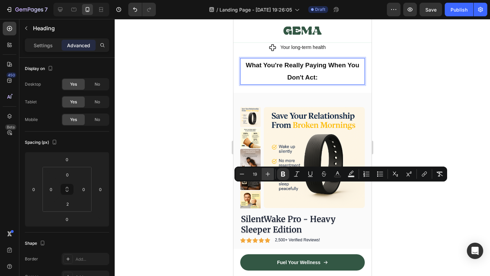
click at [267, 174] on icon "Editor contextual toolbar" at bounding box center [267, 174] width 7 height 7
type input "21"
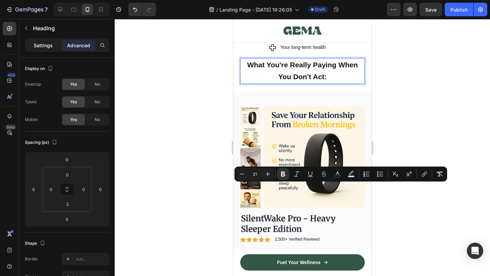
click at [46, 44] on p "Settings" at bounding box center [43, 45] width 19 height 7
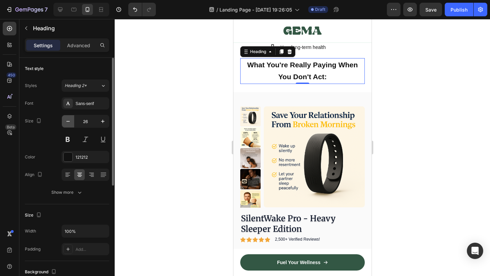
click at [68, 120] on icon "button" at bounding box center [68, 121] width 7 height 7
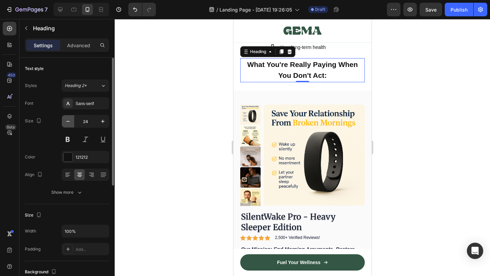
click at [68, 120] on icon "button" at bounding box center [68, 121] width 7 height 7
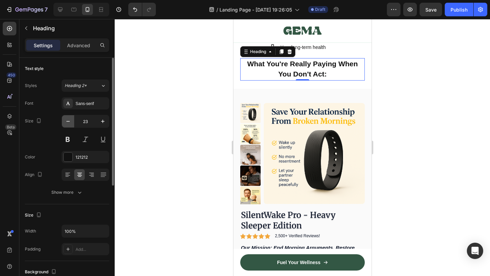
click at [68, 120] on icon "button" at bounding box center [68, 121] width 7 height 7
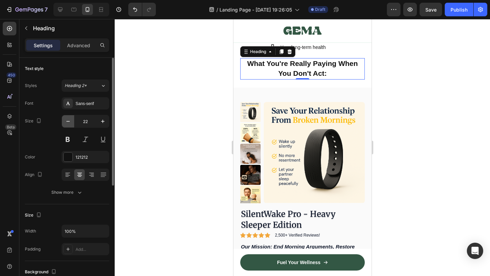
click at [68, 120] on icon "button" at bounding box center [68, 121] width 7 height 7
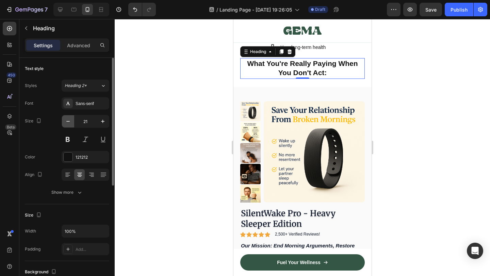
type input "20"
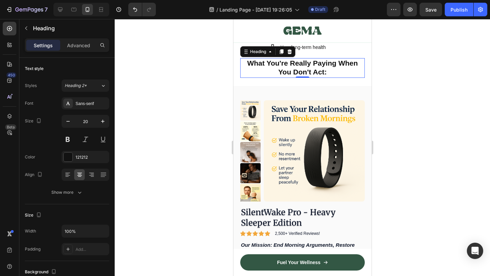
click at [390, 190] on div at bounding box center [302, 147] width 375 height 257
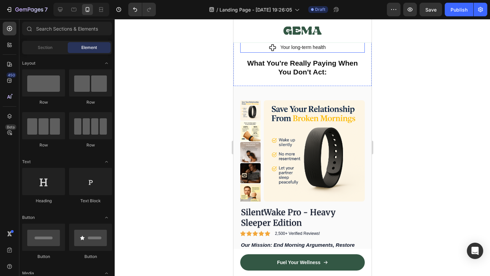
scroll to position [3184, 0]
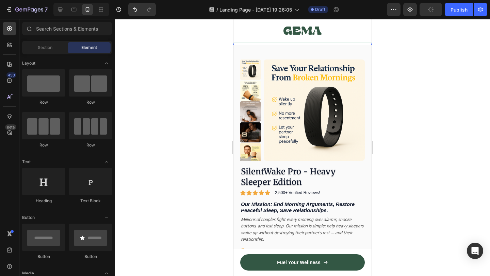
click at [317, 35] on strong "What You're Really Paying When You Don't Act:" at bounding box center [301, 26] width 110 height 17
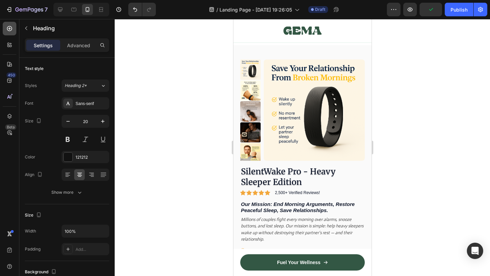
click at [12, 35] on div at bounding box center [10, 29] width 14 height 14
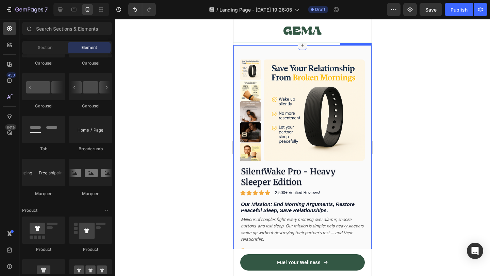
scroll to position [3202, 0]
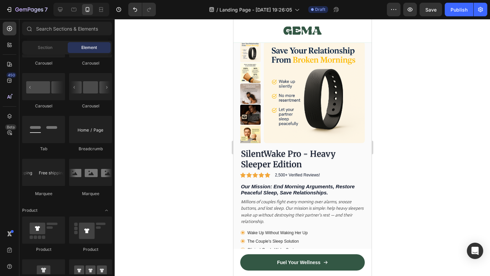
click at [333, 17] on strong "What You're Really Paying When You Don't Act:" at bounding box center [301, 9] width 110 height 17
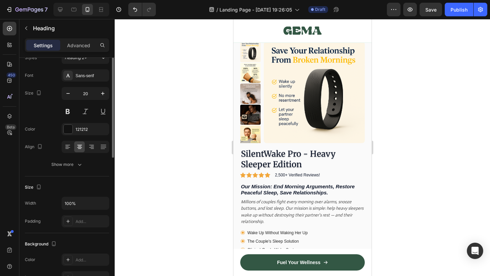
scroll to position [0, 0]
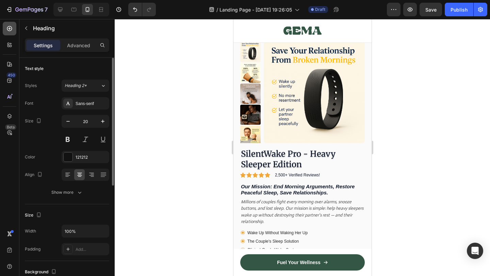
click at [10, 29] on icon at bounding box center [9, 28] width 5 height 5
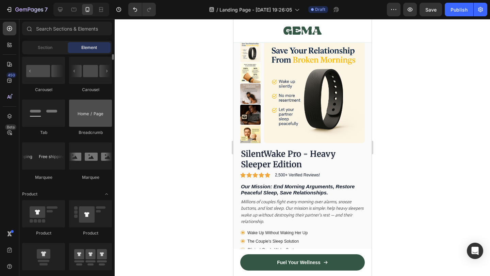
scroll to position [646, 0]
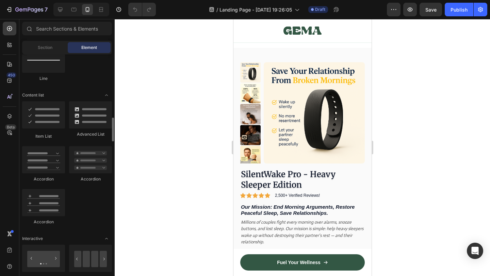
scroll to position [524, 0]
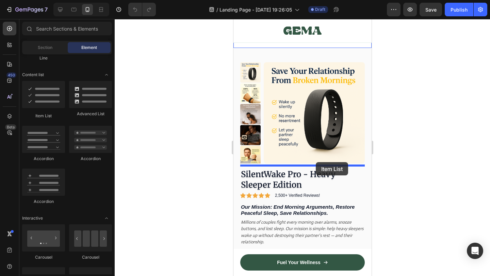
drag, startPoint x: 278, startPoint y: 110, endPoint x: 315, endPoint y: 162, distance: 63.6
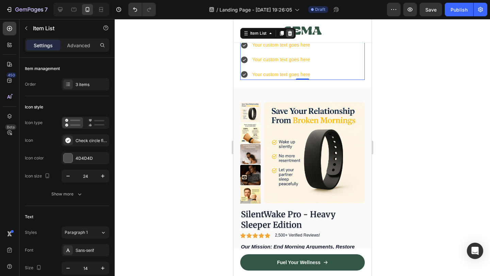
click at [291, 36] on icon at bounding box center [289, 33] width 4 height 5
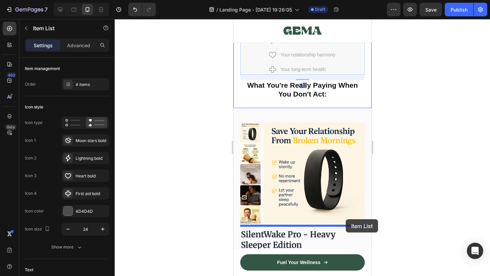
drag, startPoint x: 352, startPoint y: 160, endPoint x: 345, endPoint y: 218, distance: 58.2
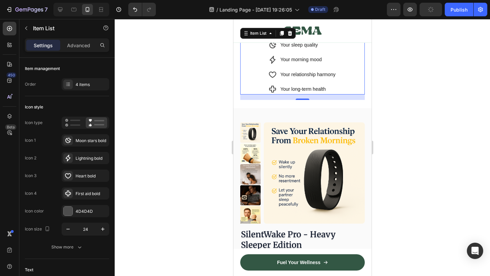
scroll to position [3234, 0]
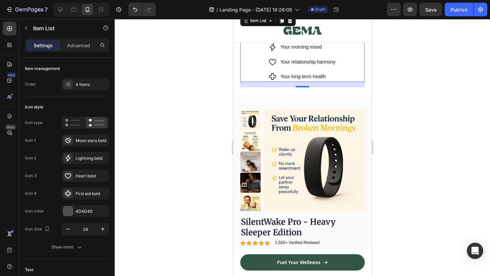
click at [273, 37] on icon at bounding box center [272, 33] width 8 height 8
click at [83, 140] on div "Moon stars bold" at bounding box center [91, 141] width 32 height 6
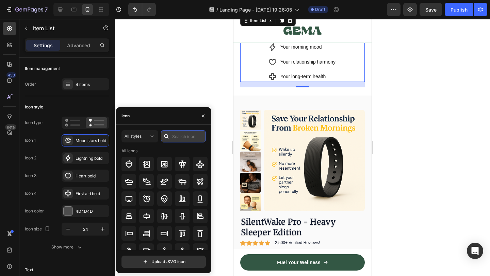
click at [186, 139] on input "text" at bounding box center [183, 136] width 45 height 12
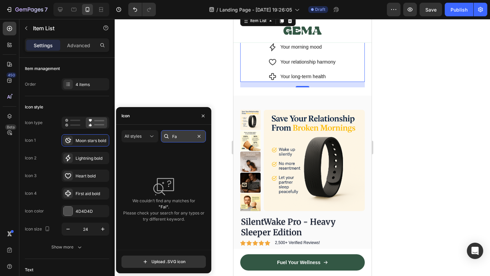
type input "F"
type input "c"
type input "x"
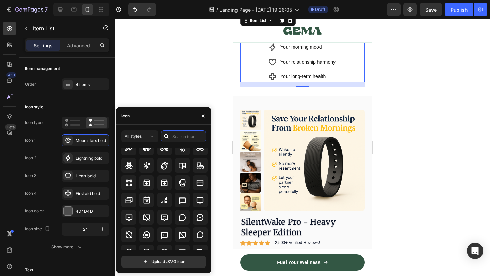
scroll to position [0, 0]
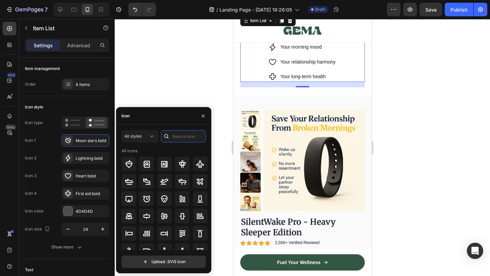
type input "x"
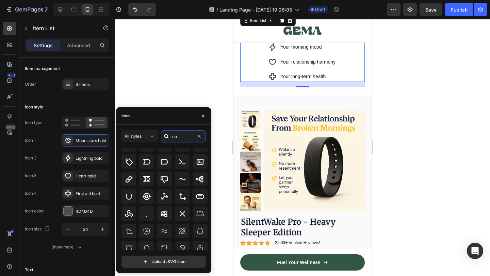
scroll to position [584, 0]
type input "no"
click at [184, 212] on icon at bounding box center [182, 213] width 8 height 8
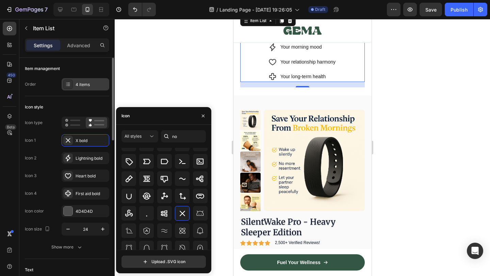
click at [91, 84] on div "4 items" at bounding box center [91, 85] width 32 height 6
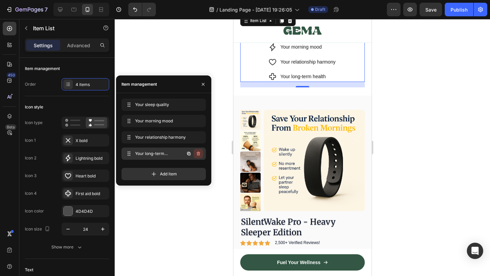
click at [200, 155] on icon "button" at bounding box center [197, 153] width 5 height 5
click at [199, 152] on div "Delete" at bounding box center [193, 154] width 13 height 6
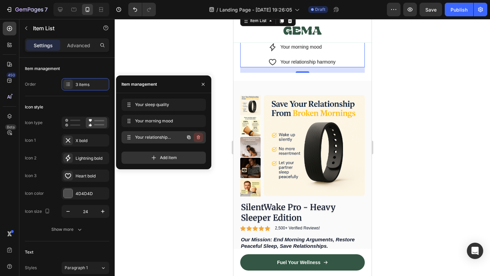
click at [201, 135] on icon "button" at bounding box center [197, 137] width 5 height 5
click at [201, 135] on button "Delete" at bounding box center [193, 138] width 19 height 10
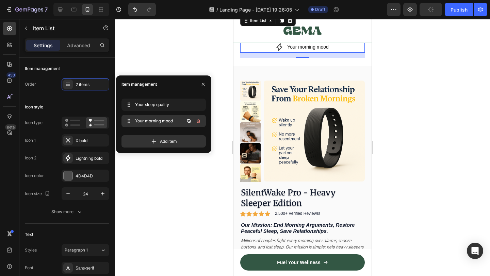
click at [199, 122] on icon "button" at bounding box center [199, 122] width 0 height 2
click at [199, 122] on div "Delete" at bounding box center [193, 121] width 13 height 6
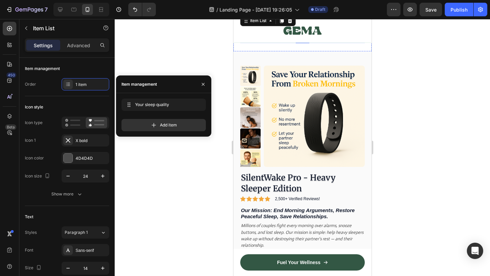
click at [326, 25] on strong "What You're Really Paying When You Don't Act:" at bounding box center [301, 16] width 110 height 17
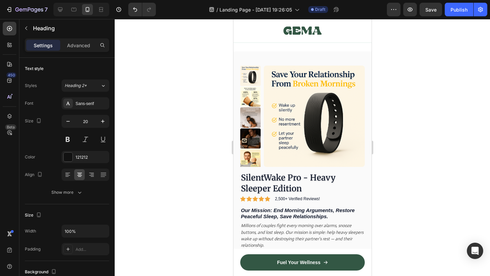
click at [326, 25] on strong "What You're Really Paying When You Don't Act:" at bounding box center [301, 16] width 110 height 17
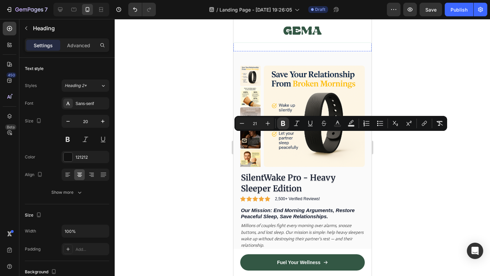
click at [311, 38] on div "Your sleep quality" at bounding box center [307, 32] width 39 height 11
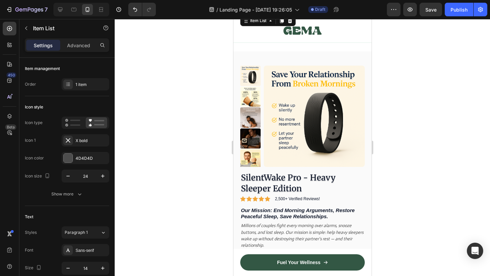
click at [311, 38] on div "Your sleep quality" at bounding box center [307, 32] width 39 height 11
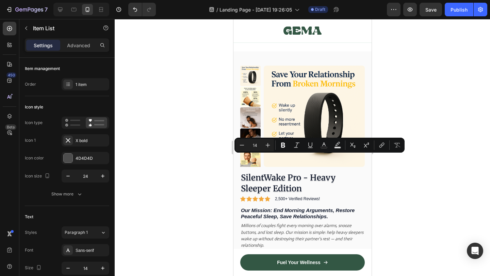
type input "21"
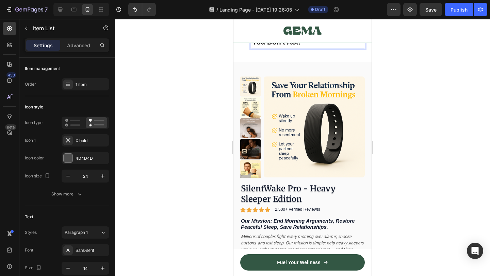
click at [298, 46] on strong "What You're Really Paying When You Don't Act:" at bounding box center [307, 37] width 110 height 17
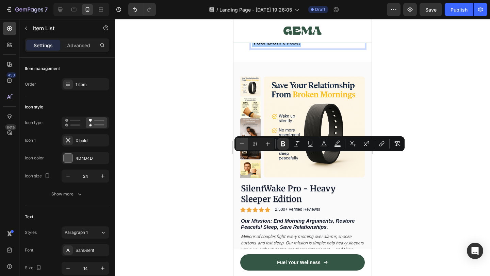
click at [245, 144] on button "Minus" at bounding box center [242, 144] width 12 height 12
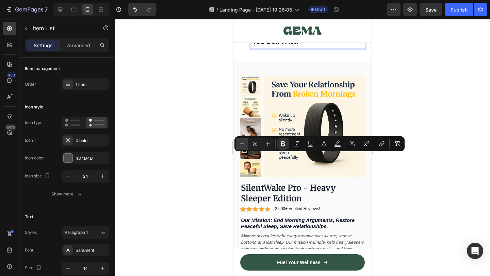
click at [245, 144] on button "Minus" at bounding box center [242, 144] width 12 height 12
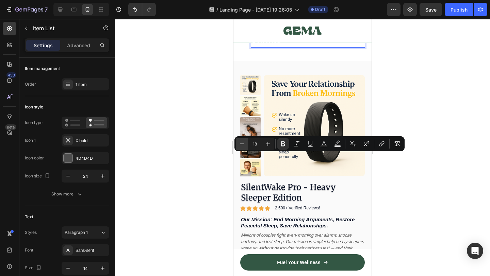
click at [245, 144] on button "Minus" at bounding box center [242, 144] width 12 height 12
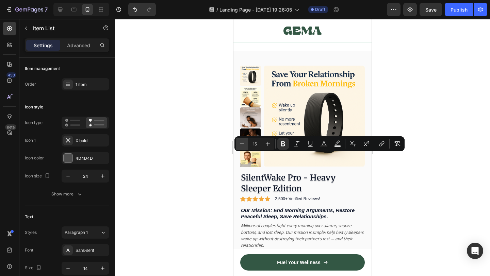
type input "14"
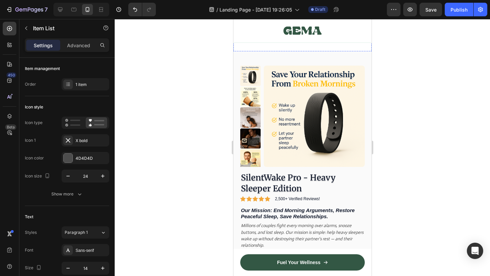
click at [277, 25] on strong "What You're Really Paying When You Don't Act:" at bounding box center [301, 16] width 110 height 17
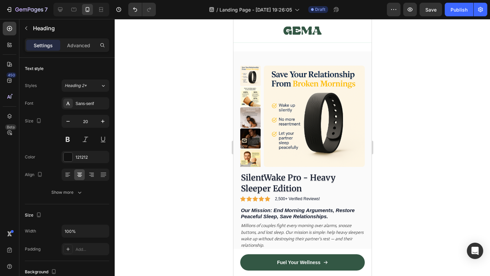
click at [292, 5] on div at bounding box center [289, 1] width 8 height 8
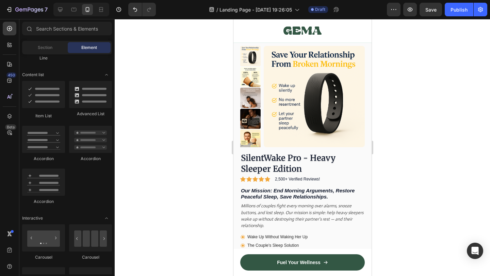
click at [252, 18] on div "What You're Really Paying When You Don't Act" at bounding box center [302, 12] width 119 height 11
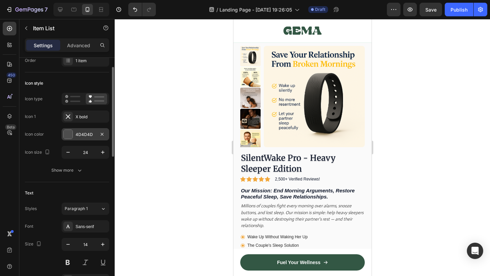
scroll to position [24, 0]
click at [73, 166] on button "Show more" at bounding box center [67, 170] width 84 height 12
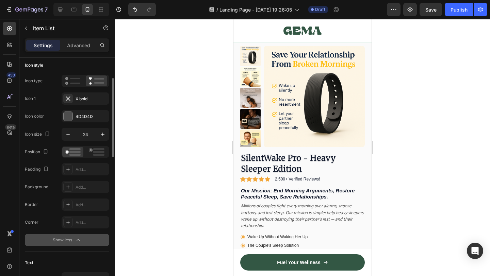
scroll to position [48, 0]
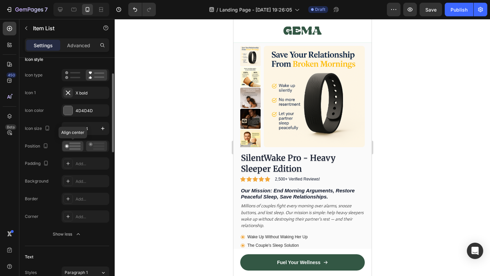
click at [92, 144] on circle at bounding box center [90, 143] width 3 height 3
click at [70, 145] on rect at bounding box center [74, 146] width 11 height 2
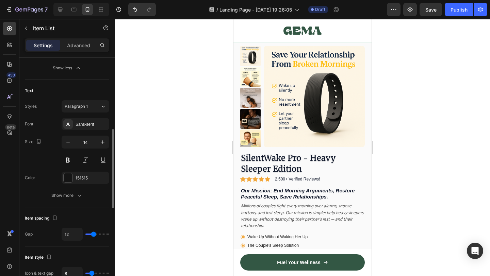
scroll to position [214, 0]
click at [73, 196] on div "Show more" at bounding box center [67, 195] width 32 height 7
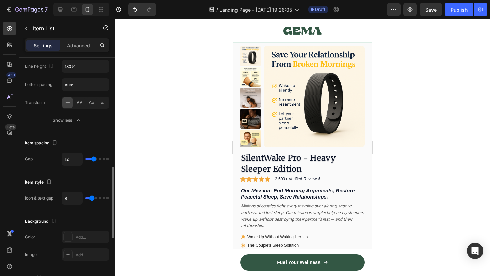
scroll to position [364, 0]
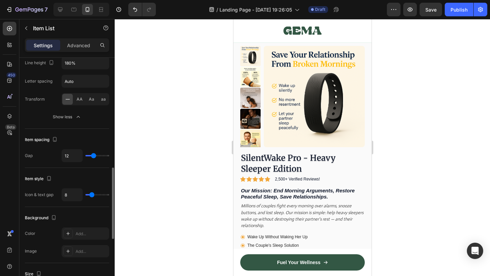
type input "4"
type input "3"
type input "1"
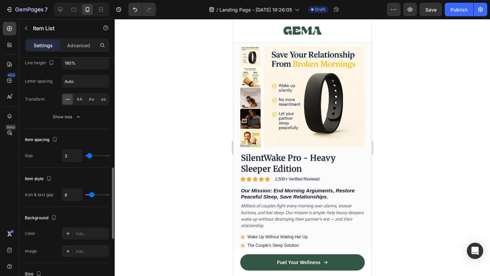
type input "1"
type input "0"
type input "5"
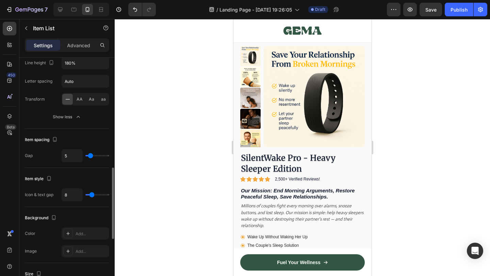
type input "6"
type input "7"
type input "8"
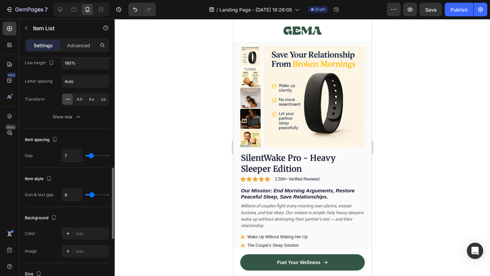
type input "8"
type input "7"
type input "5"
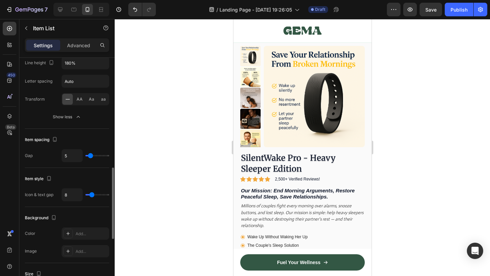
type input "4"
click at [90, 155] on input "range" at bounding box center [97, 155] width 24 height 1
type input "9"
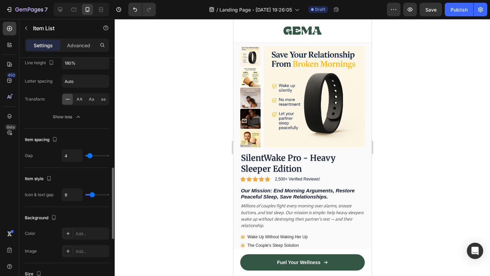
type input "6"
type input "5"
type input "4"
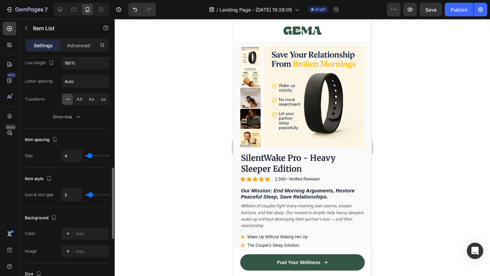
type input "4"
type input "0"
type input "1"
drag, startPoint x: 93, startPoint y: 196, endPoint x: 88, endPoint y: 197, distance: 4.8
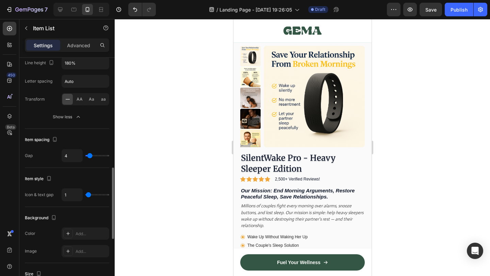
type input "1"
click at [88, 195] on input "range" at bounding box center [97, 194] width 24 height 1
click at [304, 15] on strong "What You're Really Paying When You Don't Act" at bounding box center [306, 12] width 106 height 5
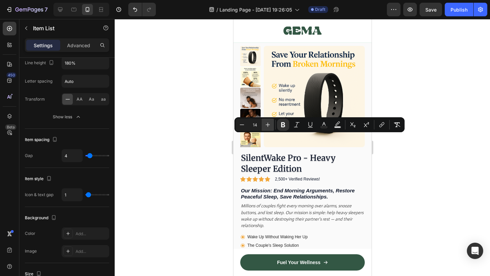
click at [269, 126] on icon "Editor contextual toolbar" at bounding box center [267, 124] width 7 height 7
click at [266, 124] on icon "Editor contextual toolbar" at bounding box center [267, 124] width 7 height 7
type input "16"
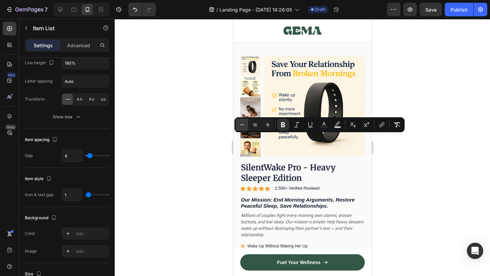
click at [241, 125] on icon "Editor contextual toolbar" at bounding box center [241, 124] width 7 height 7
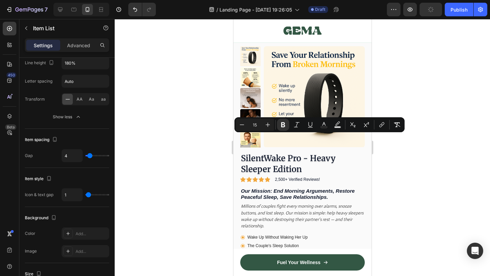
drag, startPoint x: 388, startPoint y: 161, endPoint x: 110, endPoint y: 119, distance: 281.5
click at [388, 161] on div at bounding box center [302, 147] width 375 height 257
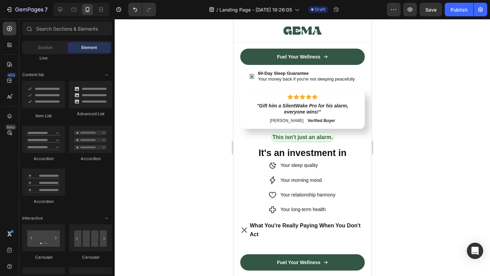
scroll to position [3159, 0]
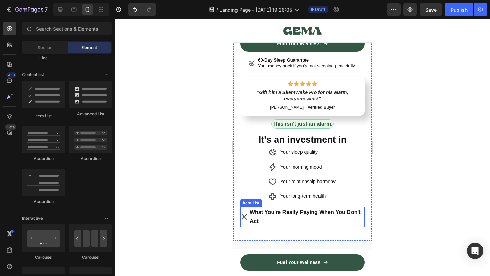
click at [287, 209] on p "What You're Really Paying When You Don't Act" at bounding box center [306, 217] width 114 height 18
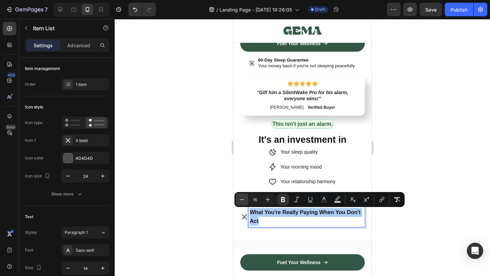
click at [244, 199] on icon "Editor contextual toolbar" at bounding box center [241, 199] width 7 height 7
type input "15"
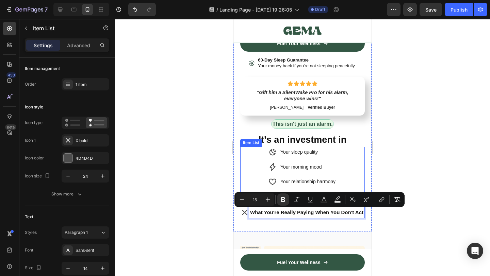
click at [312, 171] on p "Your morning mood" at bounding box center [307, 167] width 55 height 8
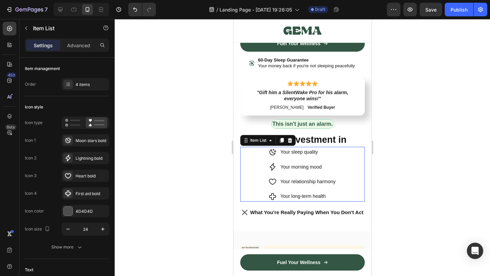
scroll to position [364, 0]
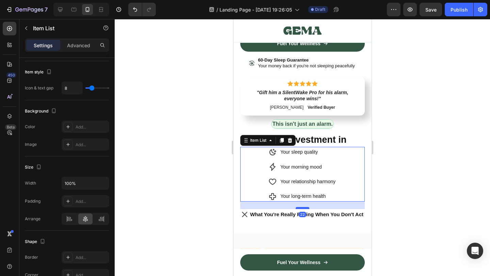
click at [302, 208] on div at bounding box center [302, 208] width 14 height 2
click at [398, 189] on div at bounding box center [302, 147] width 375 height 257
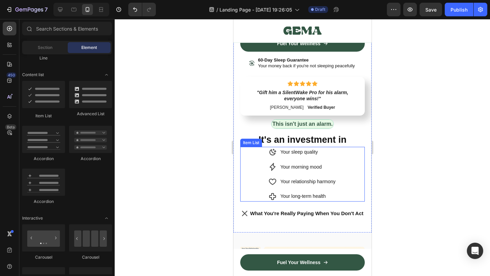
scroll to position [3232, 0]
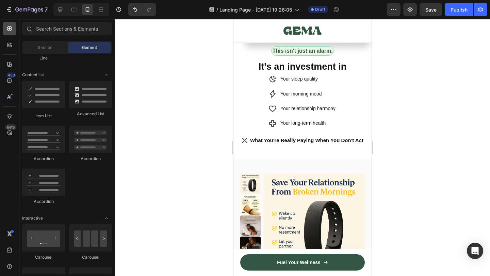
click at [12, 31] on icon at bounding box center [9, 28] width 7 height 7
click at [45, 45] on span "Section" at bounding box center [45, 48] width 15 height 6
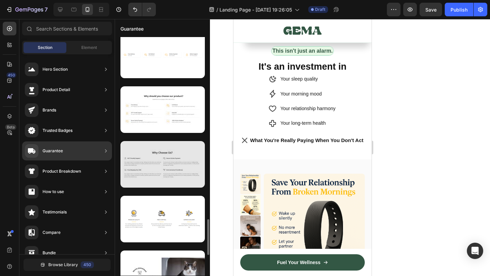
scroll to position [1193, 0]
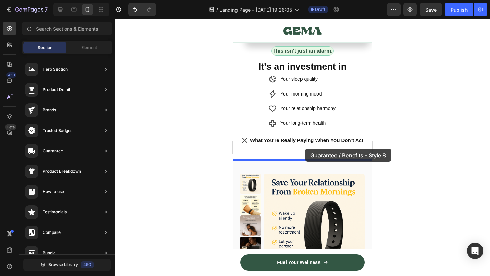
drag, startPoint x: 410, startPoint y: 196, endPoint x: 304, endPoint y: 149, distance: 115.8
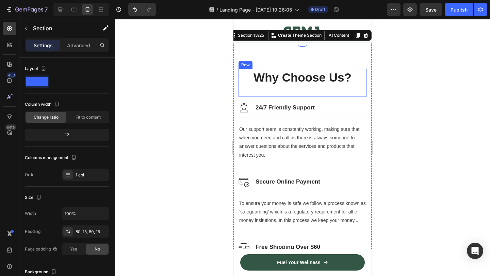
scroll to position [3314, 0]
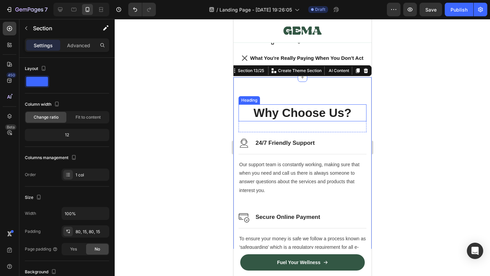
click at [311, 120] on p "Why Choose Us?" at bounding box center [302, 113] width 126 height 16
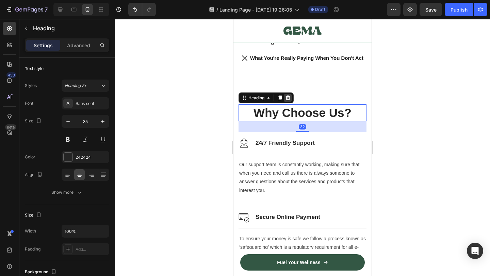
click at [290, 100] on icon at bounding box center [287, 97] width 5 height 5
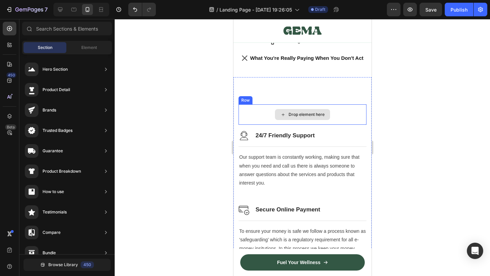
click at [248, 112] on div "Drop element here" at bounding box center [302, 114] width 128 height 20
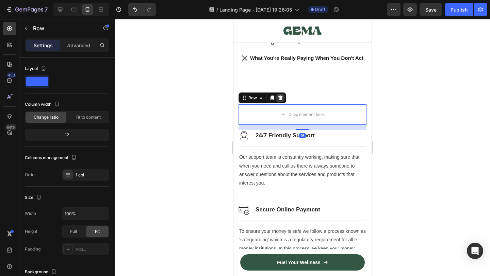
click at [280, 98] on icon at bounding box center [280, 98] width 4 height 5
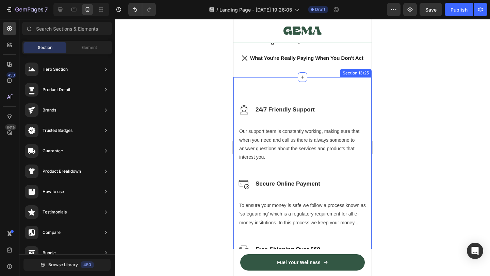
click at [256, 88] on div "Image 24/7 Friendly Support Heading Row Title Line Our support team is constant…" at bounding box center [302, 234] width 138 height 315
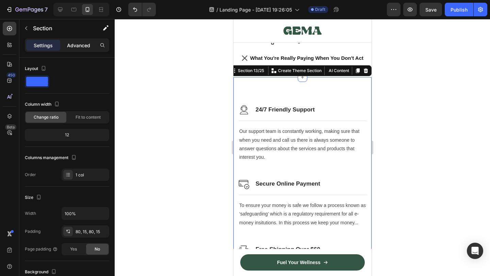
click at [72, 44] on p "Advanced" at bounding box center [78, 45] width 23 height 7
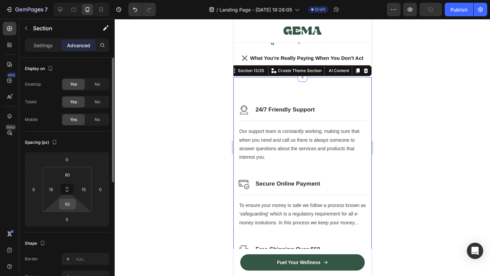
click at [71, 206] on input "80" at bounding box center [68, 204] width 14 height 10
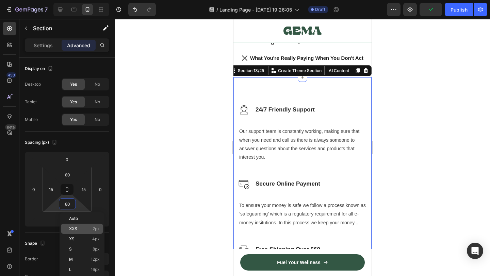
click at [91, 226] on p "XXS 2px" at bounding box center [84, 228] width 31 height 5
type input "2"
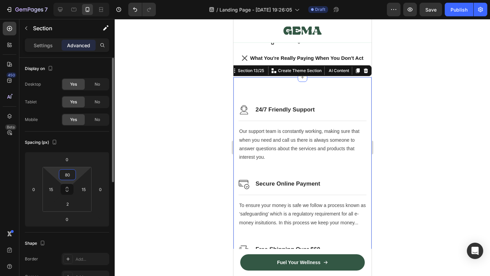
click at [65, 173] on input "80" at bounding box center [68, 175] width 14 height 10
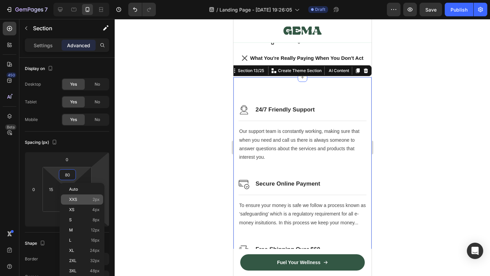
click at [90, 196] on div "XXS 2px" at bounding box center [82, 199] width 42 height 10
type input "2"
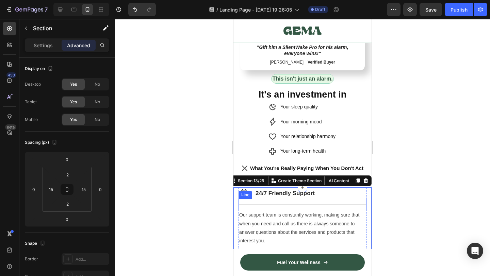
scroll to position [3282, 0]
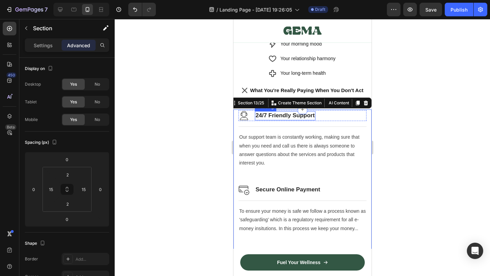
click at [274, 118] on p "24/7 Friendly Support" at bounding box center [284, 115] width 59 height 7
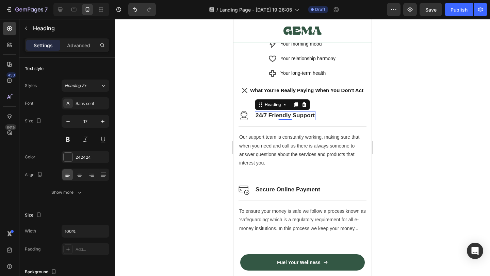
click at [274, 118] on p "24/7 Friendly Support" at bounding box center [284, 115] width 59 height 7
click at [246, 119] on img at bounding box center [243, 115] width 11 height 11
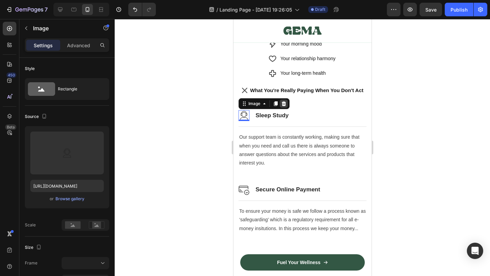
click at [285, 103] on icon at bounding box center [282, 103] width 5 height 5
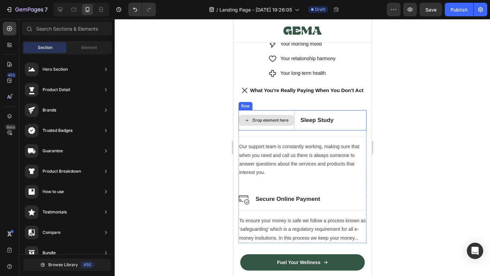
click at [266, 126] on div "Drop element here" at bounding box center [265, 120] width 55 height 11
click at [295, 124] on div "Drop element here Sleep Study Heading Row" at bounding box center [302, 120] width 128 height 20
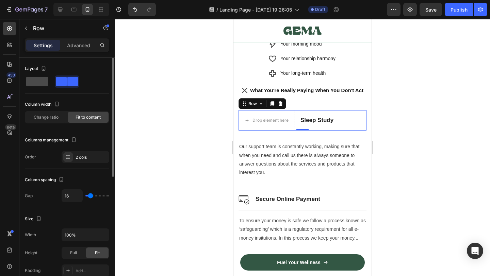
click at [44, 82] on span at bounding box center [37, 82] width 22 height 10
type input "0"
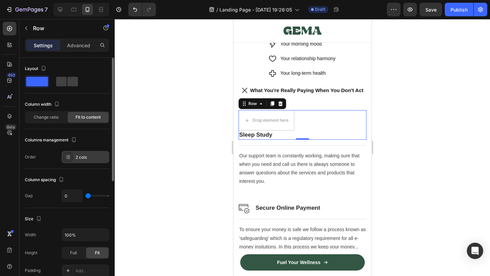
click at [97, 156] on div "2 cols" at bounding box center [91, 157] width 32 height 6
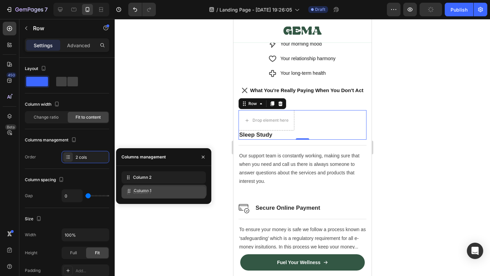
drag, startPoint x: 125, startPoint y: 177, endPoint x: 131, endPoint y: 185, distance: 9.2
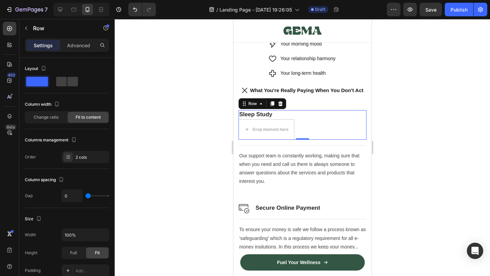
click at [313, 126] on div "Drop element here Sleep Study Heading Row 0" at bounding box center [302, 124] width 128 height 29
click at [275, 126] on div "Drop element here" at bounding box center [265, 129] width 55 height 11
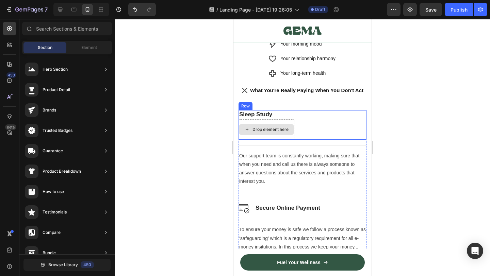
click at [257, 130] on div "Drop element here" at bounding box center [270, 129] width 36 height 5
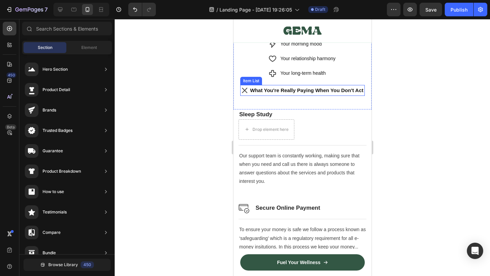
click at [303, 93] on strong "What You're Really Paying When You Don't Act" at bounding box center [306, 90] width 113 height 6
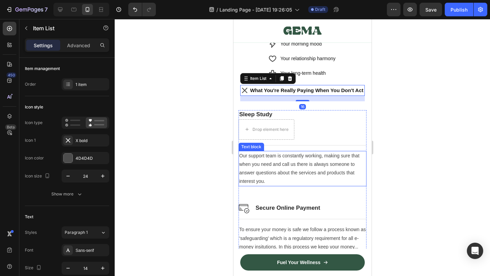
scroll to position [3375, 0]
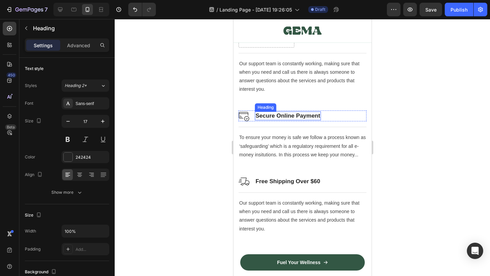
click at [292, 117] on p "Secure Online Payment" at bounding box center [287, 115] width 65 height 7
click at [288, 116] on p "Secure Online Payment" at bounding box center [287, 115] width 65 height 7
click at [331, 116] on div "Image Secure Online Payment Heading 0 Row" at bounding box center [302, 115] width 128 height 11
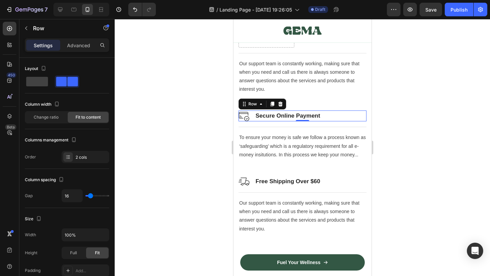
click at [292, 115] on p "Secure Online Payment" at bounding box center [287, 115] width 65 height 7
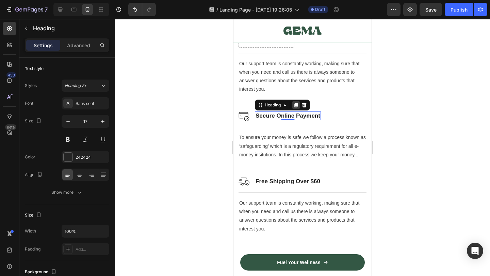
click at [295, 107] on icon at bounding box center [296, 105] width 4 height 5
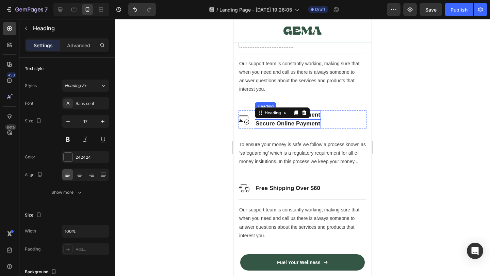
scroll to position [204, 0]
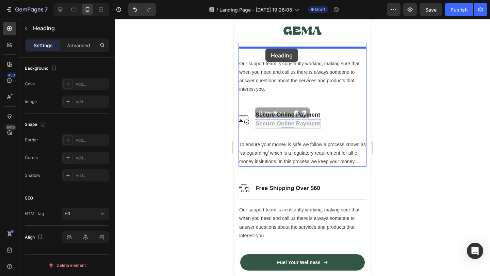
drag, startPoint x: 289, startPoint y: 121, endPoint x: 265, endPoint y: 49, distance: 75.9
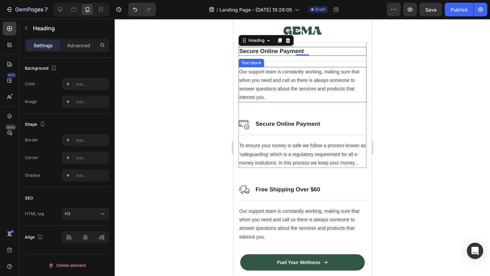
scroll to position [3318, 0]
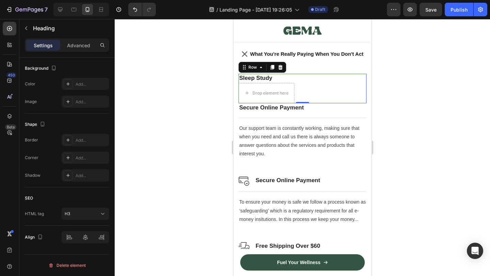
click at [313, 90] on div "Drop element here Sleep Study Heading Row 0" at bounding box center [302, 88] width 128 height 29
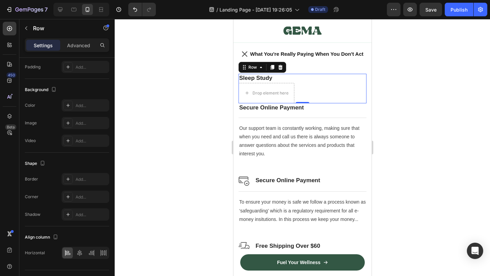
scroll to position [0, 0]
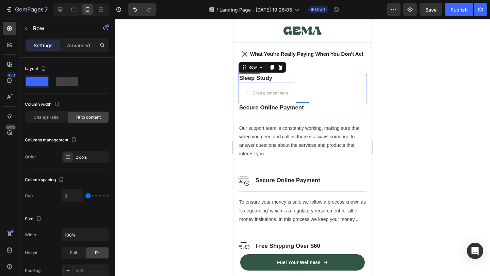
click at [260, 78] on p "Sleep Study" at bounding box center [266, 77] width 54 height 7
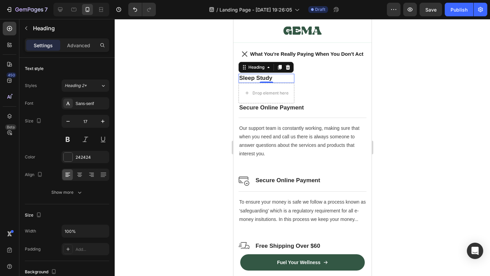
click at [260, 78] on p "Sleep Study" at bounding box center [266, 77] width 54 height 7
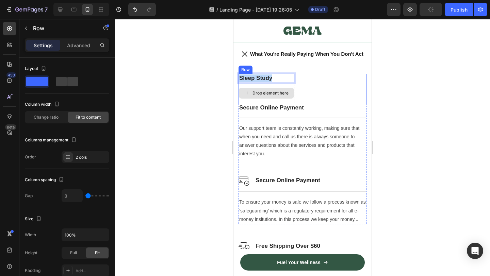
click at [335, 86] on div "Drop element here Sleep Study Heading 0 Row" at bounding box center [302, 88] width 128 height 29
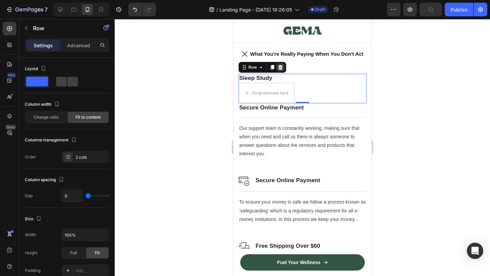
click at [279, 66] on icon at bounding box center [280, 67] width 4 height 5
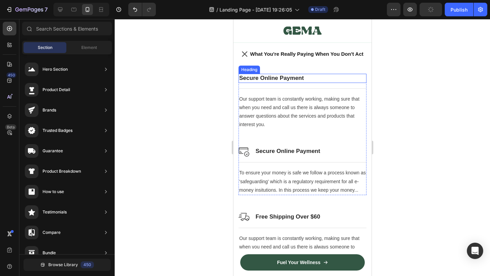
click at [271, 81] on p "Secure Online Payment" at bounding box center [302, 77] width 126 height 7
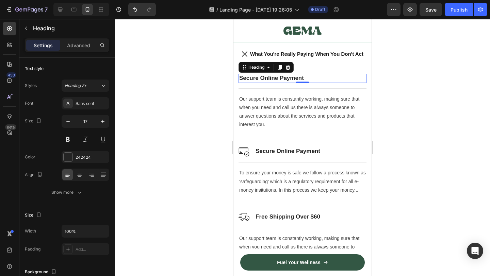
click at [263, 80] on p "Secure Online Payment" at bounding box center [302, 77] width 126 height 7
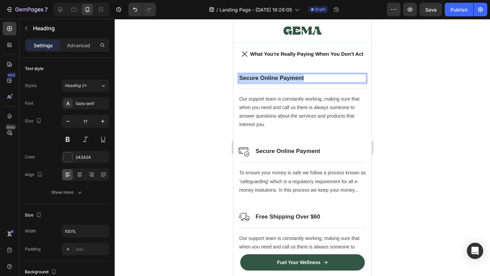
click at [263, 80] on p "Secure Online Payment" at bounding box center [302, 77] width 126 height 7
click at [414, 113] on div at bounding box center [302, 147] width 375 height 257
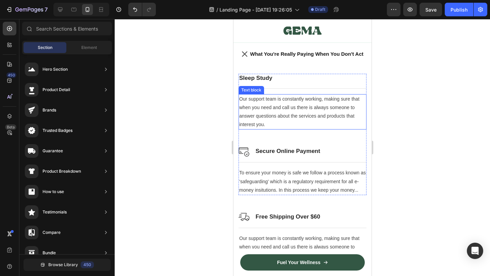
scroll to position [3279, 0]
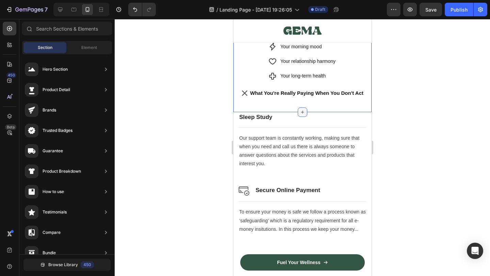
click at [297, 109] on div at bounding box center [302, 112] width 10 height 10
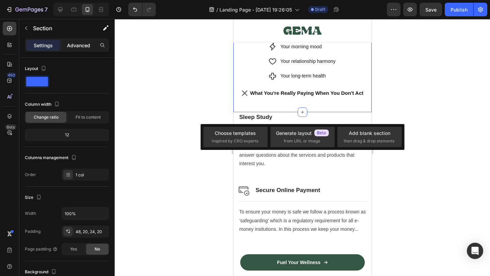
click at [78, 44] on p "Advanced" at bounding box center [78, 45] width 23 height 7
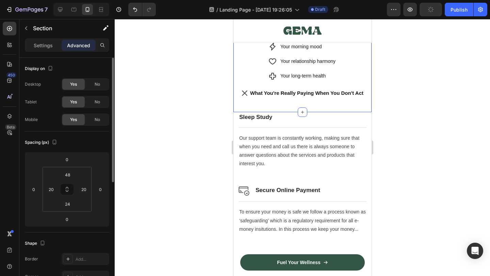
click at [68, 211] on div "48 20 24 20" at bounding box center [66, 189] width 49 height 45
click at [69, 199] on div "24" at bounding box center [67, 204] width 17 height 11
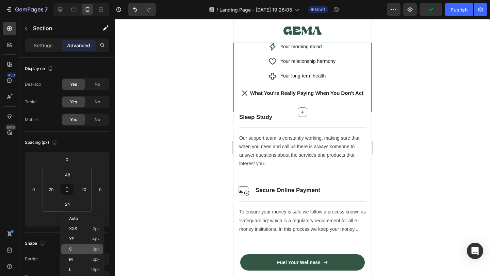
drag, startPoint x: 86, startPoint y: 253, endPoint x: 70, endPoint y: 147, distance: 107.2
click at [86, 253] on div "S 8px" at bounding box center [82, 249] width 42 height 10
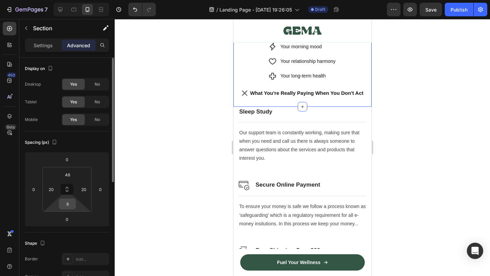
click at [67, 204] on input "8" at bounding box center [68, 204] width 14 height 10
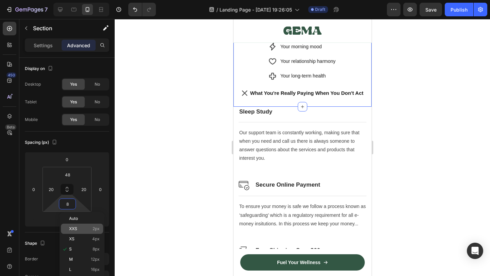
click at [84, 229] on p "XXS 2px" at bounding box center [84, 228] width 31 height 5
type input "2"
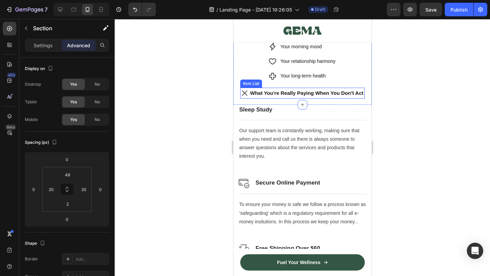
click at [270, 95] on strong "What You're Really Paying When You Don't Act" at bounding box center [306, 93] width 113 height 6
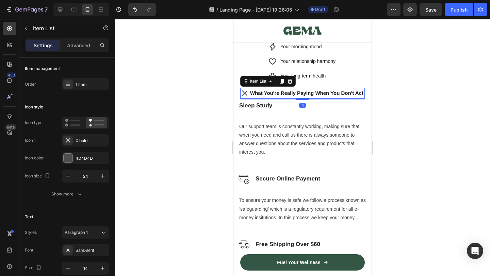
drag, startPoint x: 308, startPoint y: 103, endPoint x: 309, endPoint y: 99, distance: 4.3
click at [309, 99] on div "4" at bounding box center [302, 99] width 124 height 0
type input "100%"
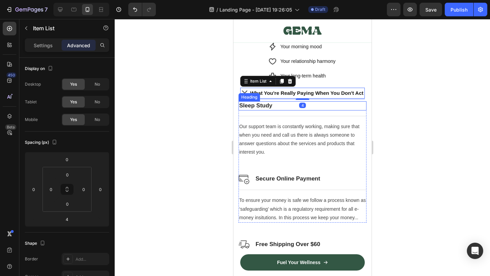
click at [314, 104] on p "Sleep Study" at bounding box center [302, 105] width 126 height 7
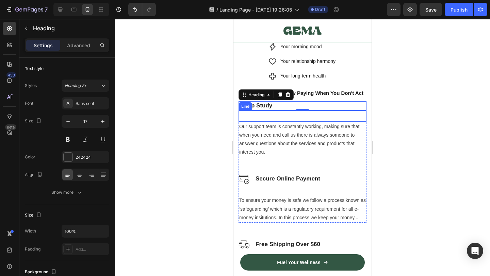
click at [271, 115] on div "Title Line" at bounding box center [302, 115] width 128 height 11
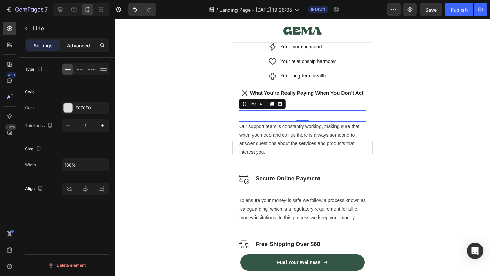
click at [87, 46] on p "Advanced" at bounding box center [78, 45] width 23 height 7
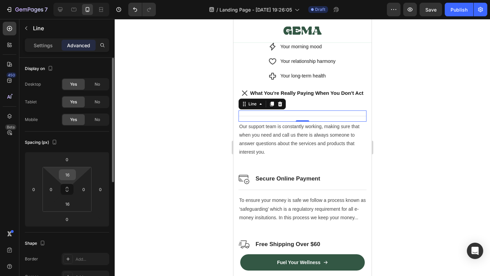
click at [63, 178] on input "16" at bounding box center [68, 175] width 14 height 10
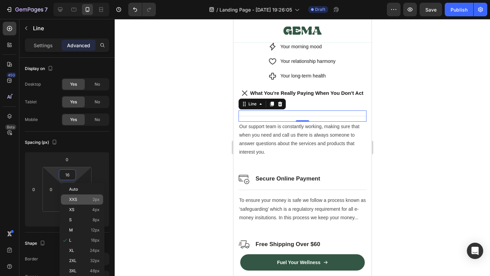
click at [84, 198] on p "XXS 2px" at bounding box center [84, 199] width 31 height 5
type input "2"
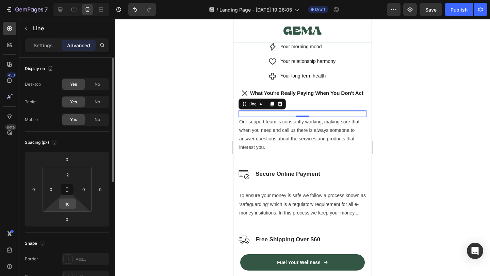
click at [68, 203] on input "16" at bounding box center [68, 204] width 14 height 10
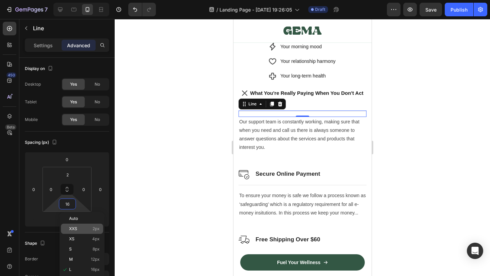
click at [93, 226] on span "2px" at bounding box center [95, 228] width 7 height 5
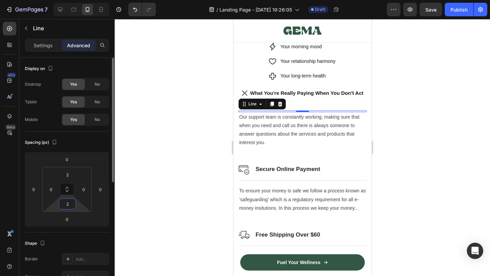
click at [66, 202] on input "2" at bounding box center [68, 204] width 14 height 10
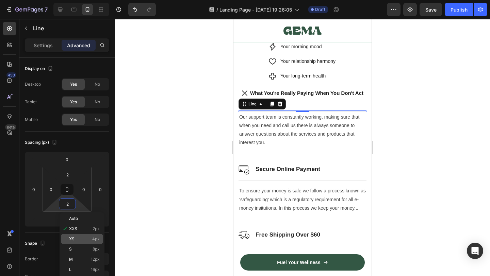
click at [89, 241] on div "XS 4px" at bounding box center [82, 239] width 42 height 10
type input "4"
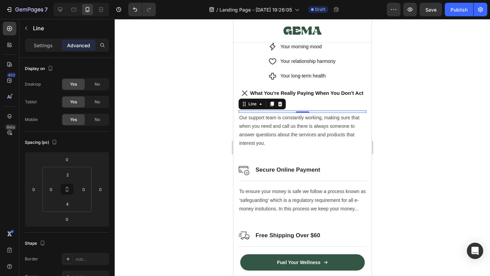
click at [385, 173] on div at bounding box center [302, 147] width 375 height 257
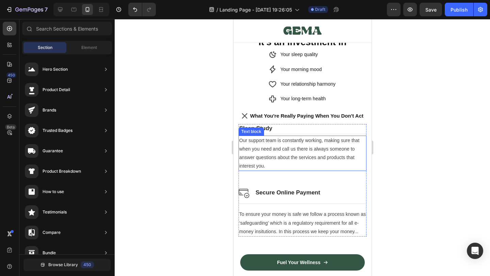
scroll to position [3256, 0]
click at [315, 128] on p "Sleep Study" at bounding box center [302, 128] width 126 height 7
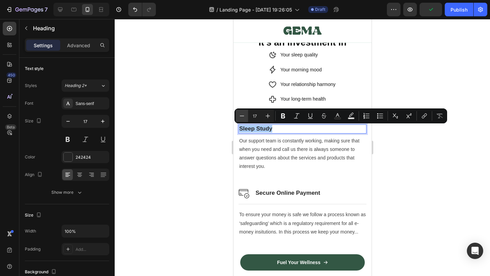
click at [246, 121] on button "Minus" at bounding box center [242, 116] width 12 height 12
type input "15"
click at [435, 171] on div at bounding box center [302, 147] width 375 height 257
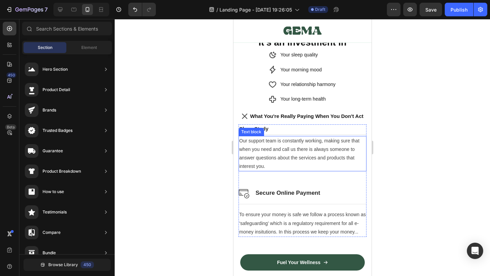
click at [307, 168] on p "Our support team is constantly working, making sure that when you need and call…" at bounding box center [302, 154] width 126 height 34
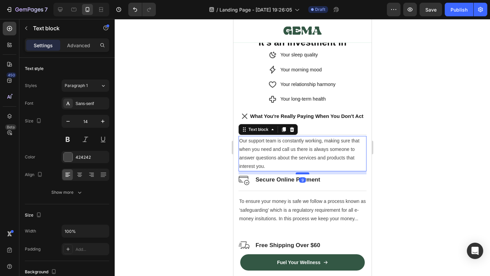
drag, startPoint x: 302, startPoint y: 187, endPoint x: 300, endPoint y: 174, distance: 13.3
click at [300, 174] on div at bounding box center [302, 173] width 14 height 2
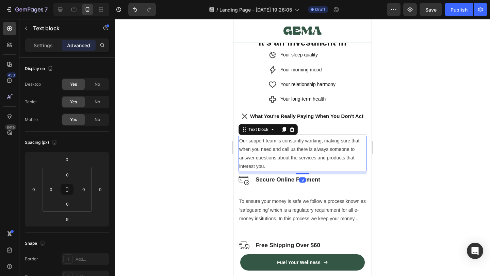
click at [362, 161] on p "Our support team is constantly working, making sure that when you need and call…" at bounding box center [302, 154] width 126 height 34
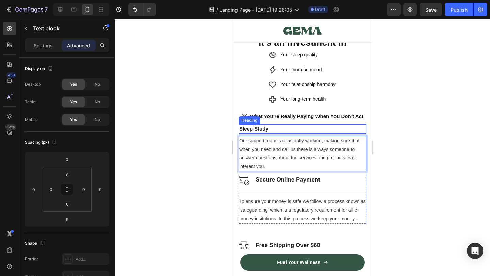
click at [282, 131] on p "⁠⁠⁠⁠⁠⁠⁠ Sleep Study" at bounding box center [302, 128] width 126 height 7
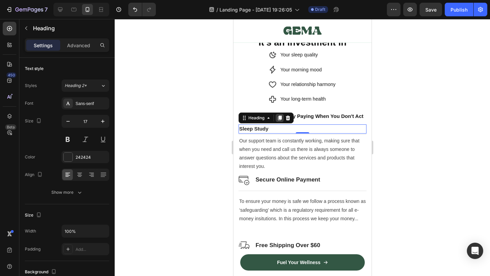
click at [280, 119] on icon at bounding box center [279, 118] width 4 height 5
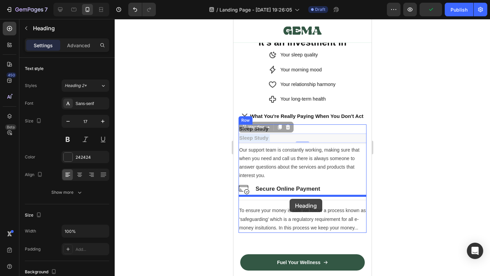
drag, startPoint x: 283, startPoint y: 141, endPoint x: 289, endPoint y: 199, distance: 58.1
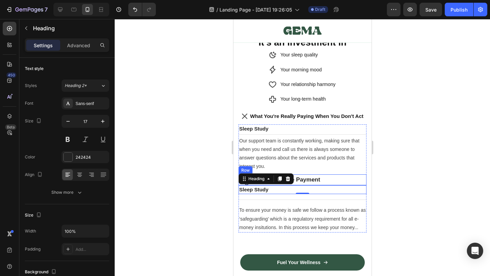
click at [343, 182] on div "Image Secure Online Payment Heading Row" at bounding box center [302, 179] width 128 height 11
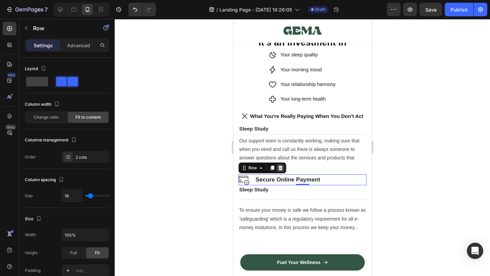
click at [279, 169] on icon at bounding box center [280, 168] width 4 height 5
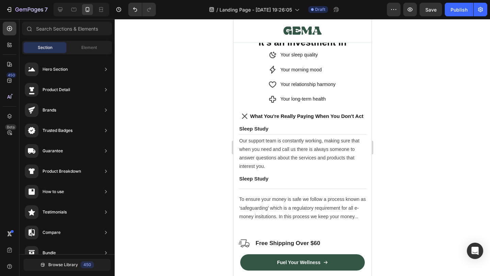
click at [410, 197] on div at bounding box center [302, 147] width 375 height 257
click at [308, 189] on div at bounding box center [302, 189] width 128 height 0
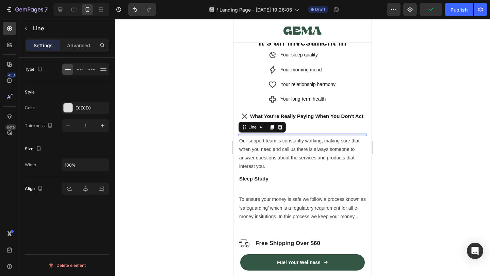
click at [290, 135] on div "Title Line 0" at bounding box center [302, 135] width 128 height 2
click at [79, 46] on p "Advanced" at bounding box center [78, 45] width 23 height 7
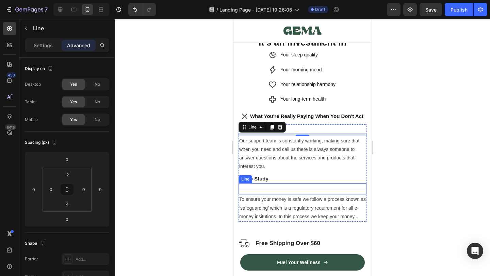
click at [277, 189] on div at bounding box center [302, 189] width 128 height 0
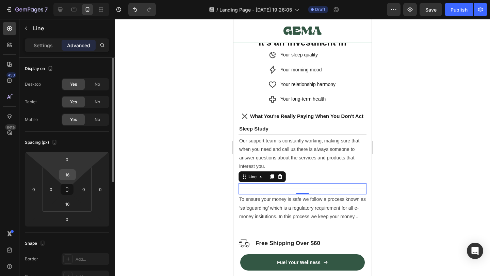
click at [64, 178] on input "16" at bounding box center [68, 175] width 14 height 10
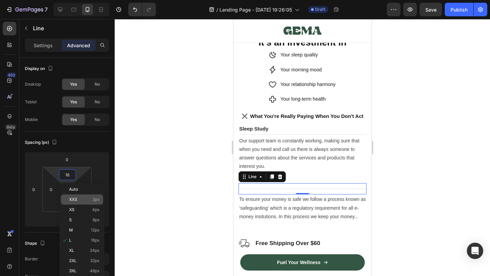
click at [86, 200] on p "XXS 2px" at bounding box center [84, 199] width 31 height 5
type input "2"
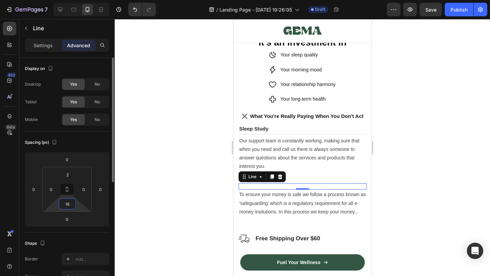
click at [69, 202] on input "16" at bounding box center [68, 204] width 14 height 10
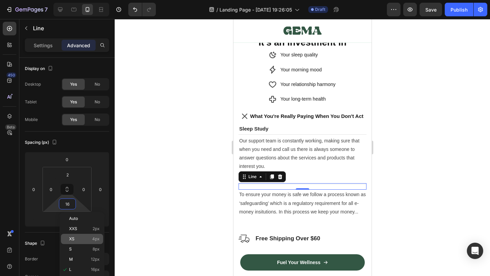
click at [97, 237] on span "4px" at bounding box center [95, 239] width 7 height 5
type input "4"
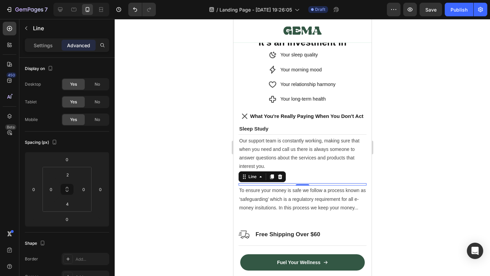
click at [416, 155] on div at bounding box center [302, 147] width 375 height 257
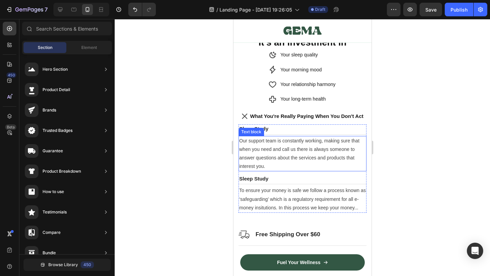
click at [264, 144] on p "Our support team is constantly working, making sure that when you need and call…" at bounding box center [302, 154] width 126 height 34
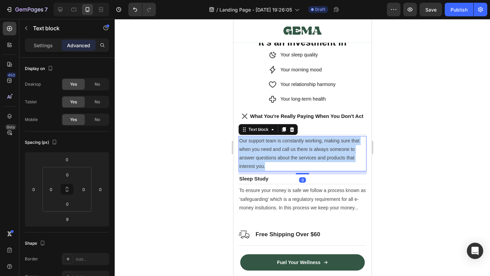
click at [264, 144] on p "Our support team is constantly working, making sure that when you need and call…" at bounding box center [302, 154] width 126 height 34
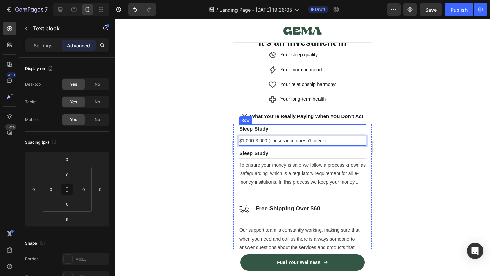
click at [400, 158] on div at bounding box center [302, 147] width 375 height 257
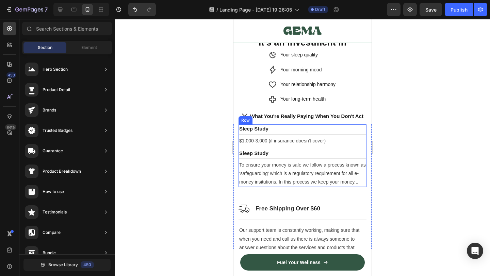
click at [404, 166] on div at bounding box center [302, 147] width 375 height 257
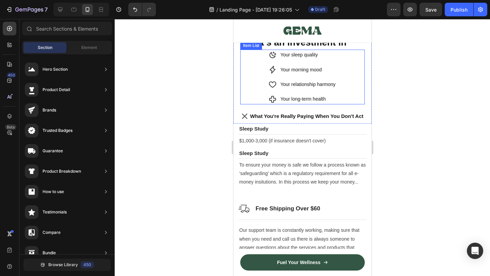
click at [346, 97] on div "Your sleep quality Your morning mood Your relationship harmony Your long-term h…" at bounding box center [302, 77] width 124 height 55
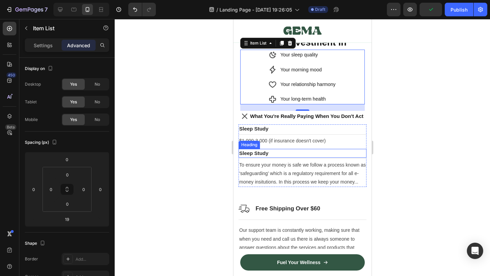
click at [253, 156] on span "Sleep Study" at bounding box center [253, 153] width 29 height 6
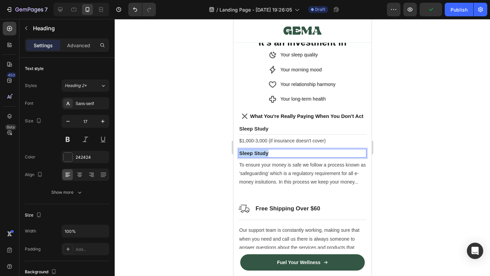
click at [253, 156] on span "Sleep Study" at bounding box center [253, 153] width 29 height 6
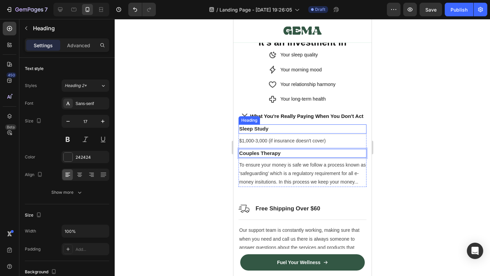
click at [271, 130] on p "⁠⁠⁠⁠⁠⁠⁠ Sleep Study" at bounding box center [302, 128] width 126 height 7
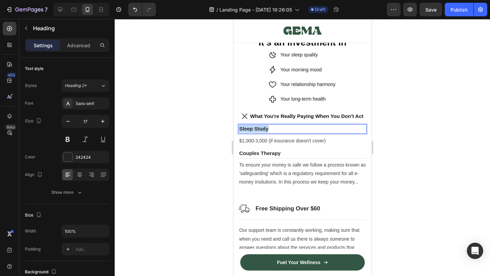
click at [271, 130] on p "Sleep Study" at bounding box center [302, 128] width 126 height 7
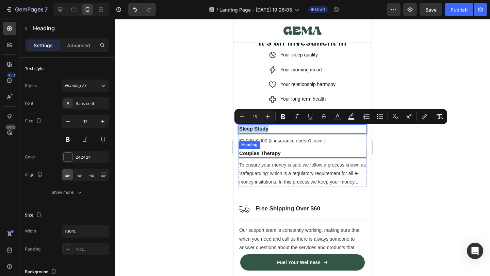
click at [268, 154] on span "Couples Therapy" at bounding box center [259, 153] width 41 height 6
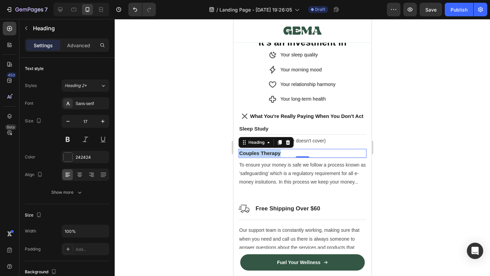
click at [268, 154] on span "Couples Therapy" at bounding box center [259, 153] width 41 height 6
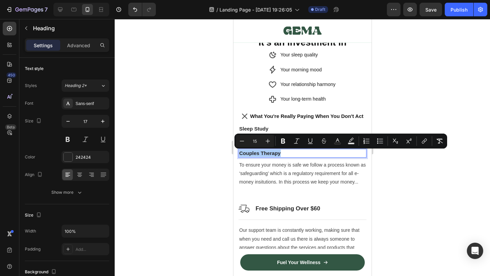
click at [421, 176] on div at bounding box center [302, 147] width 375 height 257
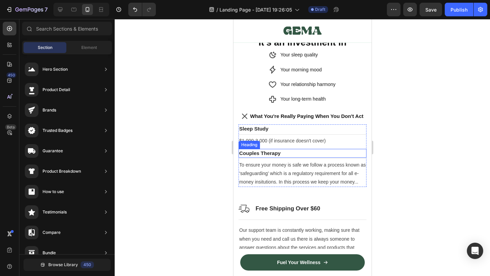
click at [270, 155] on span "Couples Therapy" at bounding box center [259, 153] width 41 height 6
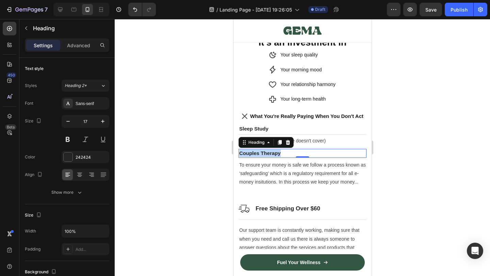
click at [270, 155] on span "Couples Therapy" at bounding box center [259, 153] width 41 height 6
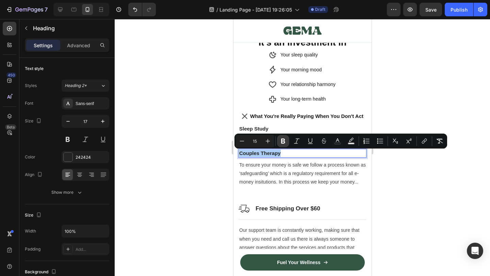
click at [277, 143] on button "Bold" at bounding box center [283, 141] width 12 height 12
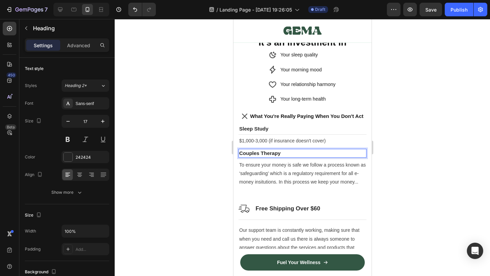
click at [272, 152] on strong "Couples Therapy" at bounding box center [259, 153] width 41 height 6
click at [275, 154] on strong "Couples Therapy" at bounding box center [259, 153] width 41 height 6
click at [286, 157] on p "Couples Therapy" at bounding box center [302, 153] width 126 height 7
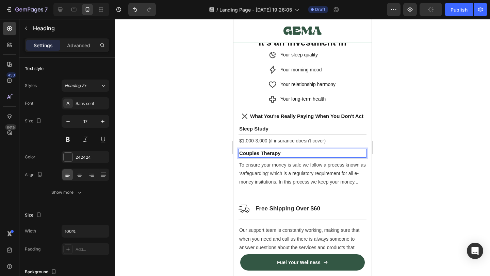
click at [286, 157] on p "Couples Therapy" at bounding box center [302, 153] width 126 height 7
click at [402, 179] on div at bounding box center [302, 147] width 375 height 257
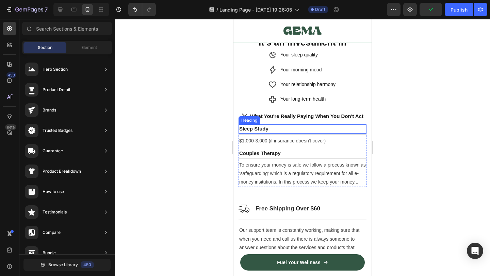
click at [269, 130] on p "⁠⁠⁠⁠⁠⁠⁠ Sleep Study" at bounding box center [302, 128] width 126 height 7
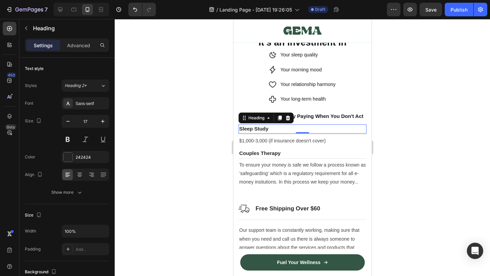
click at [269, 130] on p "Sleep Study" at bounding box center [302, 128] width 126 height 7
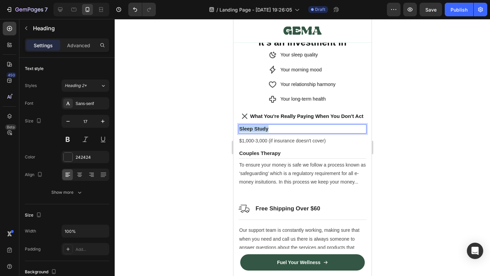
click at [269, 130] on p "Sleep Study" at bounding box center [302, 128] width 126 height 7
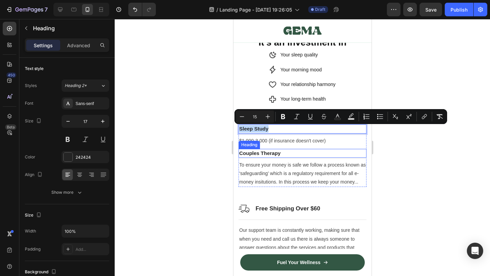
click at [278, 156] on strong "Couples Therapy" at bounding box center [259, 153] width 41 height 6
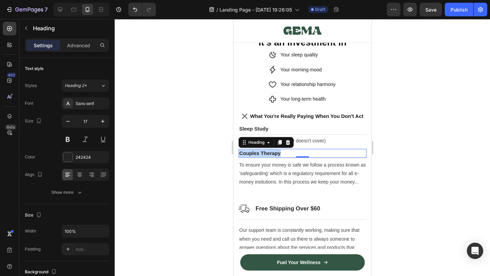
click at [278, 156] on strong "Couples Therapy" at bounding box center [259, 153] width 41 height 6
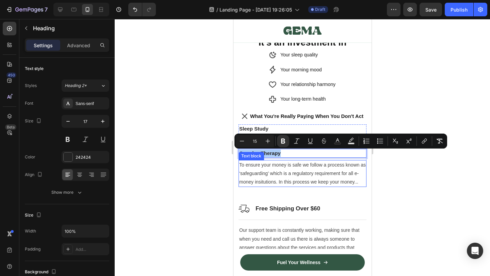
click at [196, 173] on div at bounding box center [302, 147] width 375 height 257
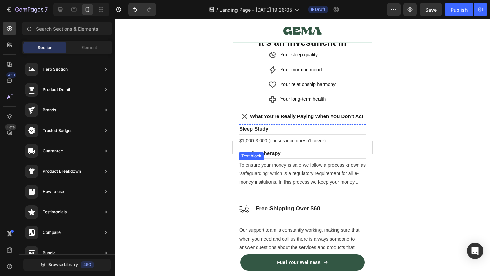
click at [289, 171] on p "To ensure your money is safe we follow a process known as ‘safeguarding’ which …" at bounding box center [302, 174] width 126 height 26
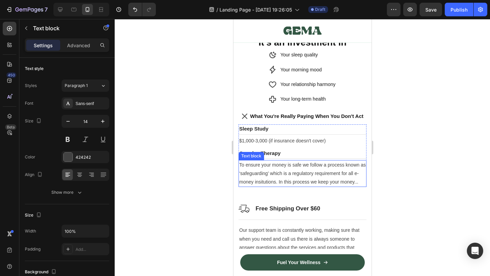
click at [289, 171] on p "To ensure your money is safe we follow a process known as ‘safeguarding’ which …" at bounding box center [302, 174] width 126 height 26
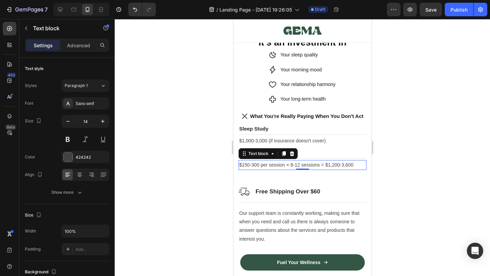
click at [426, 184] on div at bounding box center [302, 147] width 375 height 257
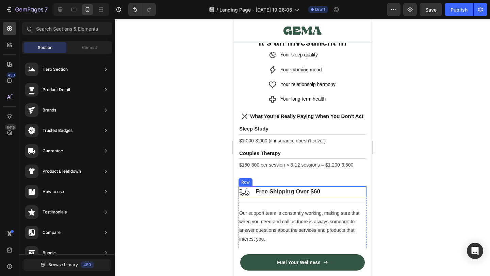
scroll to position [3323, 0]
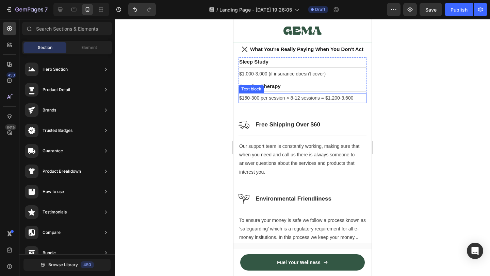
click at [356, 101] on p "$150-300 per session × 8-12 sessions = $1,200-3,600" at bounding box center [302, 98] width 126 height 8
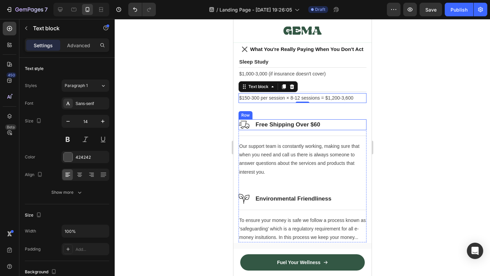
click at [252, 120] on div "⁠⁠⁠⁠⁠⁠⁠ Sleep Study Heading Title Line $1,000-3,000 (if insurance doesn't cover…" at bounding box center [302, 149] width 128 height 185
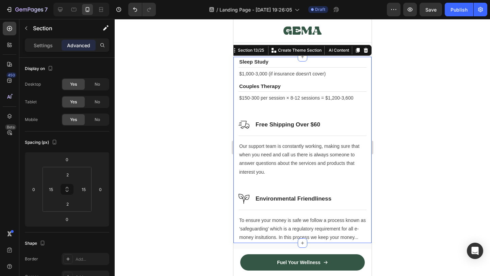
click at [272, 110] on div "⁠⁠⁠⁠⁠⁠⁠ Sleep Study Heading Title Line $1,000-3,000 (if insurance doesn't cover…" at bounding box center [302, 149] width 128 height 185
click at [349, 125] on div "Image Free Shipping Over $60 Heading Row" at bounding box center [302, 124] width 128 height 11
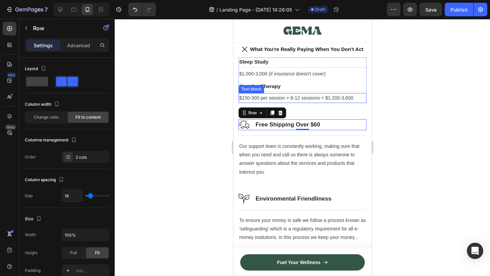
click at [293, 99] on p "$150-300 per session × 8-12 sessions = $1,200-3,600" at bounding box center [302, 98] width 126 height 8
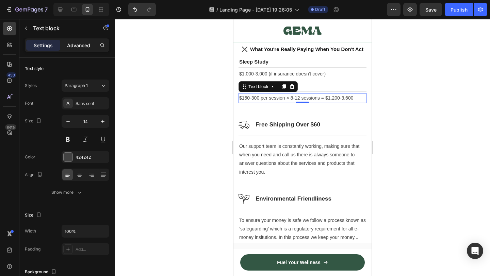
click at [80, 43] on p "Advanced" at bounding box center [78, 45] width 23 height 7
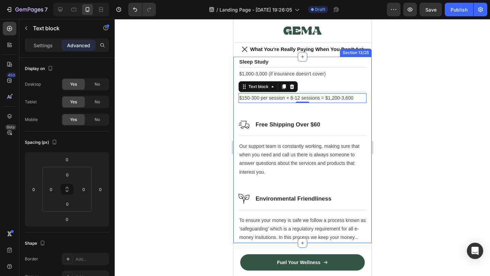
click at [270, 118] on div "⁠⁠⁠⁠⁠⁠⁠ Sleep Study Heading Title Line $1,000-3,000 (if insurance doesn't cover…" at bounding box center [302, 149] width 128 height 185
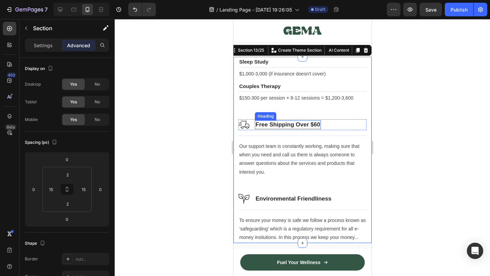
click at [263, 122] on p "Free Shipping Over $60" at bounding box center [287, 124] width 65 height 7
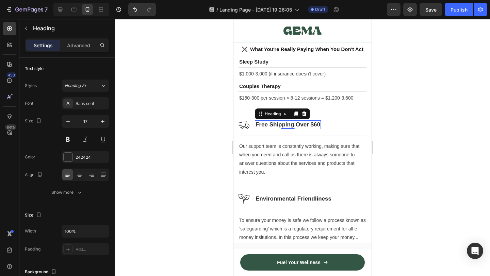
click at [253, 125] on div "Image Free Shipping Over $60 Heading 0 Row" at bounding box center [302, 124] width 128 height 11
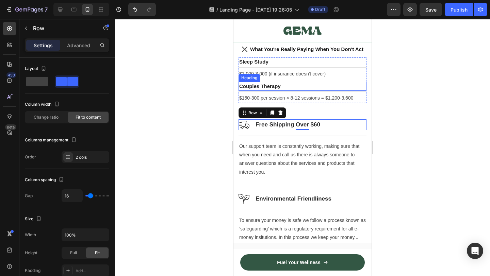
click at [291, 89] on p "⁠⁠⁠⁠⁠⁠⁠ Couples Therapy" at bounding box center [302, 86] width 126 height 7
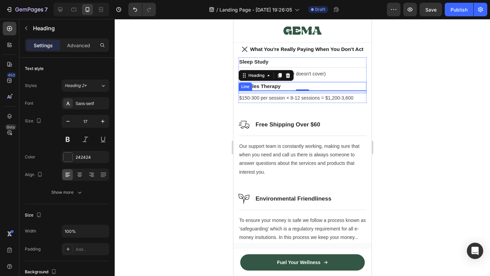
click at [329, 93] on div "Title Line" at bounding box center [302, 92] width 128 height 2
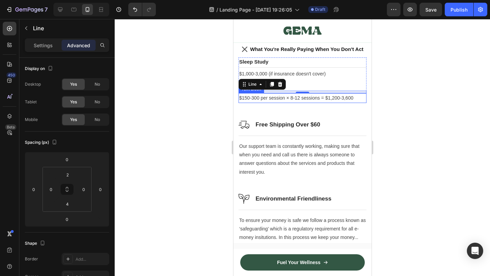
click at [328, 95] on div "$150-300 per session × 8-12 sessions = $1,200-3,600" at bounding box center [302, 98] width 128 height 10
click at [327, 92] on div at bounding box center [302, 91] width 128 height 0
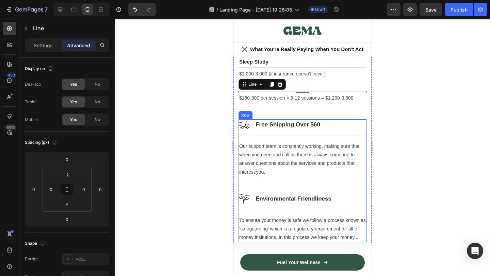
click at [240, 179] on div "Image Free Shipping Over $60 Heading Row Title Line Our support team is constan…" at bounding box center [302, 156] width 128 height 74
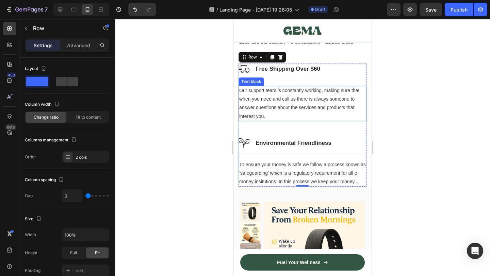
scroll to position [3356, 0]
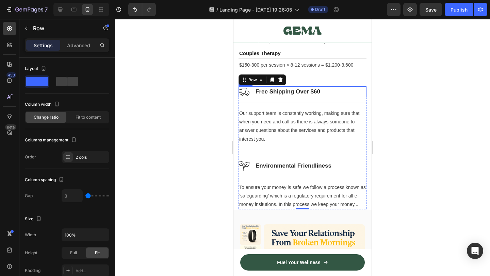
click at [322, 95] on div "Image Free Shipping Over $60 Heading Row" at bounding box center [302, 91] width 128 height 11
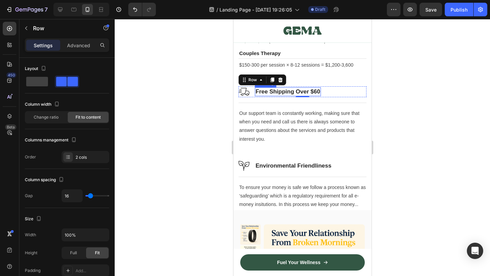
scroll to position [3337, 0]
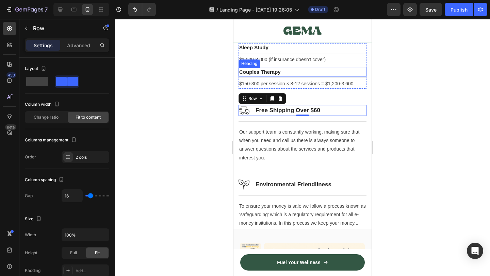
click at [287, 73] on p "⁠⁠⁠⁠⁠⁠⁠ Couples Therapy" at bounding box center [302, 71] width 126 height 7
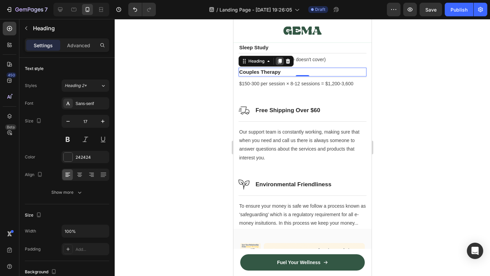
click at [279, 61] on icon at bounding box center [279, 61] width 4 height 5
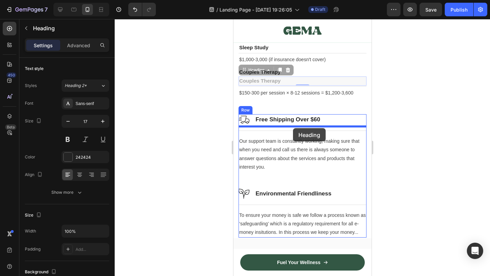
drag, startPoint x: 288, startPoint y: 82, endPoint x: 292, endPoint y: 128, distance: 46.8
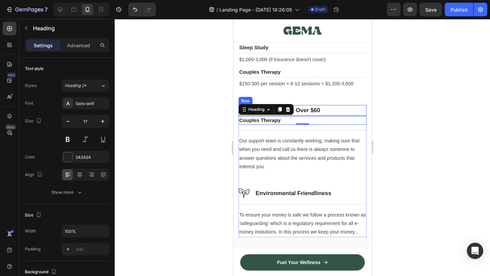
click at [337, 113] on div "Image Free Shipping Over $60 Heading Row" at bounding box center [302, 110] width 128 height 11
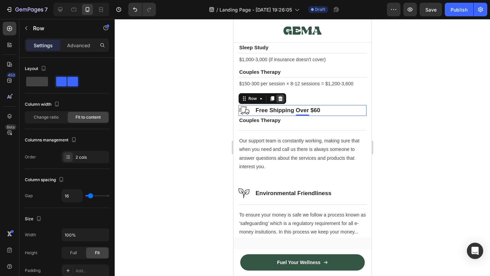
click at [283, 100] on div at bounding box center [280, 99] width 8 height 8
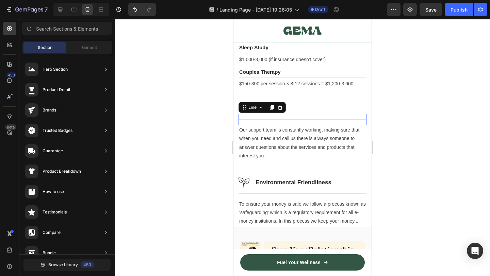
click at [278, 119] on div "Title Line 0" at bounding box center [302, 119] width 128 height 11
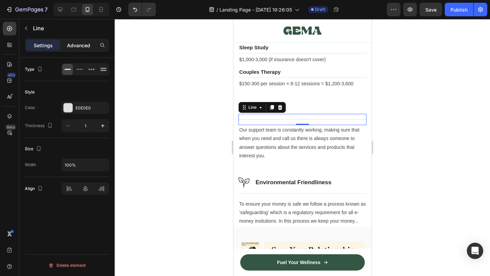
click at [89, 40] on div "Advanced" at bounding box center [79, 45] width 34 height 11
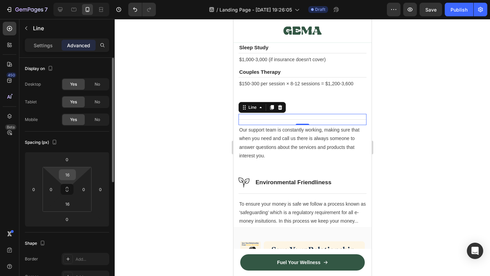
click at [64, 172] on input "16" at bounding box center [68, 175] width 14 height 10
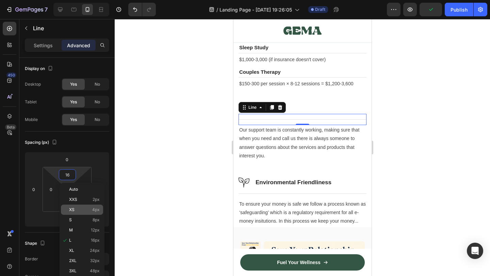
click at [97, 211] on span "4px" at bounding box center [95, 209] width 7 height 5
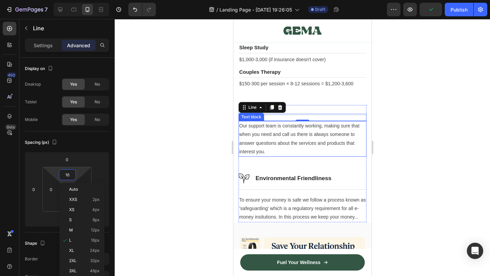
type input "4"
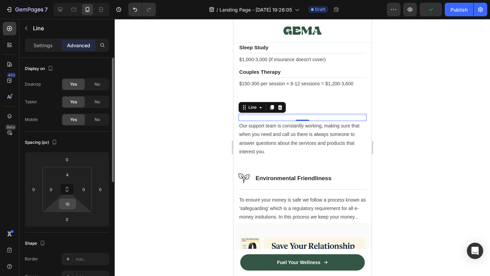
click at [63, 207] on input "16" at bounding box center [68, 204] width 14 height 10
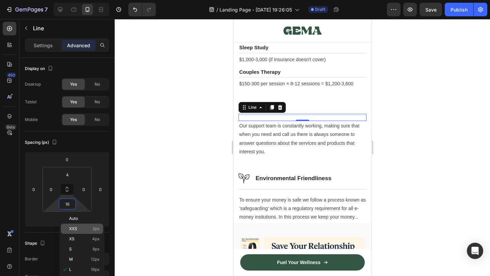
click at [86, 230] on p "XXS 2px" at bounding box center [84, 228] width 31 height 5
type input "2"
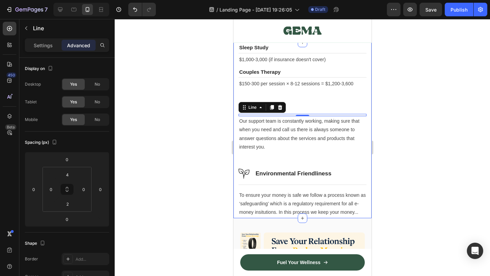
scroll to position [3326, 0]
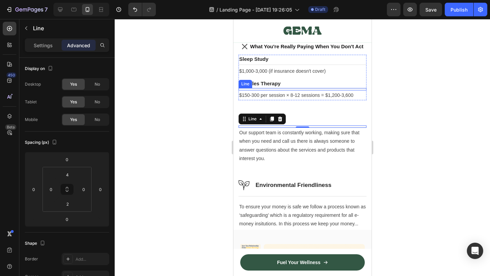
click at [292, 89] on div at bounding box center [302, 89] width 128 height 0
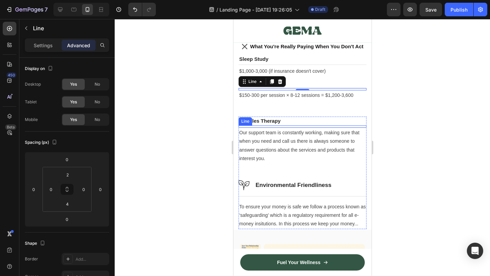
click at [283, 127] on div "Title Line" at bounding box center [302, 126] width 128 height 2
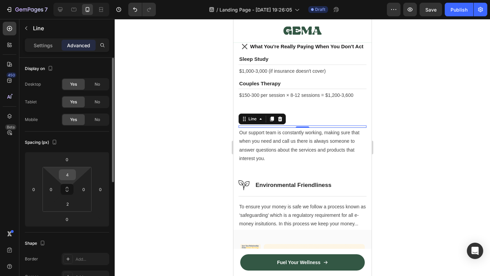
click at [68, 175] on input "4" at bounding box center [68, 175] width 14 height 10
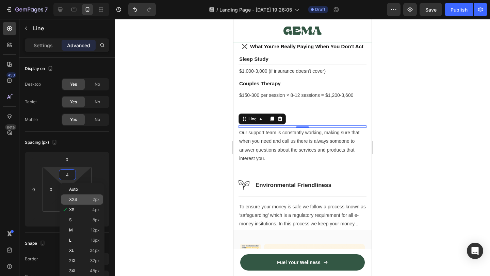
click at [82, 200] on p "XXS 2px" at bounding box center [84, 199] width 31 height 5
type input "2"
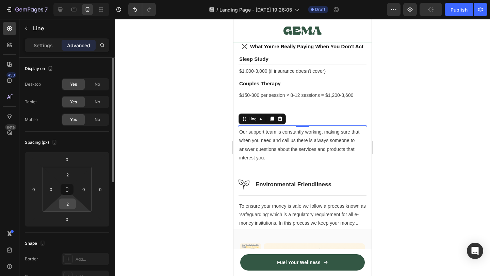
click at [67, 201] on input "2" at bounding box center [68, 204] width 14 height 10
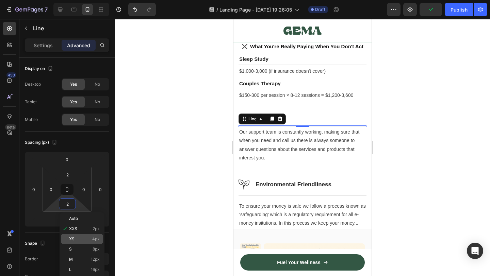
click at [92, 238] on p "XS 4px" at bounding box center [84, 239] width 31 height 5
type input "4"
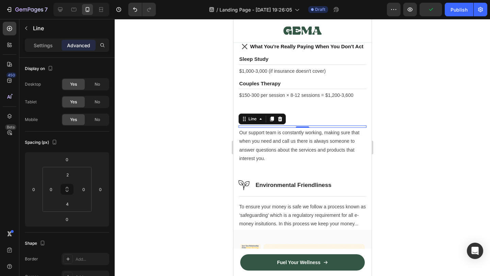
click at [188, 167] on div at bounding box center [302, 147] width 375 height 257
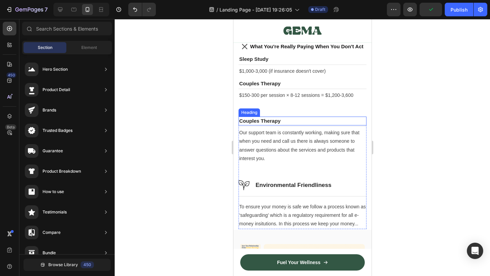
click at [256, 121] on strong "Couples Therapy" at bounding box center [259, 121] width 41 height 6
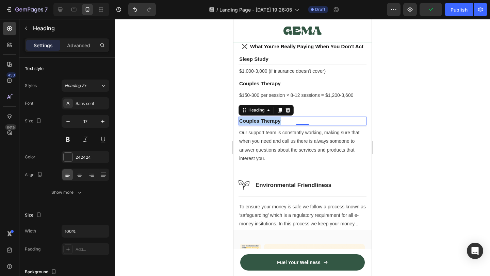
click at [256, 121] on strong "Couples Therapy" at bounding box center [259, 121] width 41 height 6
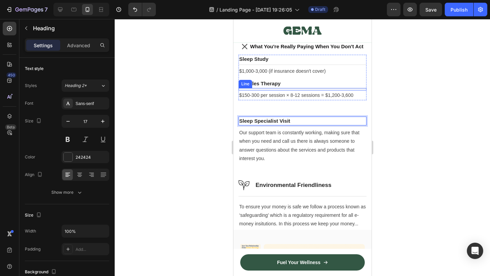
click at [407, 89] on div at bounding box center [302, 147] width 375 height 257
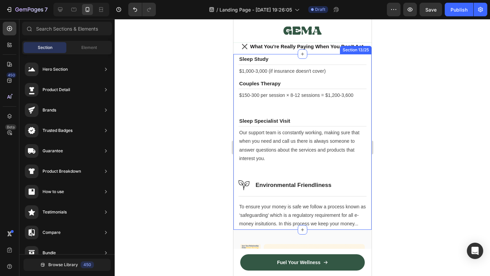
click at [237, 105] on div "⁠⁠⁠⁠⁠⁠⁠ Sleep Study Heading Title Line $1,000-3,000 (if insurance doesn't cover…" at bounding box center [302, 141] width 138 height 175
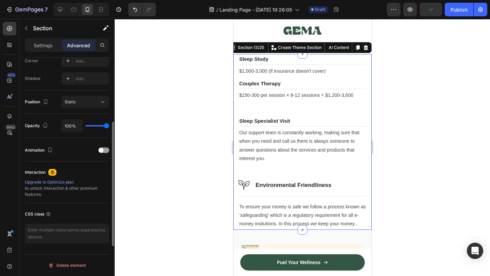
scroll to position [0, 0]
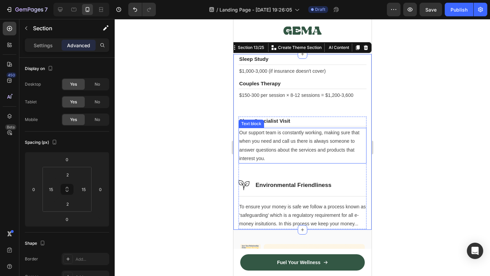
click at [273, 139] on p "Our support team is constantly working, making sure that when you need and call…" at bounding box center [302, 145] width 126 height 34
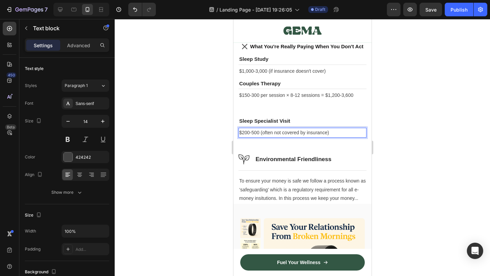
click at [408, 189] on div at bounding box center [302, 147] width 375 height 257
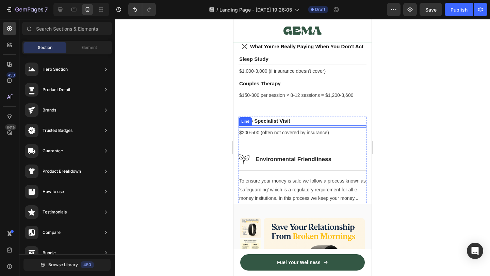
click at [301, 128] on div "Title Line" at bounding box center [302, 126] width 128 height 2
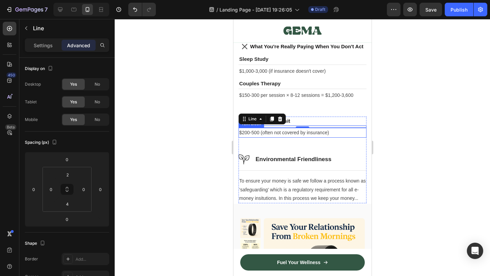
click at [298, 135] on p "$200-500 (often not covered by insurance)" at bounding box center [302, 132] width 126 height 8
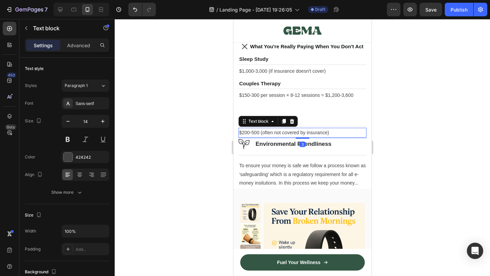
drag, startPoint x: 302, startPoint y: 155, endPoint x: 310, endPoint y: 139, distance: 17.2
click at [310, 138] on div "3" at bounding box center [302, 138] width 128 height 0
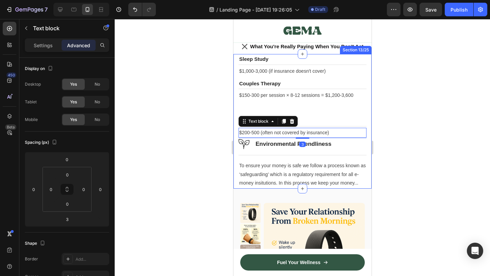
click at [313, 109] on div "⁠⁠⁠⁠⁠⁠⁠ Sleep Study Heading Title Line $1,000-3,000 (if insurance doesn't cover…" at bounding box center [302, 121] width 128 height 133
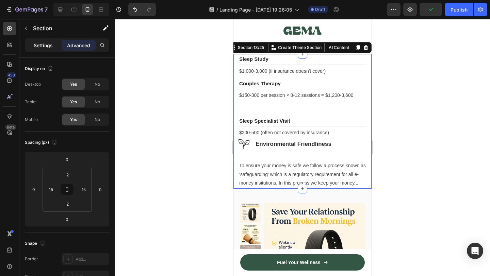
click at [45, 47] on p "Settings" at bounding box center [43, 45] width 19 height 7
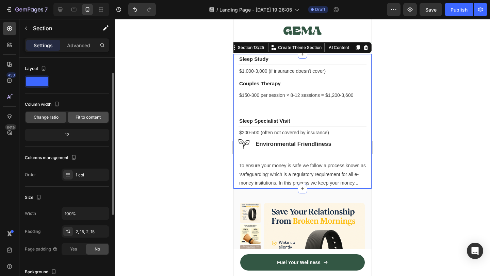
scroll to position [32, 0]
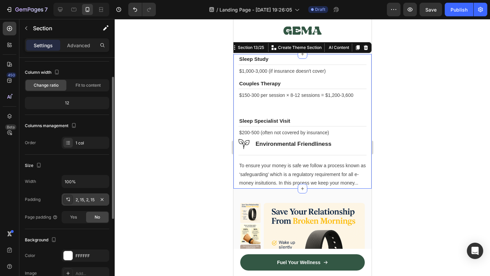
click at [86, 200] on div "2, 15, 2, 15" at bounding box center [85, 200] width 20 height 6
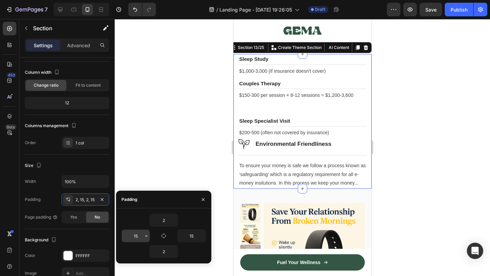
click at [133, 234] on input "15" at bounding box center [136, 236] width 28 height 12
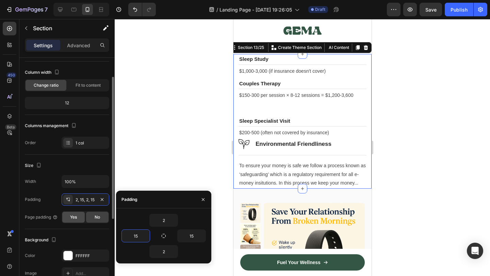
click at [78, 217] on div "Yes" at bounding box center [73, 217] width 22 height 11
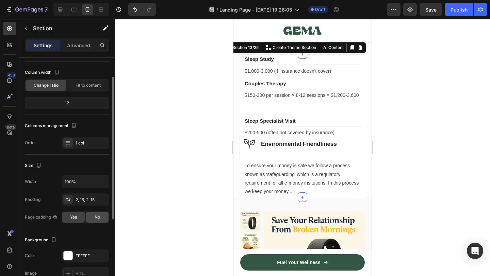
click at [96, 218] on span "No" at bounding box center [97, 217] width 5 height 6
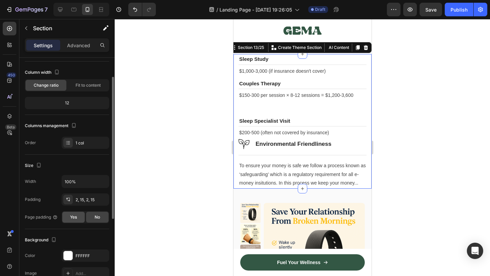
click at [78, 218] on div "Yes" at bounding box center [73, 217] width 22 height 11
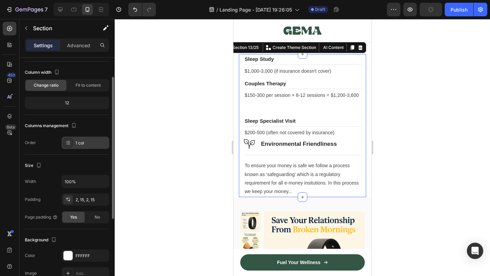
click at [72, 142] on div at bounding box center [68, 143] width 10 height 10
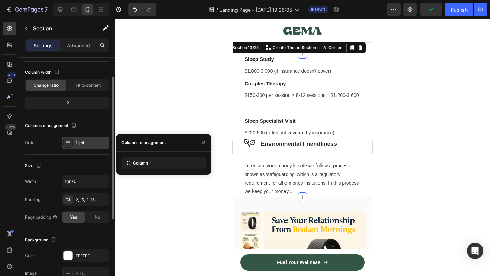
click at [72, 142] on div at bounding box center [68, 143] width 10 height 10
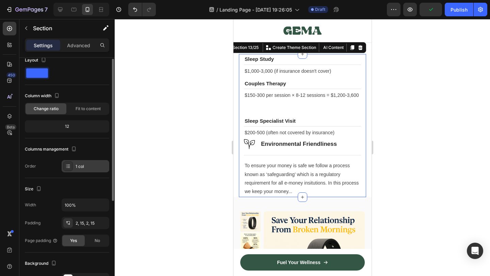
scroll to position [4, 0]
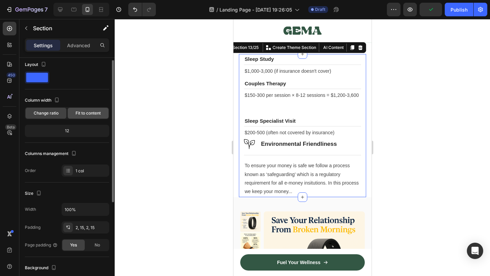
click at [82, 114] on span "Fit to content" at bounding box center [87, 113] width 25 height 6
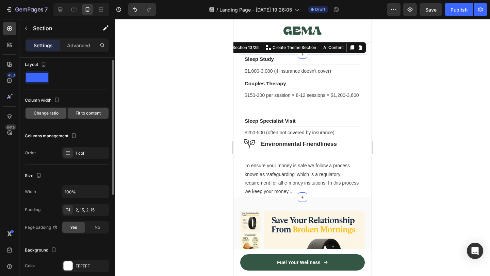
click at [51, 113] on span "Change ratio" at bounding box center [46, 113] width 25 height 6
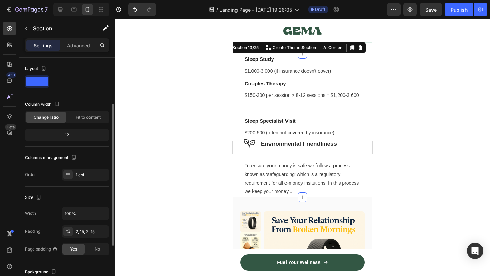
scroll to position [44, 0]
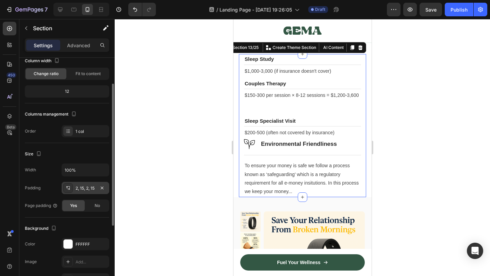
click at [82, 188] on div "2, 15, 2, 15" at bounding box center [85, 188] width 20 height 6
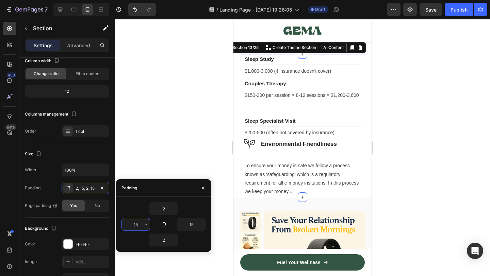
click at [138, 224] on input "15" at bounding box center [136, 224] width 28 height 12
type input "2"
click at [165, 188] on div "Padding" at bounding box center [163, 188] width 95 height 18
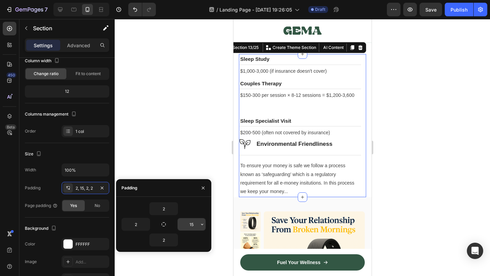
click at [190, 222] on input "15" at bounding box center [191, 224] width 28 height 12
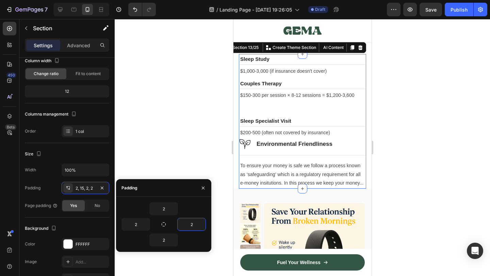
type input "2"
click at [166, 185] on div "Padding" at bounding box center [163, 188] width 95 height 18
click at [139, 228] on input "2" at bounding box center [136, 224] width 28 height 12
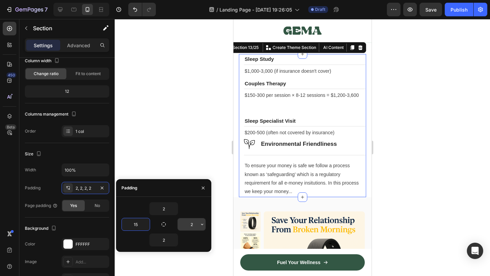
type input "15"
click at [196, 223] on input "2" at bounding box center [191, 224] width 28 height 12
type input "15"
click at [423, 167] on div at bounding box center [302, 147] width 375 height 257
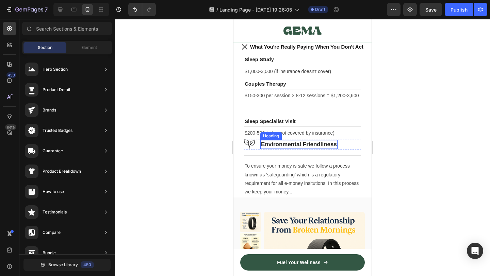
scroll to position [3309, 0]
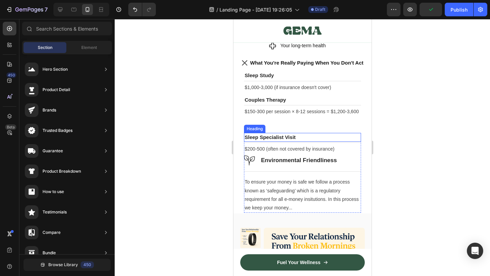
click at [319, 141] on p "⁠⁠⁠⁠⁠⁠⁠ Sleep Specialist Visit" at bounding box center [302, 137] width 116 height 7
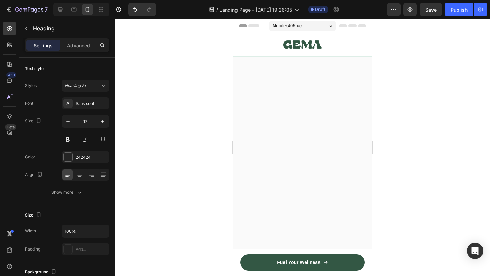
scroll to position [3309, 0]
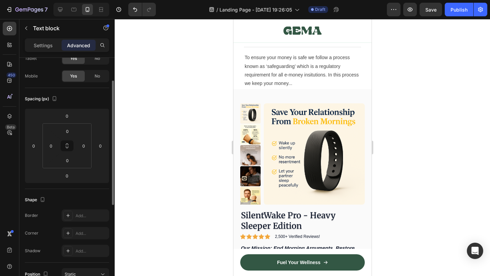
scroll to position [0, 0]
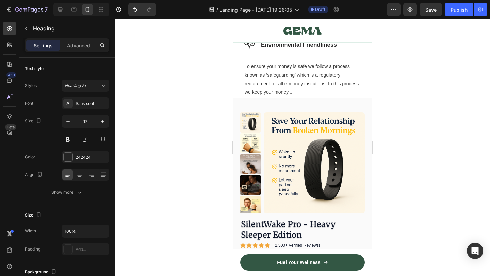
click at [387, 132] on div at bounding box center [302, 147] width 375 height 257
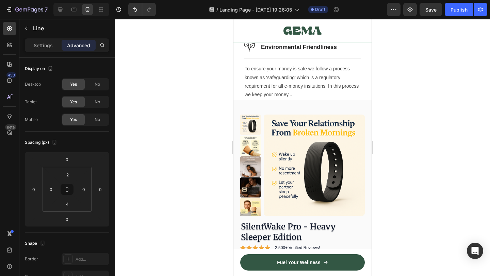
scroll to position [3315, 0]
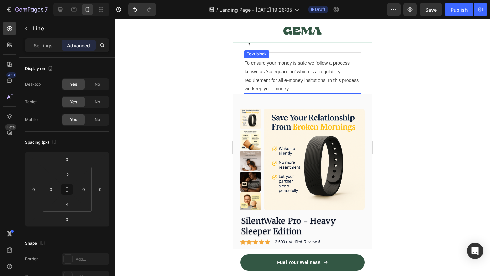
click at [316, 93] on p "To ensure your money is safe we follow a process known as ‘safeguarding’ which …" at bounding box center [302, 76] width 116 height 34
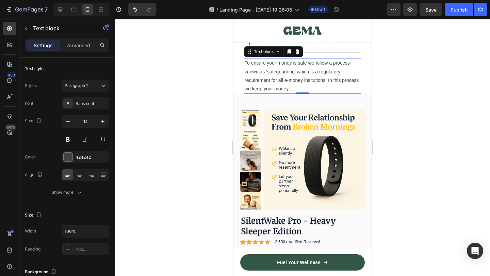
click at [399, 193] on div at bounding box center [302, 147] width 375 height 257
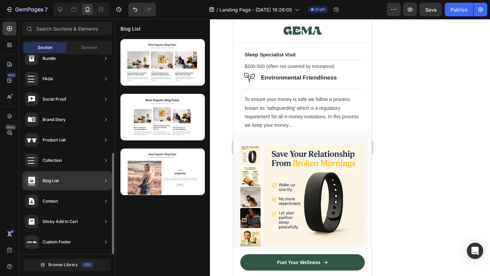
scroll to position [0, 0]
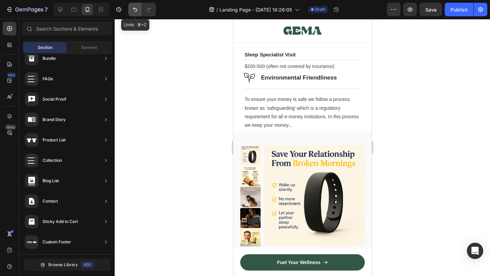
click at [133, 11] on icon "Undo/Redo" at bounding box center [135, 9] width 7 height 7
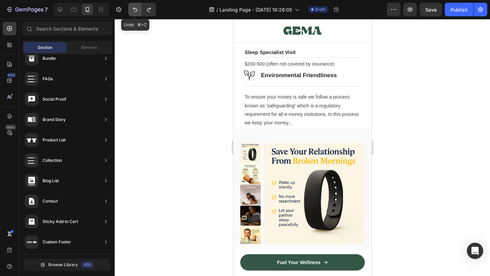
click at [133, 11] on icon "Undo/Redo" at bounding box center [135, 9] width 7 height 7
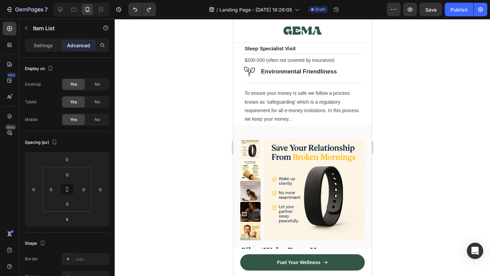
drag, startPoint x: 304, startPoint y: 100, endPoint x: 305, endPoint y: 105, distance: 5.2
click at [409, 172] on div at bounding box center [302, 147] width 375 height 257
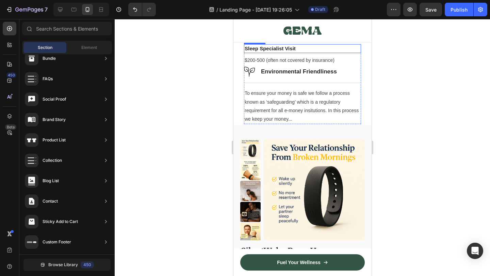
click at [291, 52] on p "⁠⁠⁠⁠⁠⁠⁠ Sleep Specialist Visit" at bounding box center [302, 48] width 116 height 7
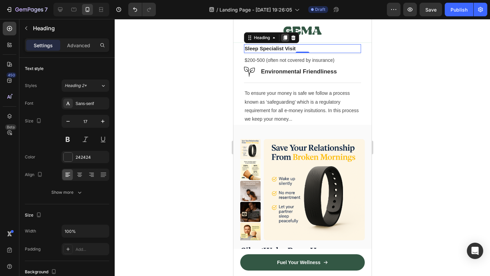
click at [286, 40] on icon at bounding box center [285, 37] width 4 height 5
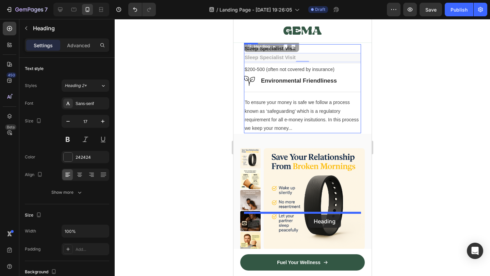
drag, startPoint x: 321, startPoint y: 181, endPoint x: 308, endPoint y: 215, distance: 35.7
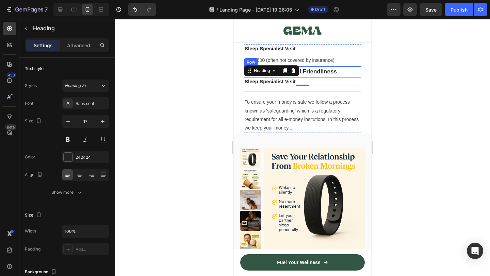
click at [343, 77] on div "Image Environmental Friendliness Heading Row" at bounding box center [301, 71] width 117 height 11
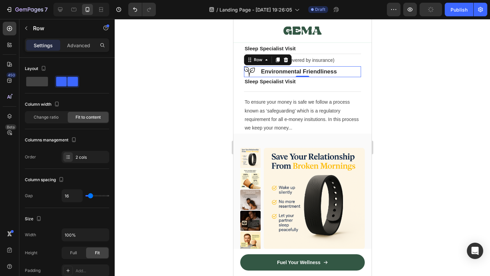
click at [286, 63] on icon at bounding box center [284, 59] width 5 height 5
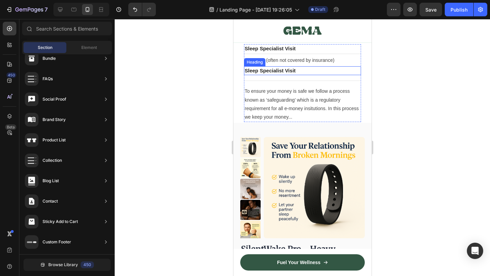
click at [276, 73] on strong "Sleep Specialist Visit" at bounding box center [269, 71] width 51 height 6
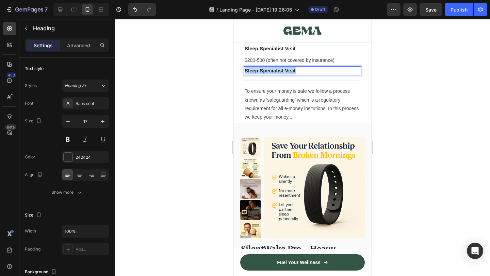
click at [276, 73] on strong "Sleep Specialist Visit" at bounding box center [269, 71] width 51 height 6
click at [265, 73] on strong "Years of Exhaustion" at bounding box center [268, 71] width 49 height 6
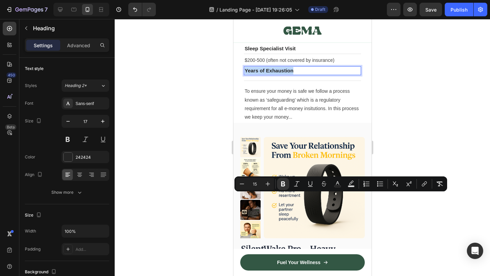
click at [273, 14] on strong "Couples Therapy" at bounding box center [264, 11] width 41 height 6
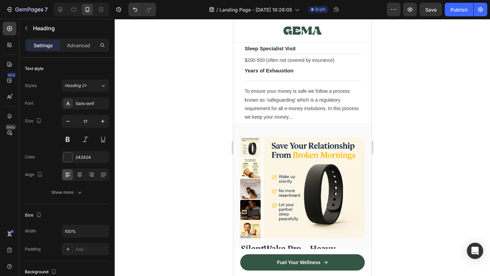
click at [273, 14] on strong "Couples Therapy" at bounding box center [264, 11] width 41 height 6
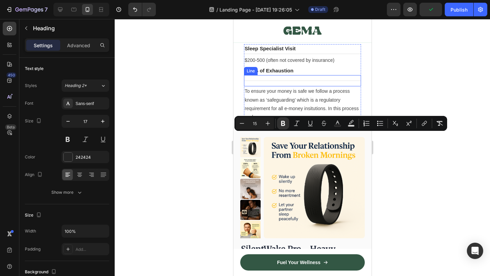
click at [275, 86] on div "Title Line" at bounding box center [301, 80] width 117 height 11
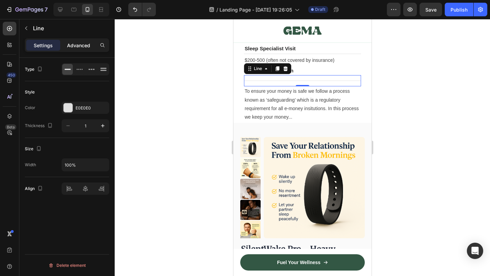
click at [86, 48] on p "Advanced" at bounding box center [78, 45] width 23 height 7
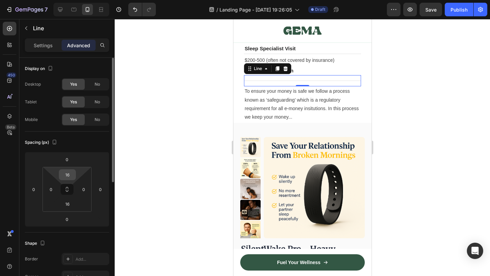
click at [71, 171] on input "16" at bounding box center [68, 175] width 14 height 10
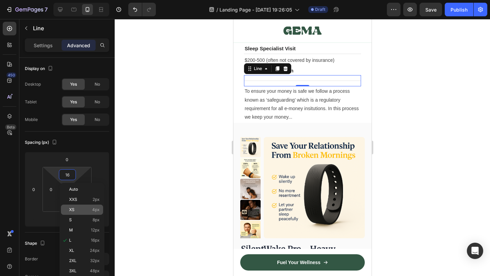
click at [91, 205] on div "XS 4px" at bounding box center [82, 210] width 42 height 10
type input "4"
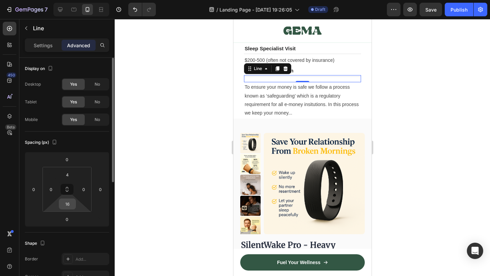
click at [64, 205] on input "16" at bounding box center [68, 204] width 14 height 10
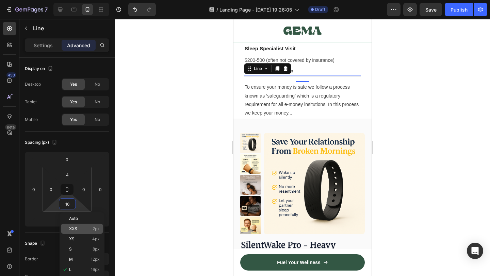
click at [88, 226] on div "XXS 2px" at bounding box center [82, 229] width 42 height 10
type input "2"
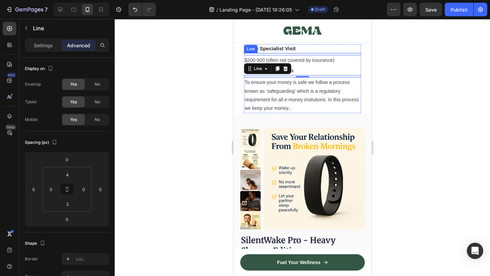
click at [297, 54] on div at bounding box center [301, 54] width 117 height 0
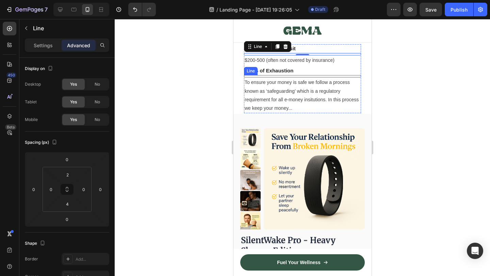
click at [290, 77] on div at bounding box center [301, 76] width 117 height 0
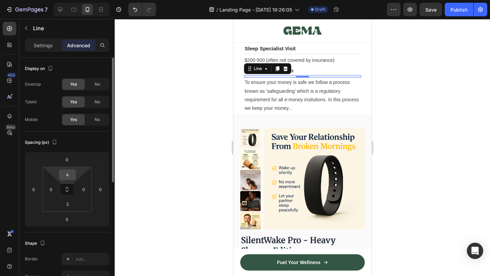
click at [72, 174] on input "4" at bounding box center [68, 175] width 14 height 10
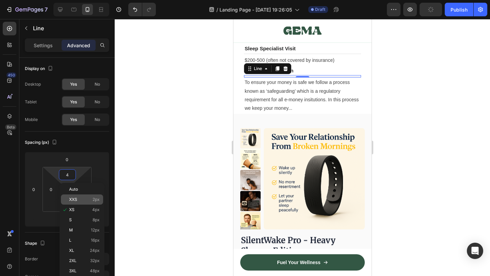
click at [82, 201] on p "XXS 2px" at bounding box center [84, 199] width 31 height 5
type input "2"
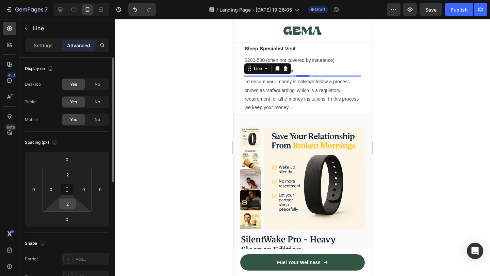
click at [68, 203] on input "2" at bounding box center [68, 204] width 14 height 10
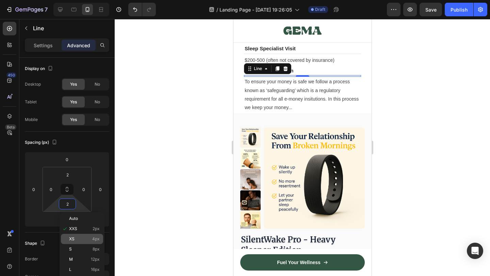
click at [96, 238] on span "4px" at bounding box center [95, 239] width 7 height 5
type input "4"
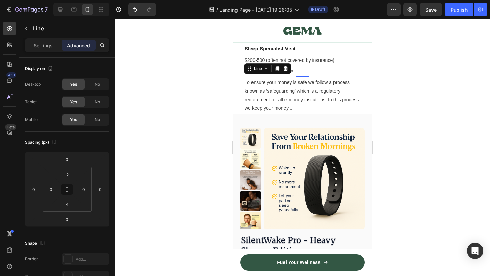
click at [178, 233] on div at bounding box center [302, 147] width 375 height 257
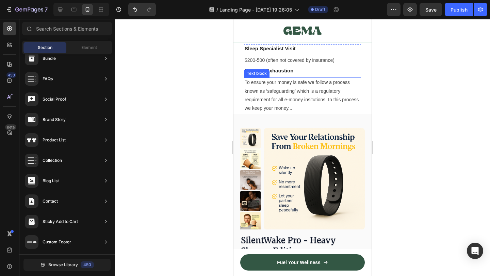
click at [286, 113] on p "To ensure your money is safe we follow a process known as ‘safeguarding’ which …" at bounding box center [302, 95] width 116 height 34
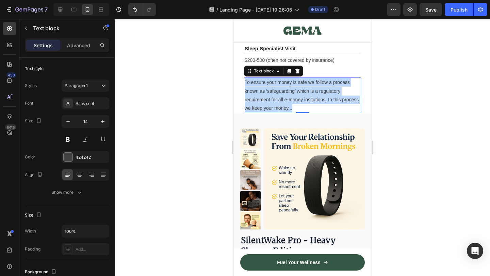
click at [286, 113] on p "To ensure your money is safe we follow a process known as ‘safeguarding’ which …" at bounding box center [302, 95] width 116 height 34
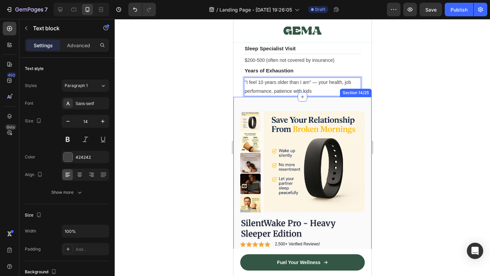
click at [397, 215] on div at bounding box center [302, 147] width 375 height 257
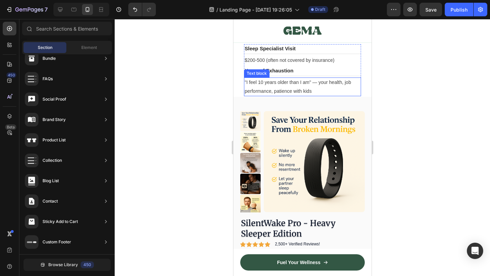
click at [315, 95] on p ""I feel 10 years older than I am" — your health, job performance, patience with…" at bounding box center [302, 86] width 116 height 17
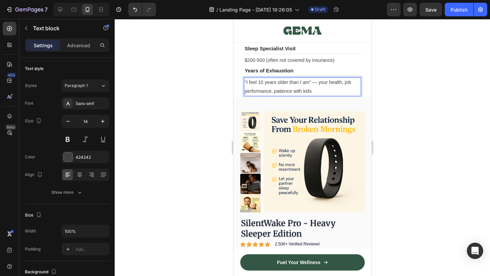
click at [317, 95] on p ""I feel 10 years older than I am" — your health, job performance, patience with…" at bounding box center [302, 86] width 116 height 17
click at [400, 202] on div at bounding box center [302, 147] width 375 height 257
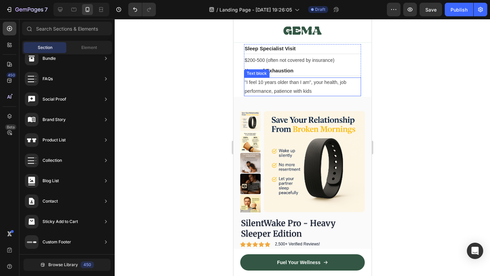
click at [321, 95] on p ""I feel 10 years older than I am", your health, job performance, patience with …" at bounding box center [302, 86] width 116 height 17
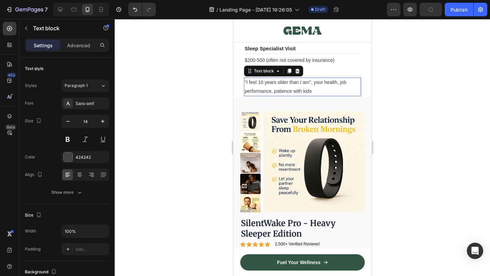
click at [367, 97] on section "⁠⁠⁠⁠⁠⁠⁠ Sleep Study Heading Title Line $1,000-3,000 (if insurance doesn't cover…" at bounding box center [302, 39] width 138 height 115
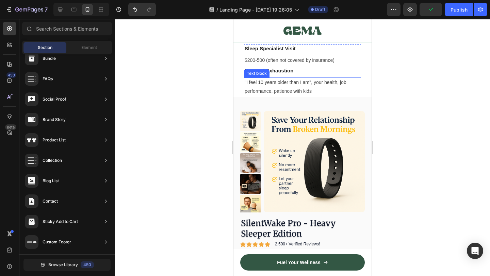
click at [308, 95] on p ""I feel 10 years older than I am", your health, job performance, patience with …" at bounding box center [302, 86] width 116 height 17
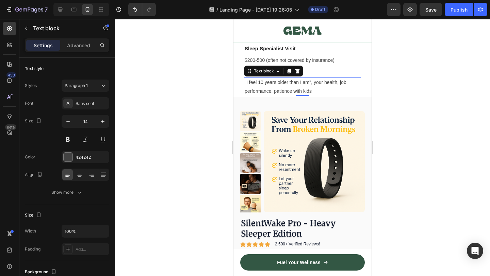
click at [314, 95] on p ""I feel 10 years older than I am", your health, job performance, patience with …" at bounding box center [302, 86] width 116 height 17
drag, startPoint x: 312, startPoint y: 208, endPoint x: 246, endPoint y: 206, distance: 66.7
click at [246, 95] on p ""I feel 10 years older than I am", your health, job performance, patience with …" at bounding box center [302, 86] width 116 height 17
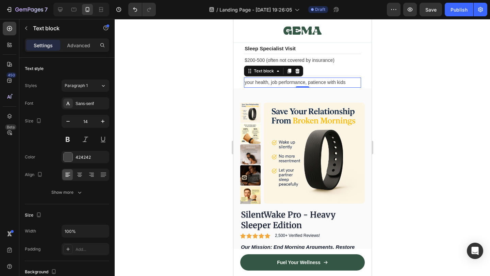
click at [394, 219] on div at bounding box center [302, 147] width 375 height 257
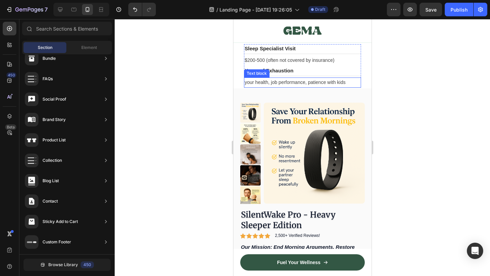
click at [331, 87] on p "your health, job performance, patience with kids" at bounding box center [302, 82] width 116 height 8
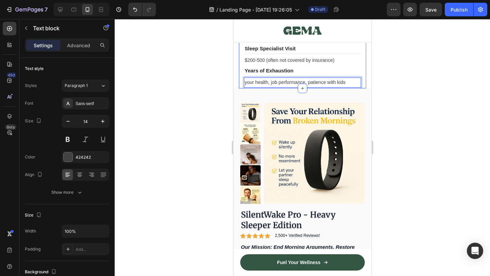
click at [406, 183] on div at bounding box center [302, 147] width 375 height 257
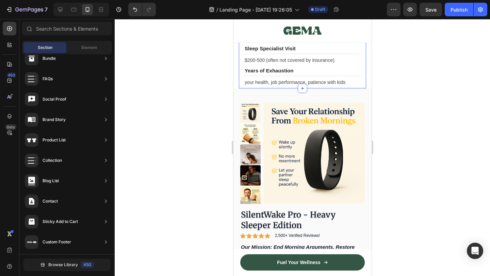
click at [414, 143] on div at bounding box center [302, 147] width 375 height 257
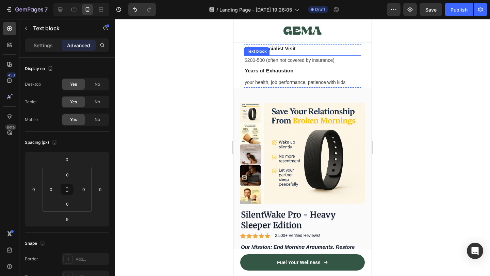
click at [282, 65] on p "$200-500 (often not covered by insurance)" at bounding box center [302, 60] width 116 height 8
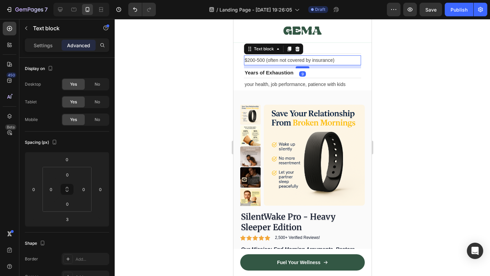
drag, startPoint x: 299, startPoint y: 192, endPoint x: 306, endPoint y: 194, distance: 7.1
click at [306, 68] on div at bounding box center [302, 67] width 14 height 2
type input "9"
click at [384, 189] on div at bounding box center [302, 147] width 375 height 257
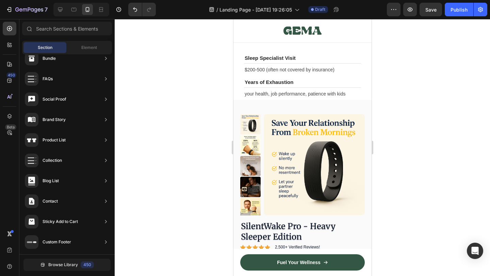
scroll to position [3282, 0]
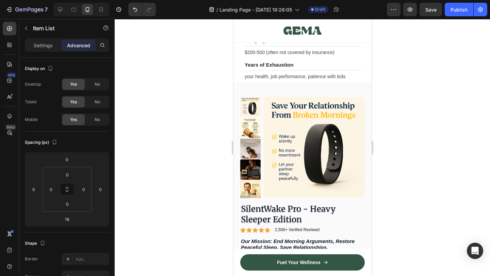
drag, startPoint x: 296, startPoint y: 101, endPoint x: 298, endPoint y: 97, distance: 4.4
type input "7"
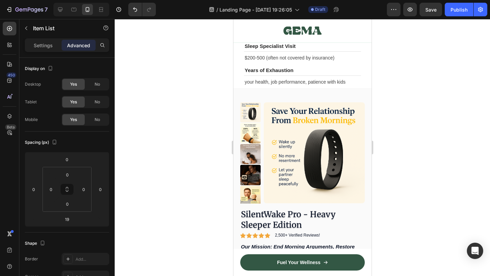
drag, startPoint x: 300, startPoint y: 83, endPoint x: 303, endPoint y: 88, distance: 5.9
type input "35"
click at [461, 123] on div at bounding box center [302, 147] width 375 height 257
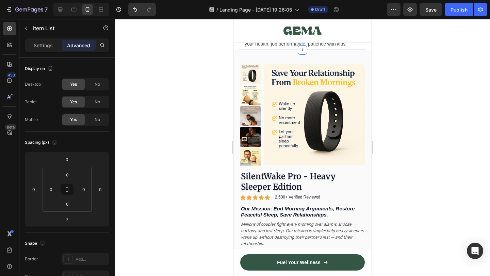
scroll to position [3326, 0]
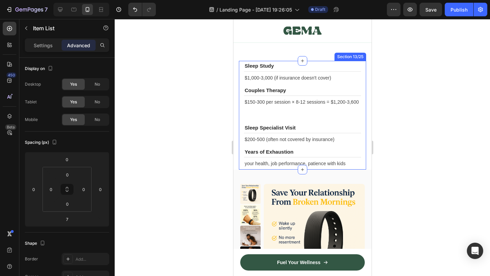
click at [399, 117] on div at bounding box center [302, 147] width 375 height 257
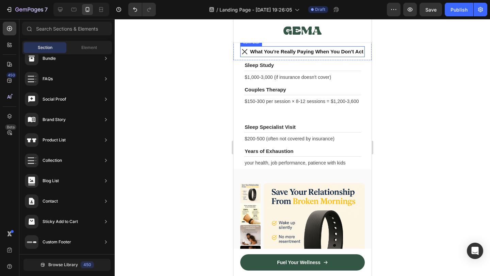
scroll to position [3332, 0]
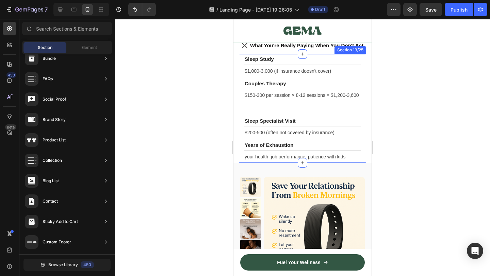
click at [242, 101] on div "⁠⁠⁠⁠⁠⁠⁠ Sleep Study Heading Title Line $1,000-3,000 (if insurance doesn't cover…" at bounding box center [301, 108] width 127 height 108
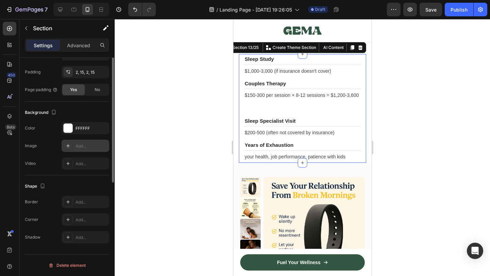
scroll to position [0, 0]
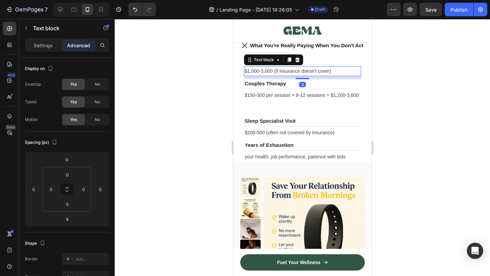
click at [409, 56] on div at bounding box center [302, 147] width 375 height 257
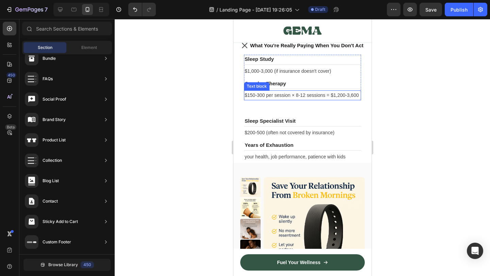
click at [243, 100] on div "$150-300 per session × 8-12 sessions = $1,200-3,600" at bounding box center [301, 95] width 117 height 10
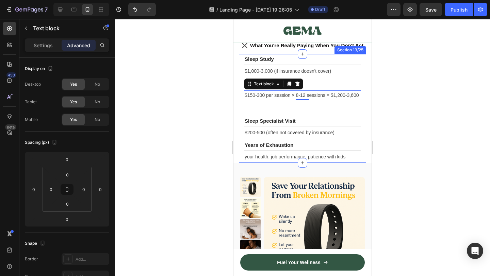
click at [393, 81] on div at bounding box center [302, 147] width 375 height 257
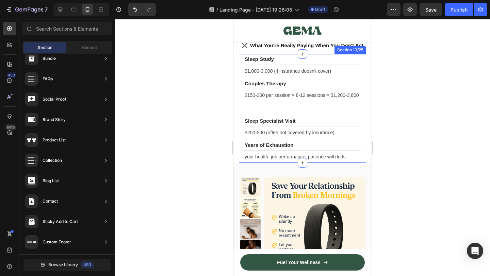
click at [242, 102] on div "⁠⁠⁠⁠⁠⁠⁠ Sleep Study Heading Title Line $1,000-3,000 (if insurance doesn't cover…" at bounding box center [301, 108] width 127 height 108
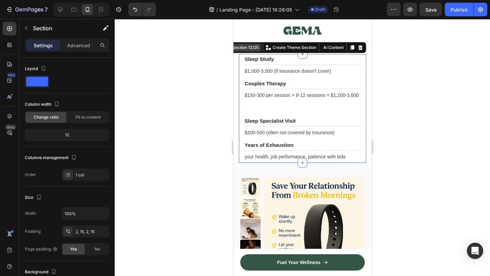
click at [248, 50] on div "Section 13/25" at bounding box center [244, 48] width 29 height 6
click at [247, 50] on div "Section 13/25" at bounding box center [244, 48] width 29 height 6
click at [250, 48] on div "Section 13/25" at bounding box center [244, 48] width 29 height 6
click at [355, 93] on p "$150-300 per session × 8-12 sessions = $1,200-3,600" at bounding box center [302, 95] width 116 height 8
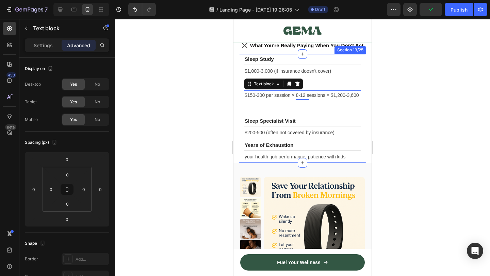
click at [362, 101] on div "⁠⁠⁠⁠⁠⁠⁠ Sleep Study Heading Title Line $1,000-3,000 (if insurance doesn't cover…" at bounding box center [301, 108] width 127 height 108
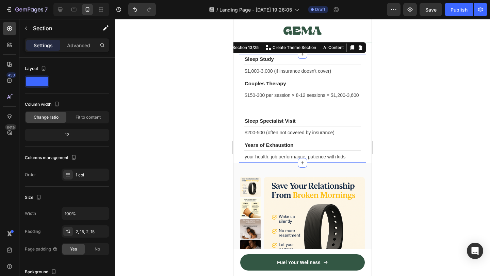
click at [360, 80] on div "⁠⁠⁠⁠⁠⁠⁠ Sleep Study Heading Title Line $1,000-3,000 (if insurance doesn't cover…" at bounding box center [301, 108] width 127 height 108
click at [360, 80] on h3 "⁠⁠⁠⁠⁠⁠⁠ Couples Therapy" at bounding box center [301, 83] width 117 height 9
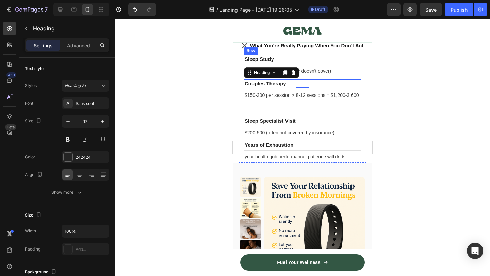
click at [360, 79] on div "⁠⁠⁠⁠⁠⁠⁠ Sleep Study Heading Title Line $1,000-3,000 (if insurance doesn't cover…" at bounding box center [301, 67] width 117 height 24
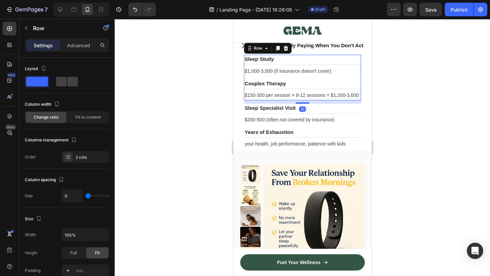
drag, startPoint x: 304, startPoint y: 117, endPoint x: 624, endPoint y: 129, distance: 320.5
click at [314, 100] on div "10" at bounding box center [301, 100] width 117 height 0
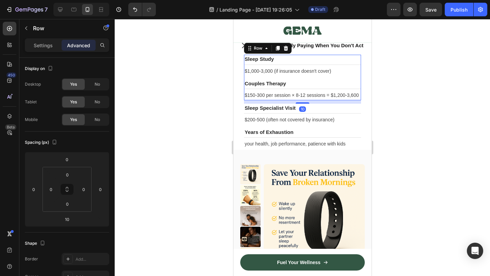
click at [391, 110] on div at bounding box center [302, 147] width 375 height 257
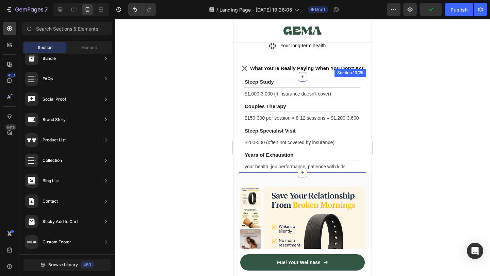
scroll to position [3136, 0]
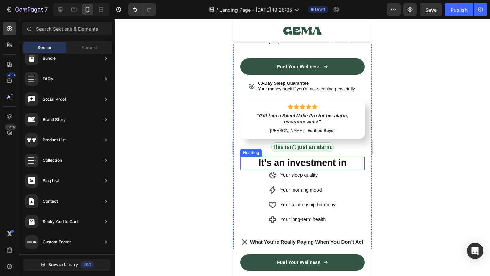
click at [314, 167] on strong "It's an investment in" at bounding box center [302, 163] width 88 height 10
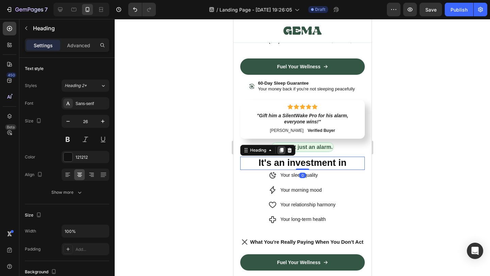
click at [282, 151] on icon at bounding box center [281, 150] width 4 height 5
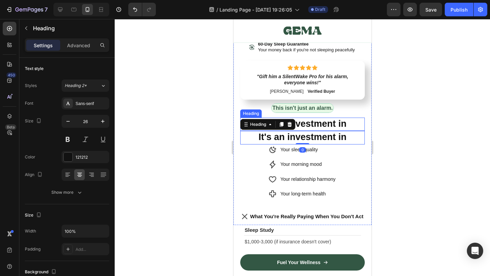
scroll to position [3181, 0]
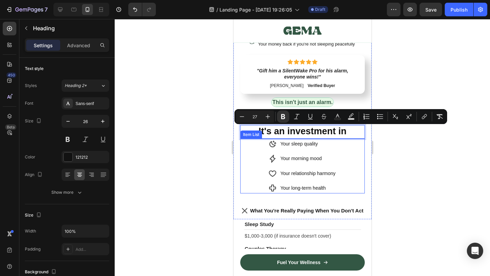
drag, startPoint x: 329, startPoint y: 129, endPoint x: 347, endPoint y: 175, distance: 50.1
click at [409, 175] on div at bounding box center [302, 147] width 375 height 257
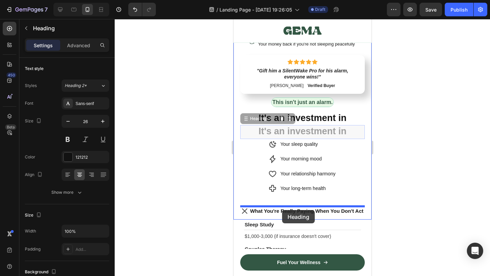
drag, startPoint x: 274, startPoint y: 134, endPoint x: 281, endPoint y: 210, distance: 76.5
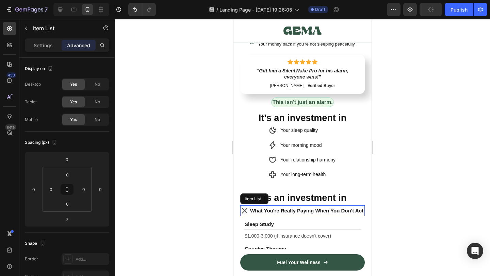
click at [280, 215] on p "What You're Really Paying When You Don't Act" at bounding box center [306, 210] width 113 height 9
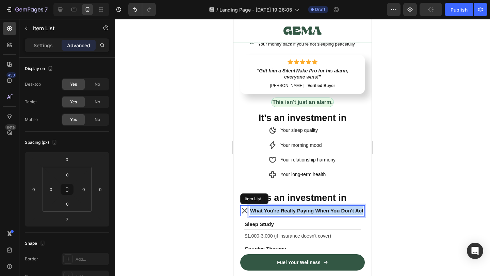
click at [280, 215] on p "What You're Really Paying When You Don't Act" at bounding box center [306, 210] width 113 height 9
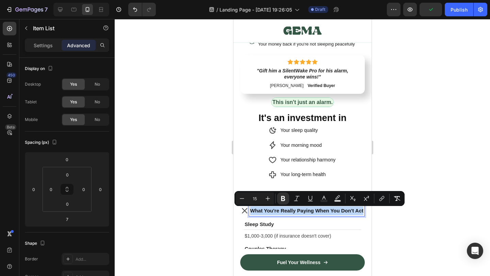
copy strong "What You're Really Paying When You Don't Act"
click at [428, 178] on div at bounding box center [302, 147] width 375 height 257
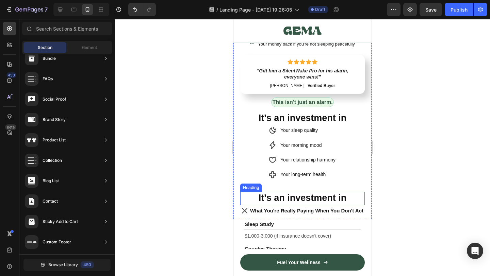
click at [301, 202] on strong "It's an investment in" at bounding box center [302, 198] width 88 height 10
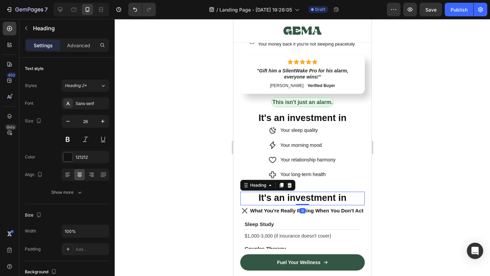
click at [301, 202] on strong "It's an investment in" at bounding box center [302, 198] width 88 height 10
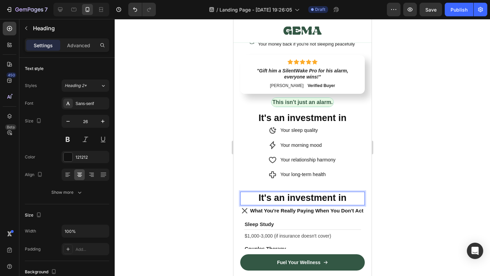
click at [322, 200] on strong "It's an investment in" at bounding box center [302, 198] width 88 height 10
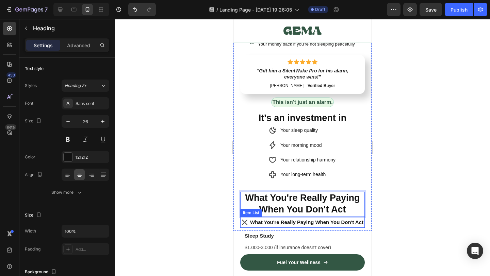
click at [323, 221] on strong "What You're Really Paying When You Don't Act" at bounding box center [306, 222] width 113 height 6
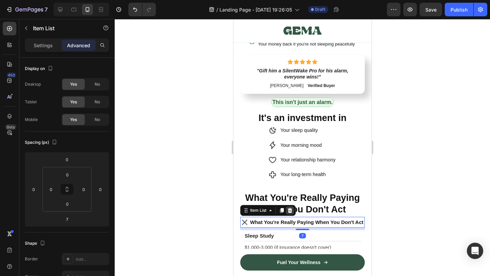
click at [291, 212] on icon at bounding box center [289, 210] width 4 height 5
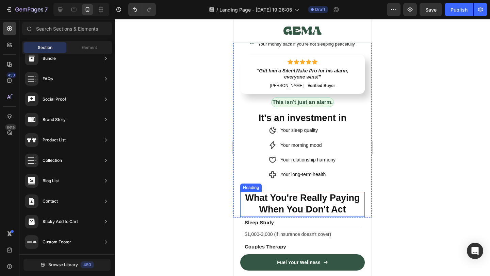
click at [320, 204] on strong "What You're Really Paying When You Don't Act" at bounding box center [301, 204] width 115 height 22
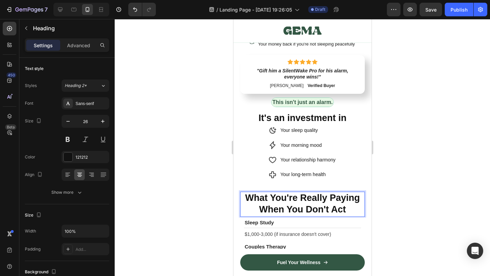
click at [320, 204] on strong "What You're Really Paying When You Don't Act" at bounding box center [301, 204] width 115 height 22
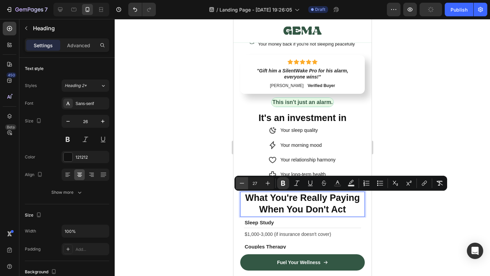
click at [241, 184] on icon "Editor contextual toolbar" at bounding box center [241, 183] width 7 height 7
type input "23"
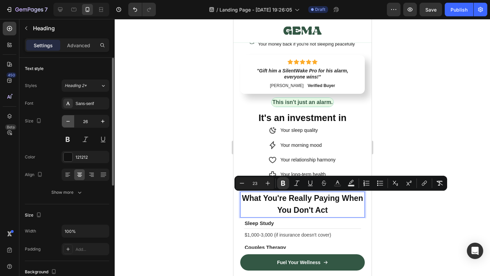
click at [67, 119] on icon "button" at bounding box center [68, 121] width 7 height 7
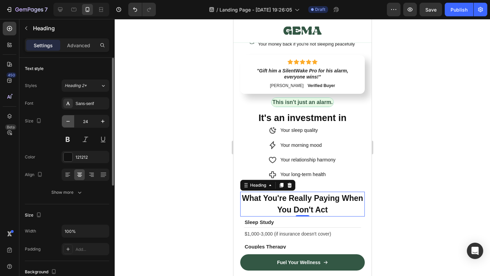
click at [67, 119] on icon "button" at bounding box center [68, 121] width 7 height 7
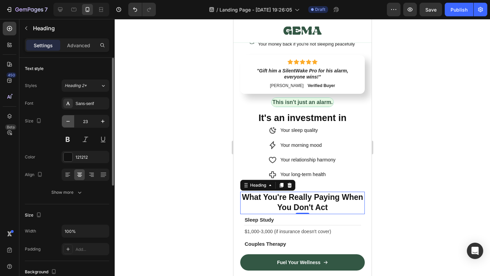
click at [67, 119] on icon "button" at bounding box center [68, 121] width 7 height 7
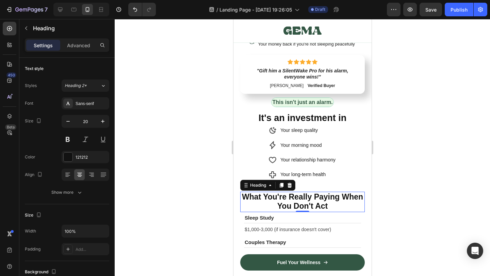
click at [101, 121] on icon "button" at bounding box center [102, 121] width 7 height 7
type input "21"
click at [401, 204] on div at bounding box center [302, 147] width 375 height 257
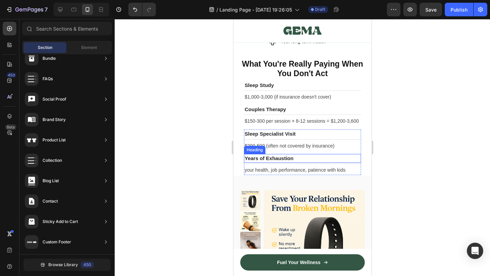
scroll to position [3324, 0]
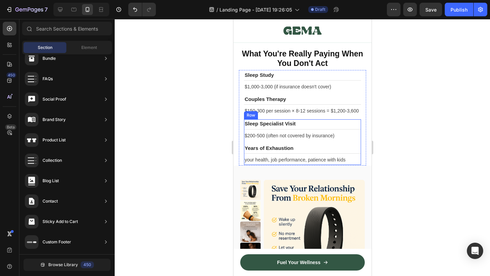
click at [360, 143] on div "⁠⁠⁠⁠⁠⁠⁠ Sleep Specialist Visit Heading Title Line $200-500 (often not covered b…" at bounding box center [301, 131] width 117 height 24
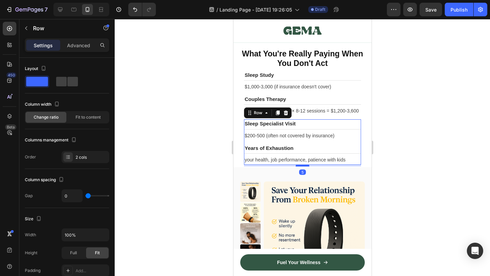
click at [303, 167] on div at bounding box center [302, 166] width 14 height 2
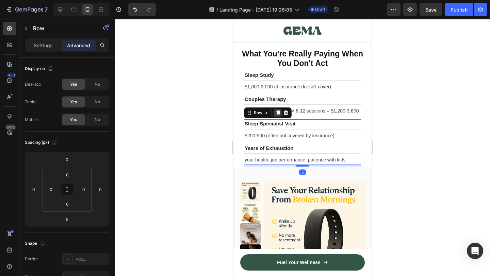
click at [277, 114] on icon at bounding box center [277, 113] width 4 height 5
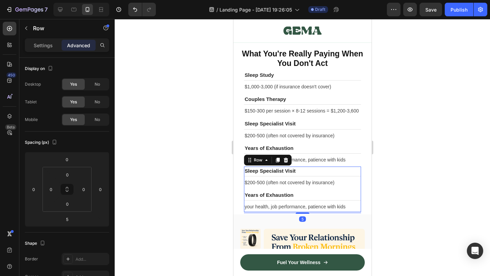
click at [475, 208] on div at bounding box center [302, 147] width 375 height 257
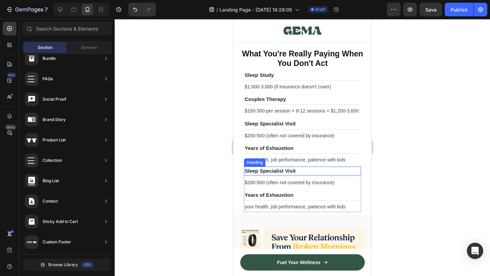
click at [271, 170] on h3 "Sleep Specialist Visit" at bounding box center [301, 171] width 117 height 9
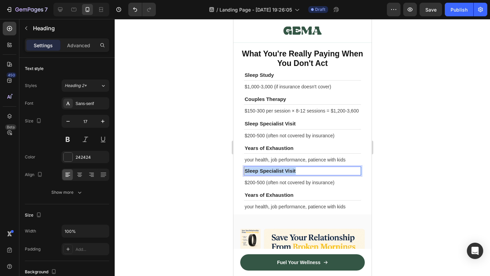
click at [271, 170] on p "Sleep Specialist Visit" at bounding box center [302, 170] width 116 height 7
click at [420, 200] on div at bounding box center [302, 147] width 375 height 257
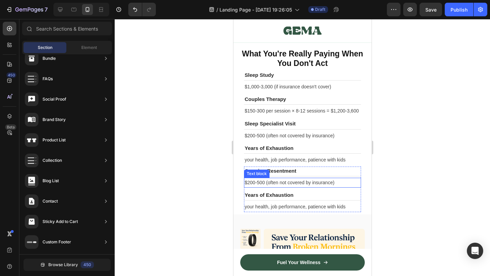
click at [296, 186] on p "$200-500 (often not covered by insurance)" at bounding box center [302, 182] width 116 height 8
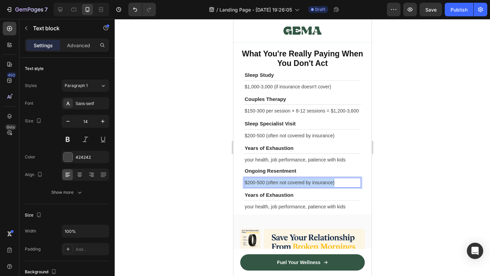
click at [296, 186] on p "$200-500 (often not covered by insurance)" at bounding box center [302, 182] width 116 height 8
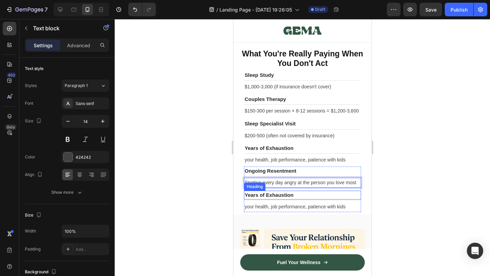
click at [267, 198] on strong "Years of Exhaustion" at bounding box center [268, 195] width 49 height 6
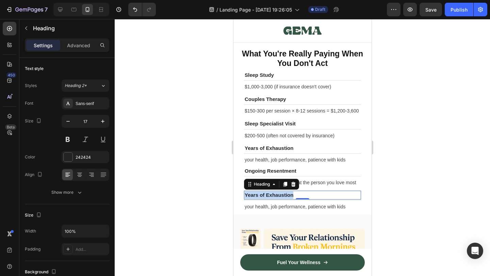
click at [267, 198] on strong "Years of Exhaustion" at bounding box center [268, 195] width 49 height 6
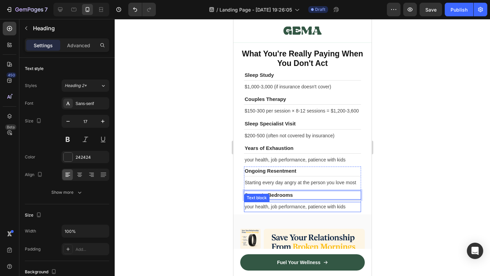
click at [337, 211] on p "your health, job performance, patience with kids" at bounding box center [302, 207] width 116 height 8
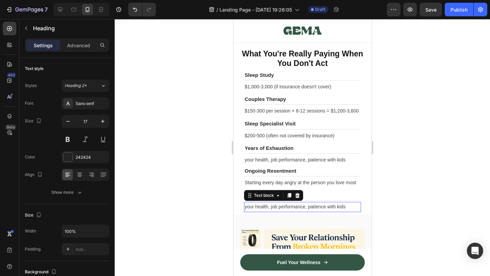
click at [337, 211] on p "your health, job performance, patience with kids" at bounding box center [302, 207] width 116 height 8
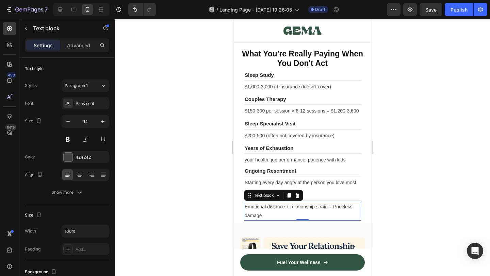
click at [400, 221] on div at bounding box center [302, 147] width 375 height 257
